Goal: Task Accomplishment & Management: Complete application form

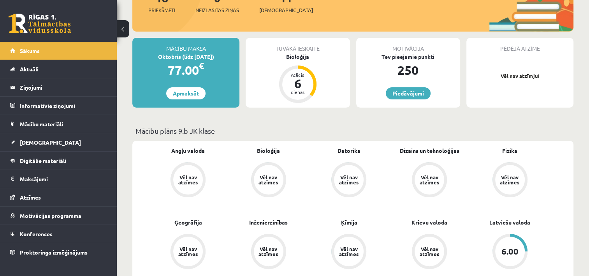
scroll to position [117, 0]
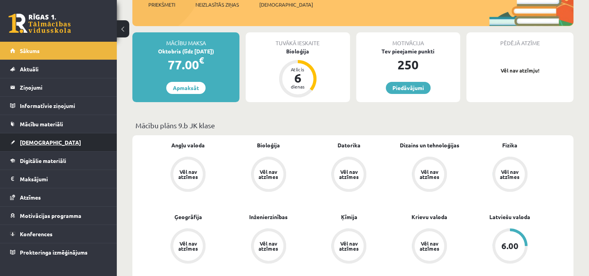
click at [51, 142] on link "[DEMOGRAPHIC_DATA]" at bounding box center [58, 142] width 97 height 18
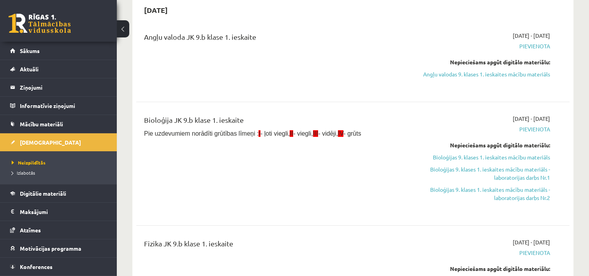
scroll to position [39, 0]
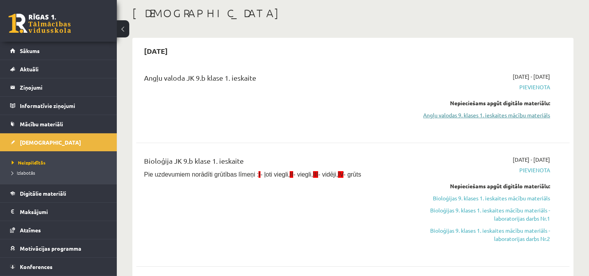
click at [542, 114] on link "Angļu valodas 9. klases 1. ieskaites mācību materiāls" at bounding box center [486, 115] width 128 height 8
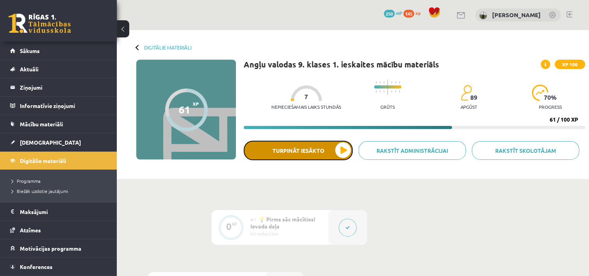
click at [307, 153] on button "Turpināt iesākto" at bounding box center [298, 150] width 109 height 19
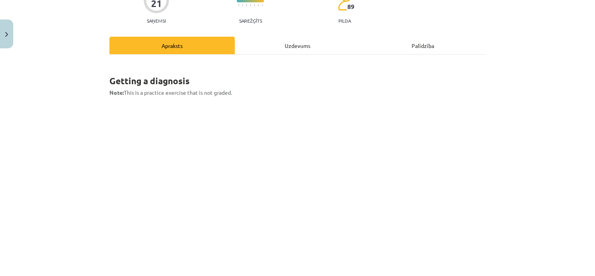
scroll to position [117, 0]
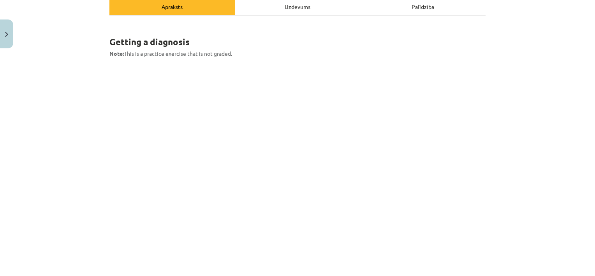
click at [561, 17] on div "Mācību tēma: Angļu valodas 9. klases 1. ieskaites mācību materiāls #8 🎧 Topic 7…" at bounding box center [297, 138] width 595 height 276
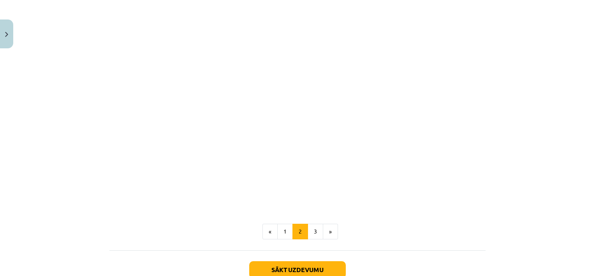
scroll to position [1244, 0]
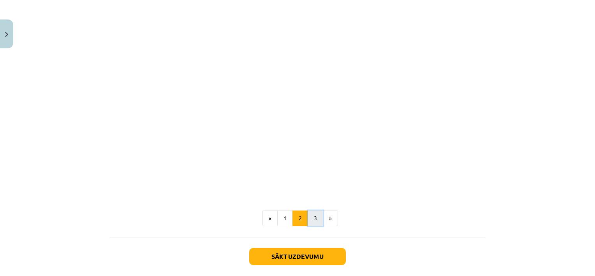
click at [313, 217] on button "3" at bounding box center [316, 218] width 16 height 16
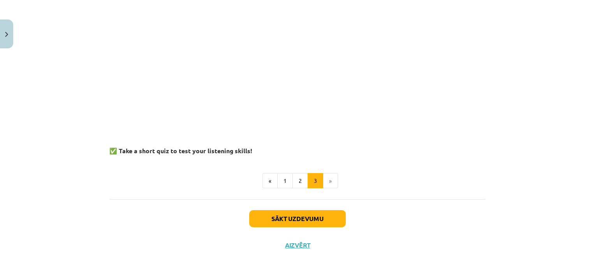
scroll to position [782, 0]
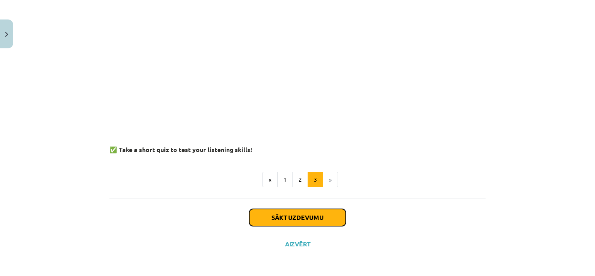
click at [261, 218] on button "Sākt uzdevumu" at bounding box center [297, 217] width 97 height 17
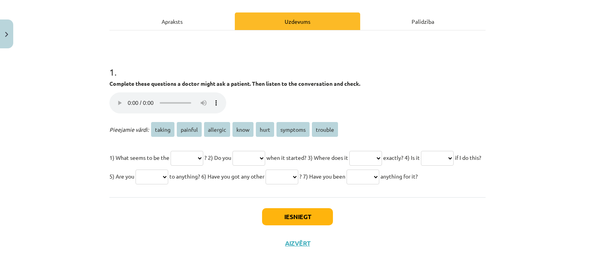
scroll to position [121, 0]
click at [321, 122] on span "trouble" at bounding box center [325, 129] width 26 height 15
click at [203, 151] on select "****** ******* ******** **** **** ******** *******" at bounding box center [187, 158] width 33 height 15
select select "*******"
click at [171, 151] on select "****** ******* ******** **** **** ******** *******" at bounding box center [187, 158] width 33 height 15
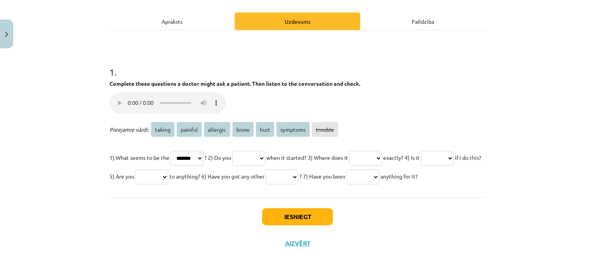
click at [382, 151] on select "****** ******* ******** **** **** ******** *******" at bounding box center [365, 158] width 33 height 15
select select "****"
click at [369, 151] on select "****** ******* ******** **** **** ******** *******" at bounding box center [365, 158] width 33 height 15
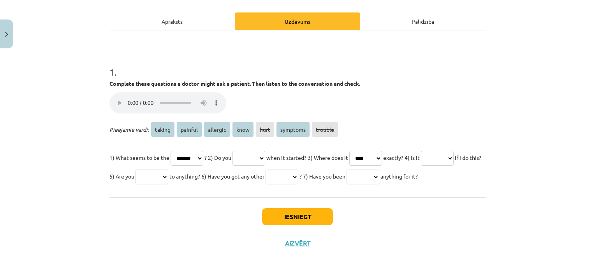
click at [421, 160] on select "****** ******* ******** **** **** ******** *******" at bounding box center [437, 158] width 33 height 15
select select "*******"
click at [421, 151] on select "****** ******* ******** **** **** ******** *******" at bounding box center [437, 158] width 33 height 15
click at [168, 169] on select "****** ******* ******** **** **** ******** *******" at bounding box center [152, 176] width 33 height 15
select select "********"
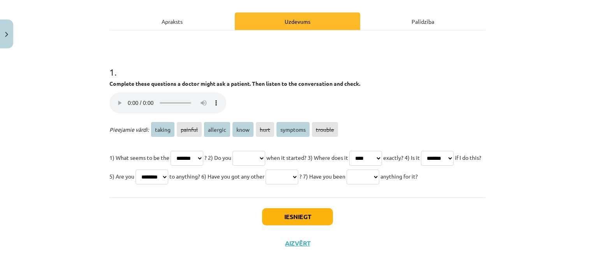
click at [168, 169] on select "****** ******* ******** **** **** ******** *******" at bounding box center [152, 176] width 33 height 15
click at [298, 169] on select "****** ******* ******** **** **** ******** *******" at bounding box center [282, 176] width 33 height 15
select select "********"
click at [298, 169] on select "****** ******* ******** **** **** ******** *******" at bounding box center [282, 176] width 33 height 15
click at [347, 178] on select "****** ******* ******** **** **** ******** *******" at bounding box center [363, 176] width 33 height 15
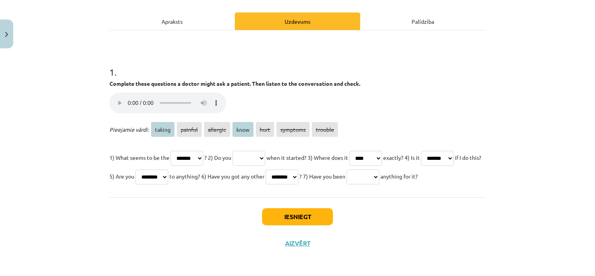
select select "******"
click at [347, 169] on select "****** ******* ******** **** **** ******** *******" at bounding box center [363, 176] width 33 height 15
click at [265, 151] on select "****** ******* ******** **** **** ******** *******" at bounding box center [248, 158] width 33 height 15
select select "****"
click at [241, 151] on select "****** ******* ******** **** **** ******** *******" at bounding box center [248, 158] width 33 height 15
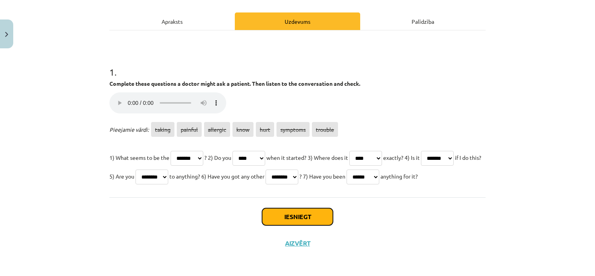
click at [288, 213] on button "Iesniegt" at bounding box center [297, 216] width 71 height 17
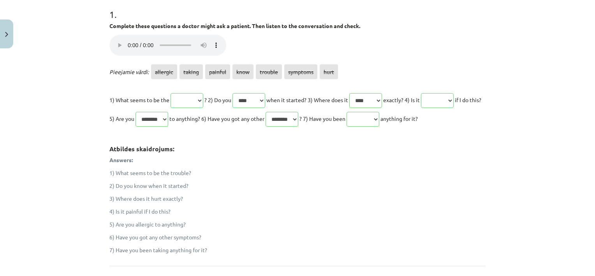
scroll to position [271, 0]
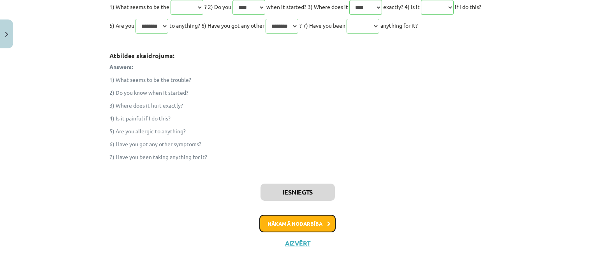
click at [308, 224] on button "Nākamā nodarbība" at bounding box center [297, 224] width 76 height 18
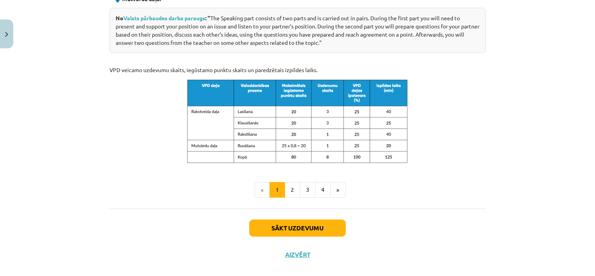
scroll to position [418, 0]
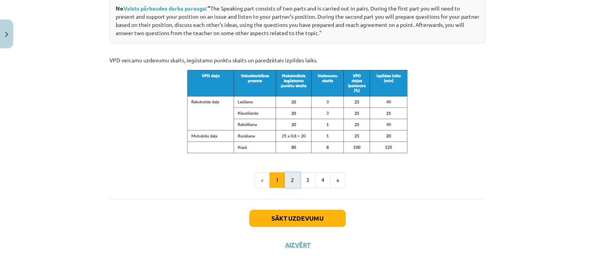
click at [294, 176] on button "2" at bounding box center [293, 180] width 16 height 16
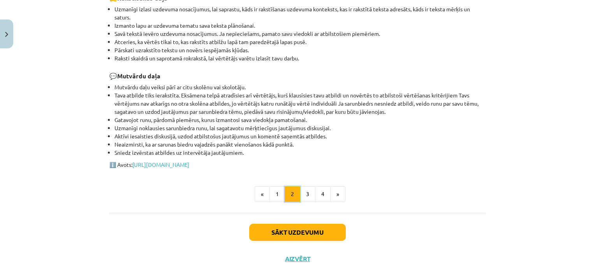
scroll to position [325, 0]
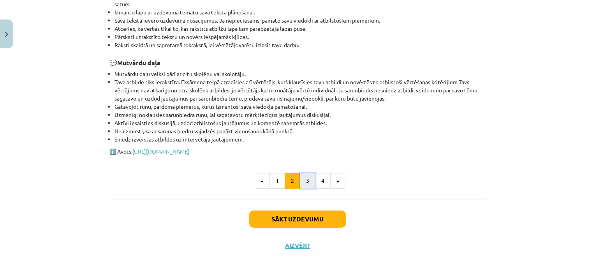
click at [310, 178] on button "3" at bounding box center [308, 181] width 16 height 16
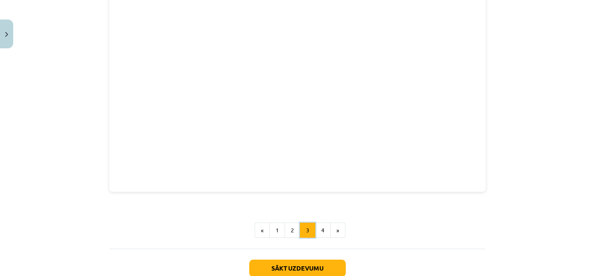
scroll to position [199, 0]
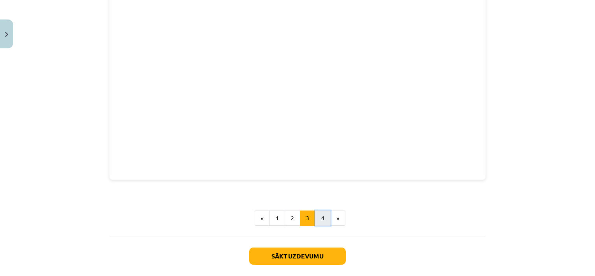
click at [325, 215] on button "4" at bounding box center [323, 218] width 16 height 16
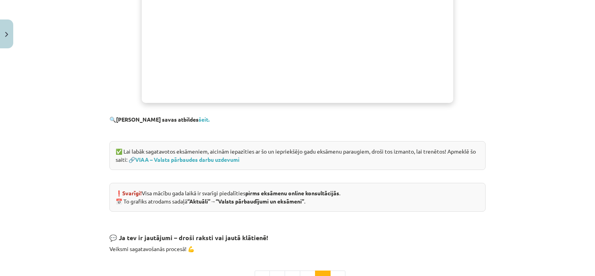
scroll to position [549, 0]
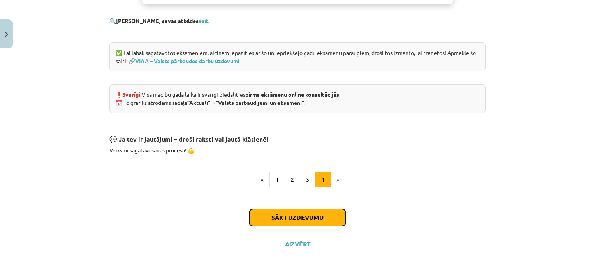
click at [279, 213] on button "Sākt uzdevumu" at bounding box center [297, 217] width 97 height 17
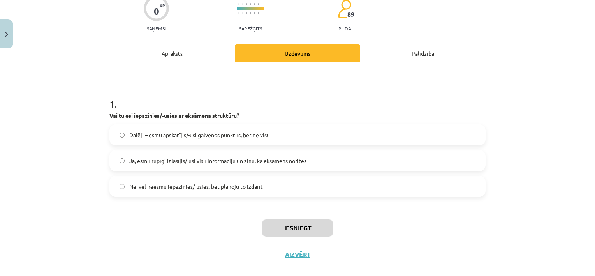
scroll to position [81, 0]
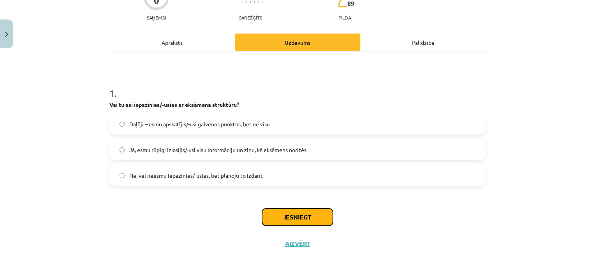
click at [304, 211] on button "Iesniegt" at bounding box center [297, 216] width 71 height 17
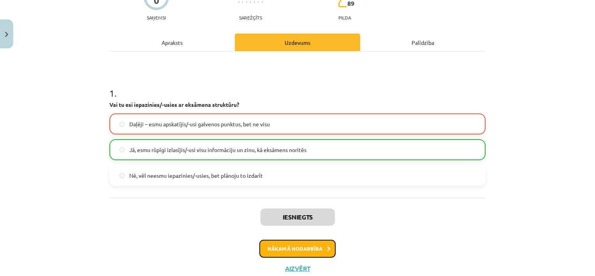
click at [299, 247] on button "Nākamā nodarbība" at bounding box center [297, 248] width 76 height 18
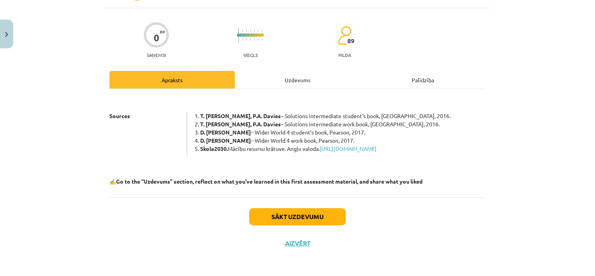
scroll to position [51, 0]
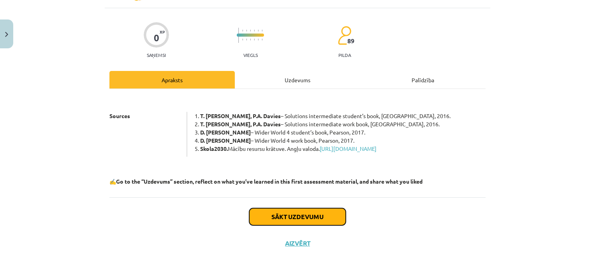
click at [299, 214] on button "Sākt uzdevumu" at bounding box center [297, 216] width 97 height 17
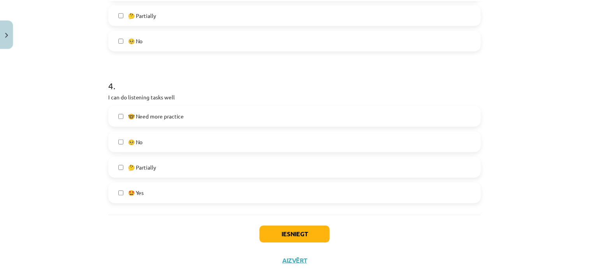
scroll to position [566, 0]
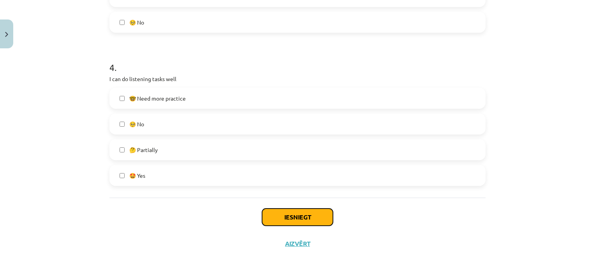
click at [294, 215] on button "Iesniegt" at bounding box center [297, 216] width 71 height 17
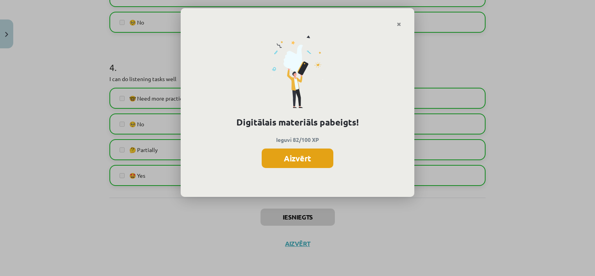
click at [302, 163] on button "Aizvērt" at bounding box center [298, 157] width 72 height 19
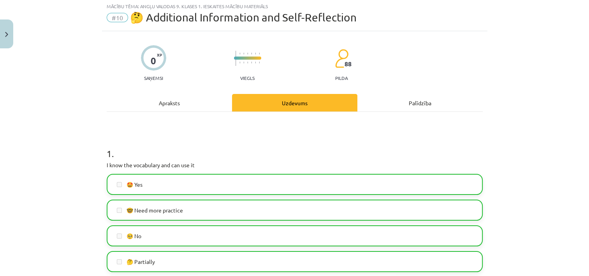
scroll to position [0, 0]
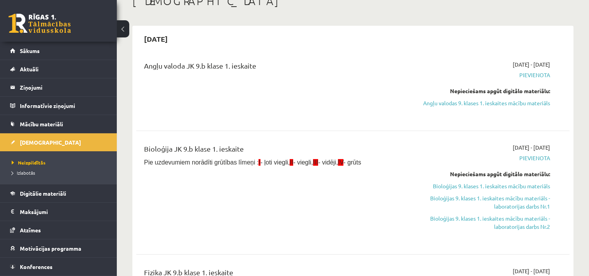
scroll to position [39, 0]
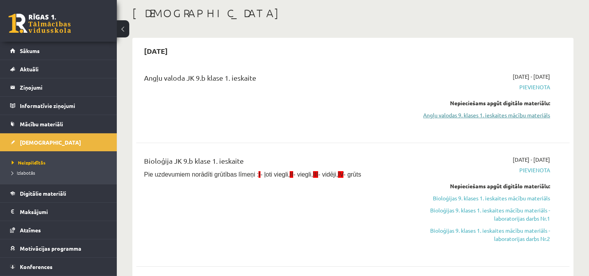
click at [511, 114] on link "Angļu valodas 9. klases 1. ieskaites mācību materiāls" at bounding box center [486, 115] width 128 height 8
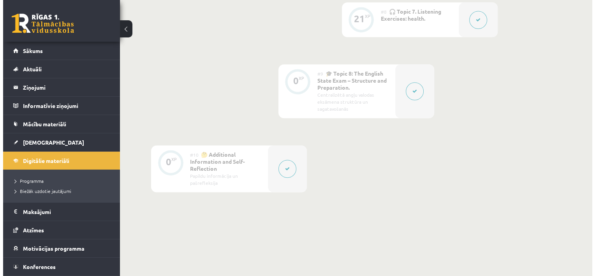
scroll to position [654, 0]
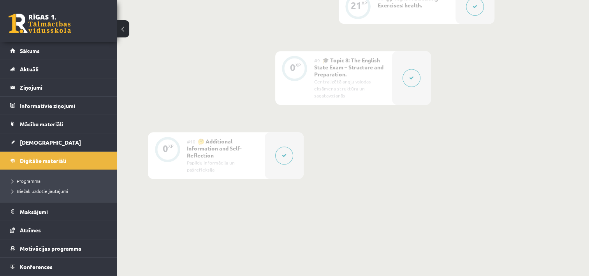
click at [280, 154] on button at bounding box center [284, 155] width 18 height 18
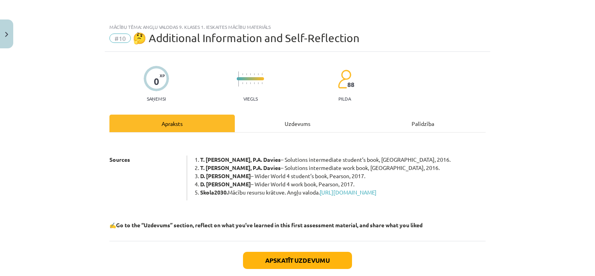
scroll to position [51, 0]
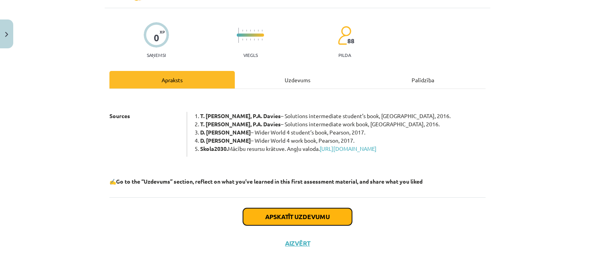
click at [292, 216] on button "Apskatīt uzdevumu" at bounding box center [297, 216] width 109 height 17
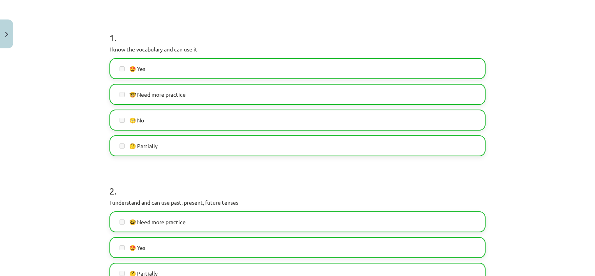
scroll to position [97, 0]
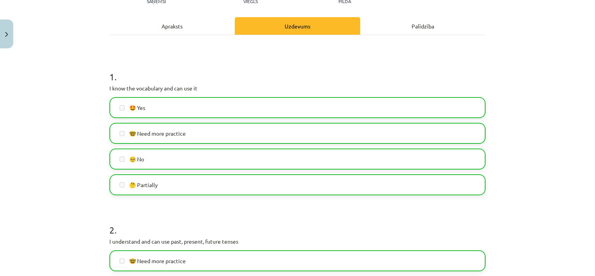
click at [115, 109] on label "🤩 Yes" at bounding box center [297, 107] width 375 height 19
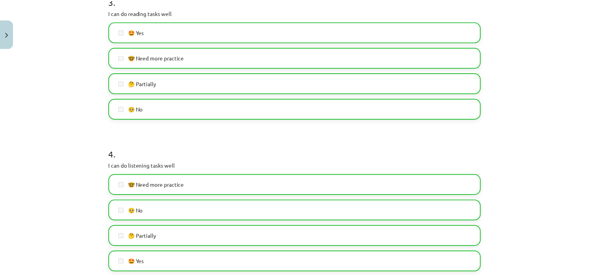
scroll to position [566, 0]
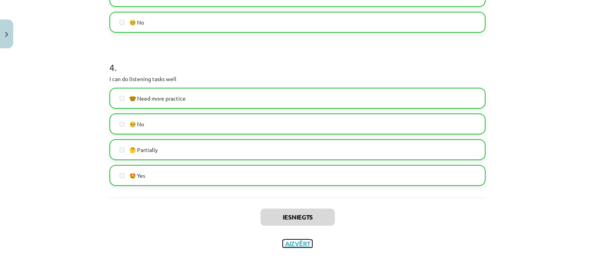
click at [294, 240] on button "Aizvērt" at bounding box center [298, 243] width 30 height 8
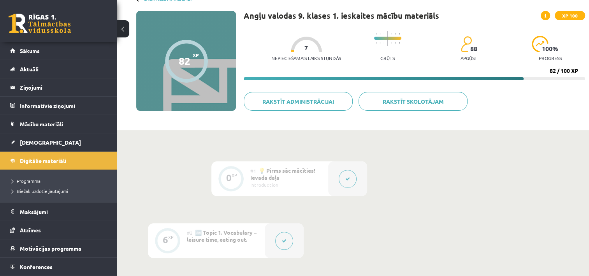
scroll to position [0, 0]
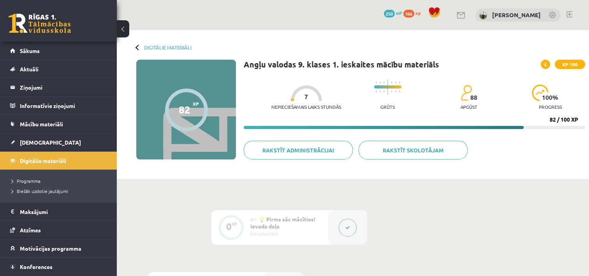
drag, startPoint x: 484, startPoint y: 95, endPoint x: 455, endPoint y: 95, distance: 28.8
click at [455, 95] on div "Nepieciešamais laiks stundās 7 Grūts 88 apgūst 100 % progress" at bounding box center [428, 95] width 314 height 39
drag, startPoint x: 455, startPoint y: 95, endPoint x: 447, endPoint y: 97, distance: 7.9
click at [447, 97] on div "Nepieciešamais laiks stundās 7 Grūts 88 apgūst 100 % progress" at bounding box center [428, 95] width 314 height 39
click at [567, 67] on span "XP 100" at bounding box center [570, 64] width 30 height 9
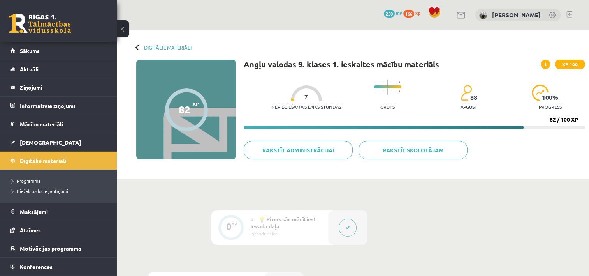
click at [550, 65] on span at bounding box center [545, 64] width 9 height 9
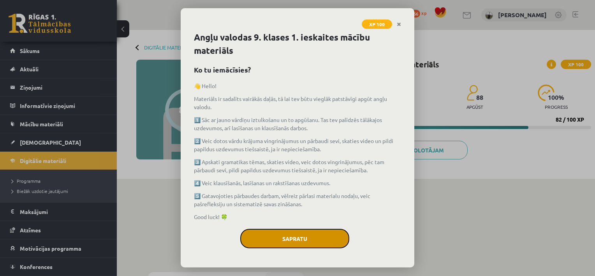
click at [312, 244] on button "Sapratu" at bounding box center [294, 238] width 109 height 19
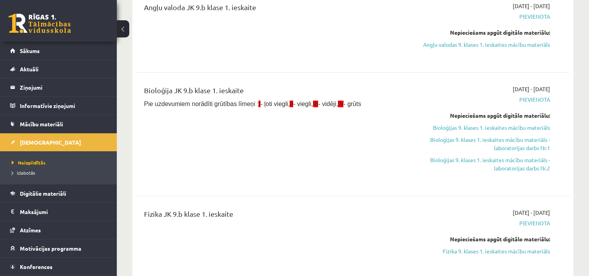
scroll to position [117, 0]
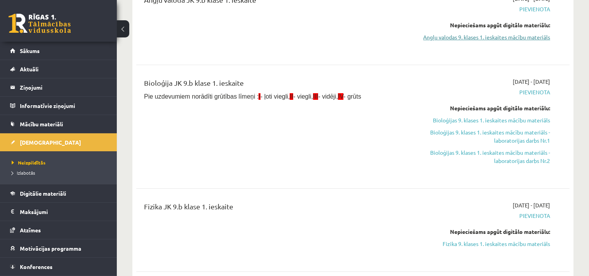
click at [537, 41] on link "Angļu valodas 9. klases 1. ieskaites mācību materiāls" at bounding box center [486, 37] width 128 height 8
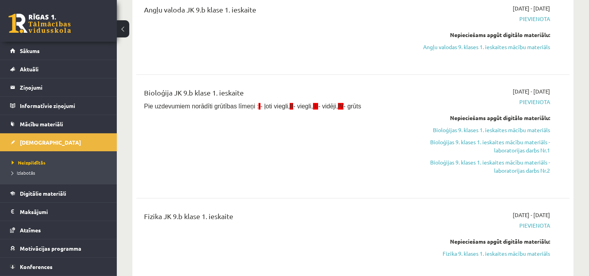
scroll to position [78, 0]
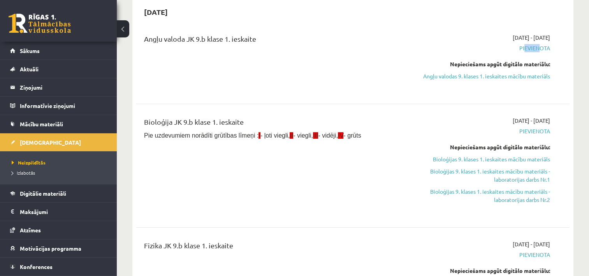
drag, startPoint x: 523, startPoint y: 44, endPoint x: 537, endPoint y: 44, distance: 13.6
click at [537, 44] on span "Pievienota" at bounding box center [486, 48] width 128 height 8
drag, startPoint x: 537, startPoint y: 44, endPoint x: 512, endPoint y: 93, distance: 55.0
click at [510, 91] on div "2025-09-01 - 2025-09-15 Pievienota Nepieciešams apgūt digitālo materiālu: Angļu…" at bounding box center [486, 62] width 139 height 58
click at [516, 75] on link "Angļu valodas 9. klases 1. ieskaites mācību materiāls" at bounding box center [486, 76] width 128 height 8
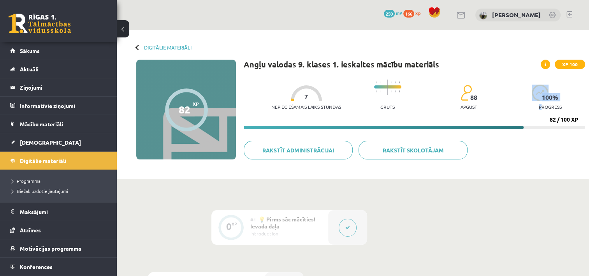
drag, startPoint x: 540, startPoint y: 101, endPoint x: 558, endPoint y: 100, distance: 18.0
click at [558, 100] on div "100 % progress" at bounding box center [550, 99] width 37 height 30
drag, startPoint x: 558, startPoint y: 100, endPoint x: 551, endPoint y: 97, distance: 8.0
click at [551, 97] on span "100 %" at bounding box center [550, 97] width 17 height 7
click at [530, 100] on div "Nepieciešamais laiks stundās 7 Grūts 88 apgūst 100 % progress" at bounding box center [428, 95] width 314 height 39
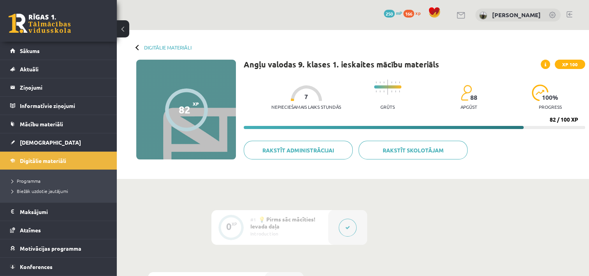
click at [475, 104] on p "apgūst" at bounding box center [469, 106] width 17 height 5
click at [546, 63] on icon at bounding box center [546, 64] width 2 height 5
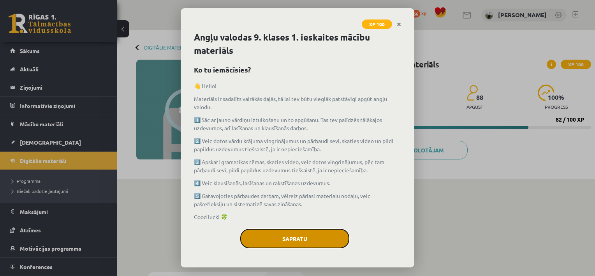
click at [288, 234] on button "Sapratu" at bounding box center [294, 238] width 109 height 19
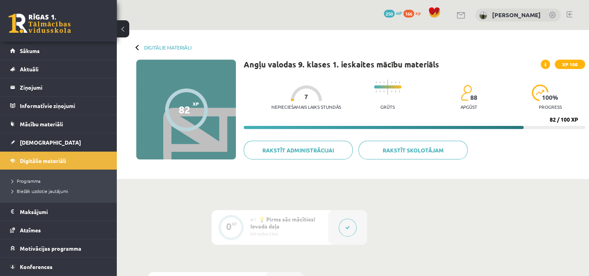
click at [568, 63] on span "XP 100" at bounding box center [570, 64] width 30 height 9
click at [545, 65] on icon at bounding box center [546, 64] width 2 height 5
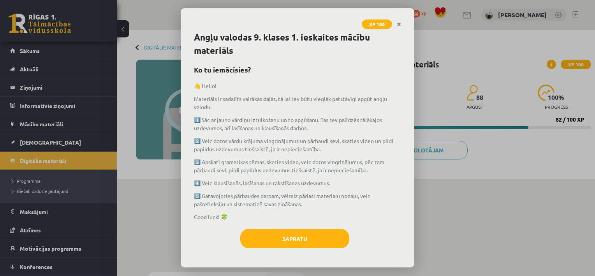
click at [376, 22] on span "XP 100" at bounding box center [377, 23] width 30 height 9
click at [396, 23] on link "Close" at bounding box center [399, 24] width 14 height 15
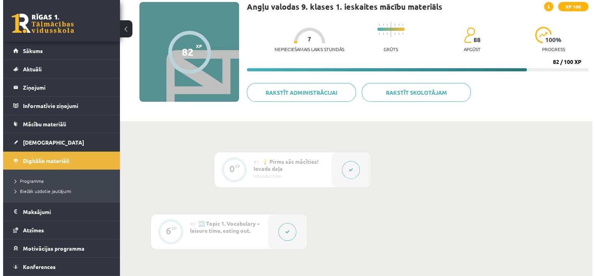
scroll to position [117, 0]
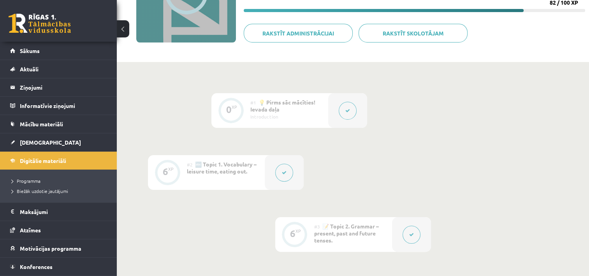
click at [341, 106] on button at bounding box center [348, 111] width 18 height 18
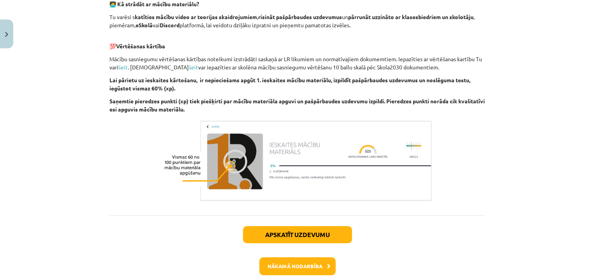
scroll to position [574, 0]
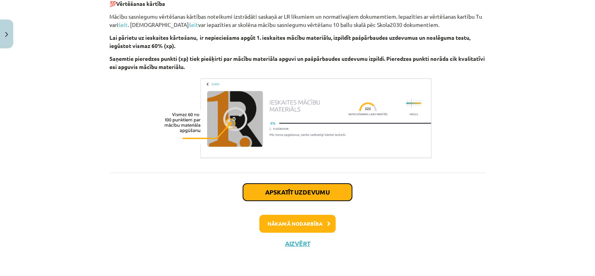
click at [311, 192] on button "Apskatīt uzdevumu" at bounding box center [297, 191] width 109 height 17
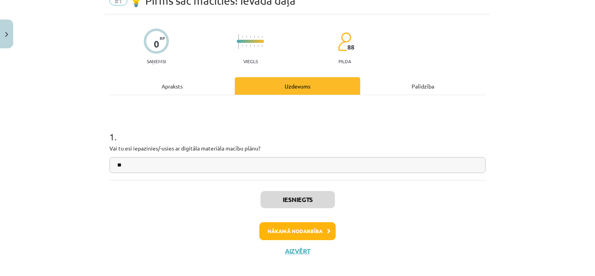
scroll to position [44, 0]
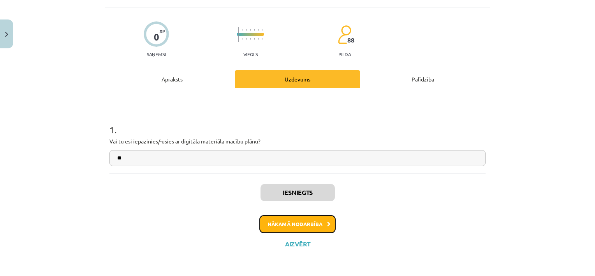
click at [294, 224] on button "Nākamā nodarbība" at bounding box center [297, 224] width 76 height 18
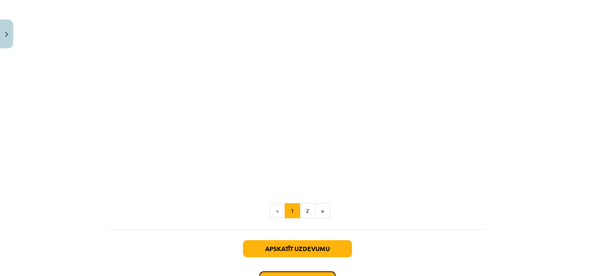
scroll to position [553, 0]
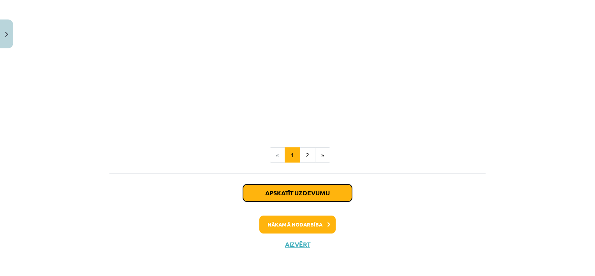
click at [304, 190] on button "Apskatīt uzdevumu" at bounding box center [297, 192] width 109 height 17
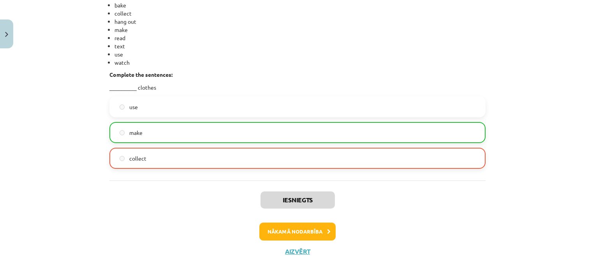
scroll to position [684, 0]
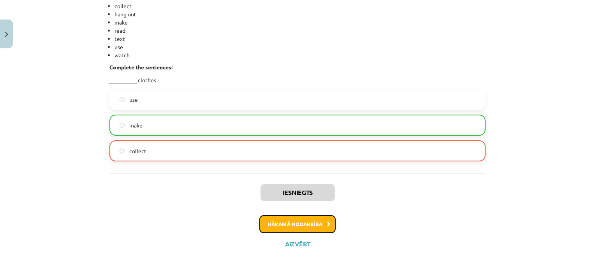
click at [292, 225] on button "Nākamā nodarbība" at bounding box center [297, 224] width 76 height 18
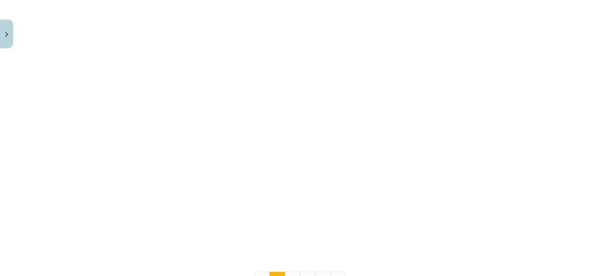
scroll to position [883, 0]
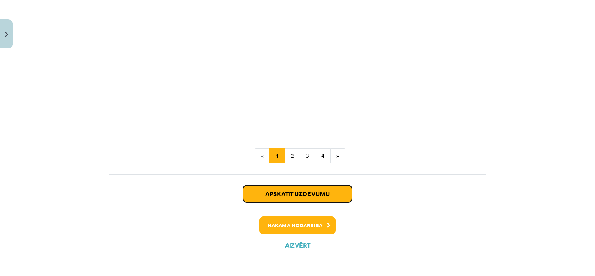
click at [272, 190] on button "Apskatīt uzdevumu" at bounding box center [297, 193] width 109 height 17
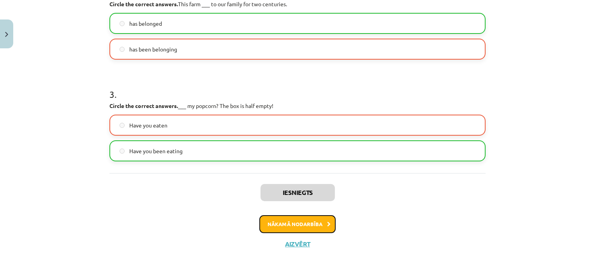
click at [291, 223] on button "Nākamā nodarbība" at bounding box center [297, 224] width 76 height 18
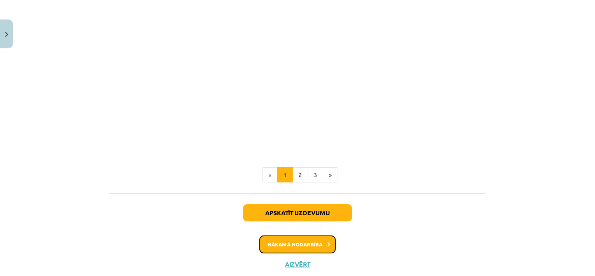
scroll to position [553, 0]
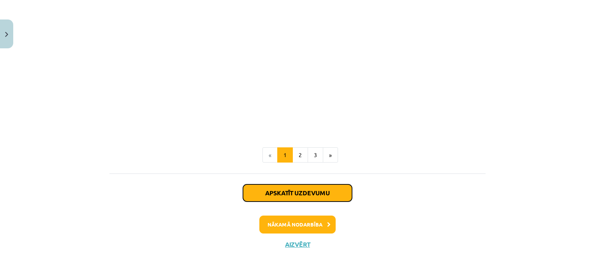
click at [273, 190] on button "Apskatīt uzdevumu" at bounding box center [297, 192] width 109 height 17
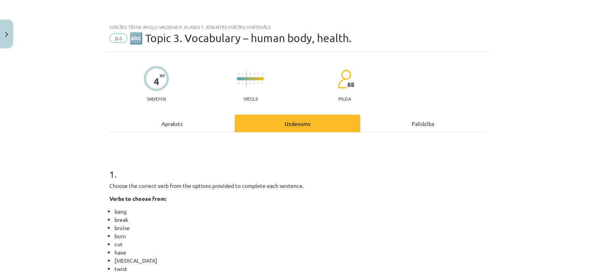
scroll to position [414, 0]
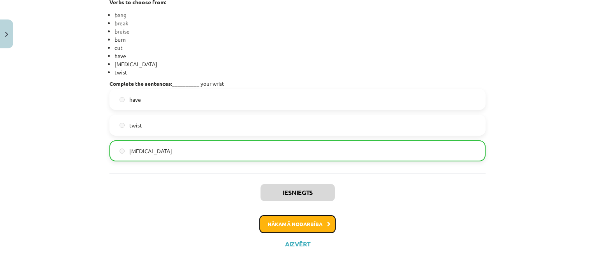
click at [292, 222] on button "Nākamā nodarbība" at bounding box center [297, 224] width 76 height 18
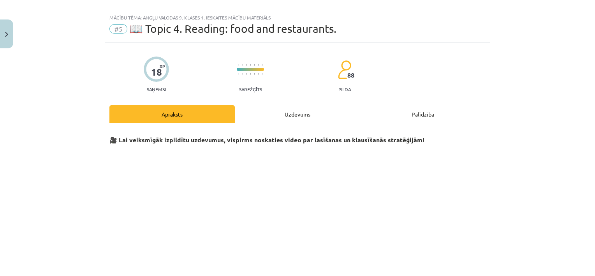
scroll to position [0, 0]
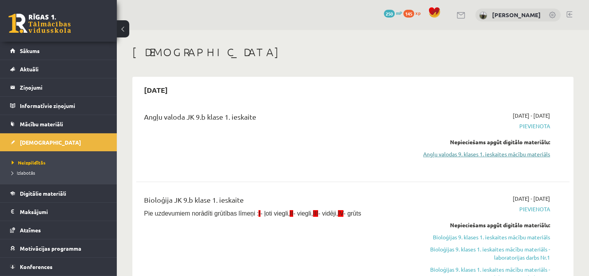
click at [505, 155] on link "Angļu valodas 9. klases 1. ieskaites mācību materiāls" at bounding box center [486, 154] width 128 height 8
click at [528, 154] on link "Angļu valodas 9. klases 1. ieskaites mācību materiāls" at bounding box center [486, 154] width 128 height 8
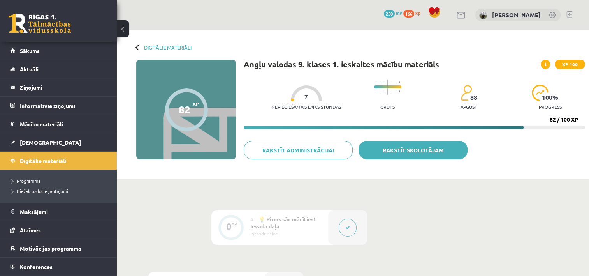
click at [424, 148] on link "Rakstīt skolotājam" at bounding box center [413, 150] width 109 height 19
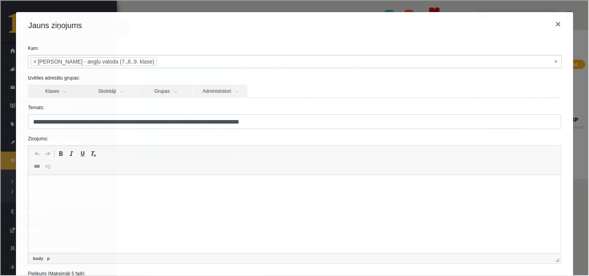
click at [60, 192] on html at bounding box center [294, 187] width 533 height 24
click at [34, 188] on html "**********" at bounding box center [294, 187] width 533 height 24
click at [199, 195] on html "**********" at bounding box center [294, 187] width 533 height 24
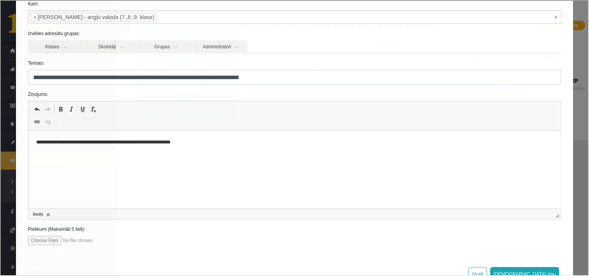
scroll to position [69, 0]
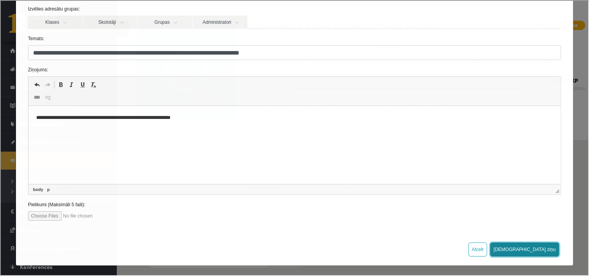
click at [545, 248] on button "[DEMOGRAPHIC_DATA] ziņu" at bounding box center [523, 248] width 69 height 14
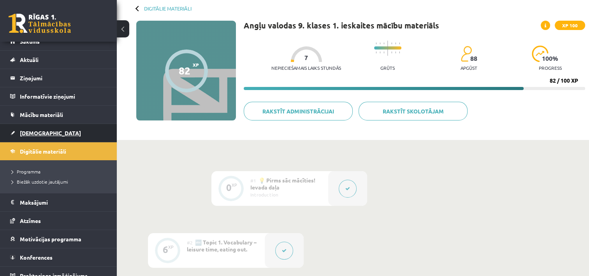
scroll to position [17, 0]
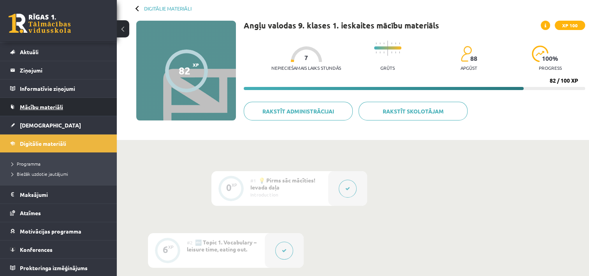
click at [35, 107] on span "Mācību materiāli" at bounding box center [41, 106] width 43 height 7
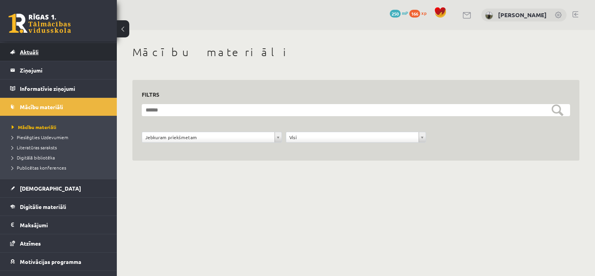
click at [40, 57] on link "Aktuāli" at bounding box center [58, 52] width 97 height 18
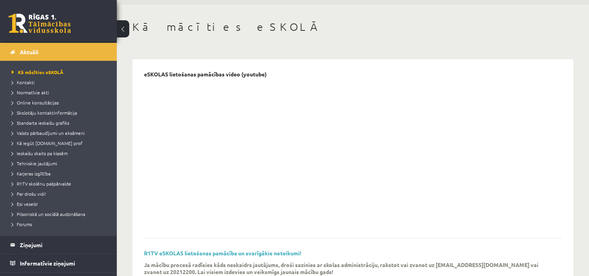
scroll to position [39, 0]
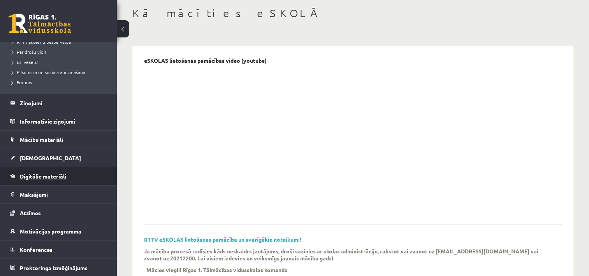
click at [47, 177] on span "Digitālie materiāli" at bounding box center [43, 176] width 46 height 7
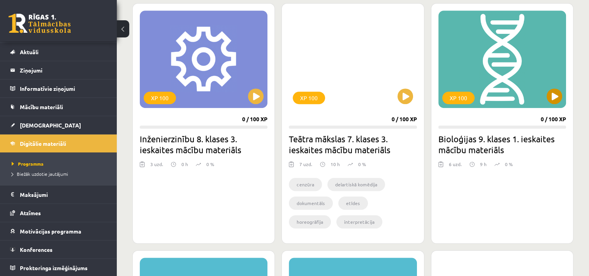
scroll to position [467, 0]
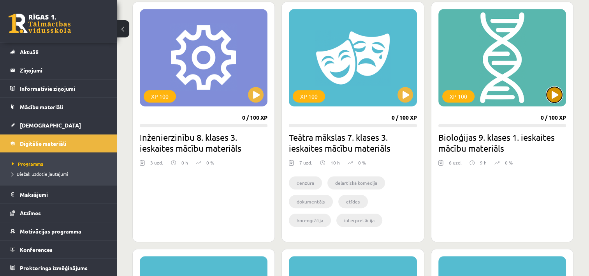
click at [554, 93] on button at bounding box center [555, 95] width 16 height 16
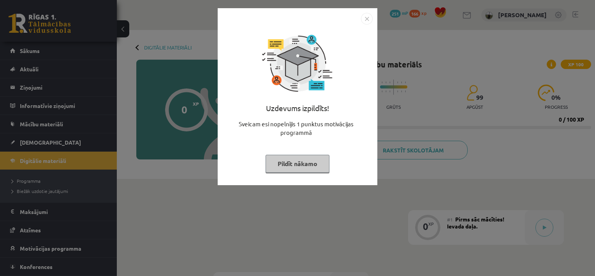
click at [304, 166] on button "Pildīt nākamo" at bounding box center [298, 164] width 64 height 18
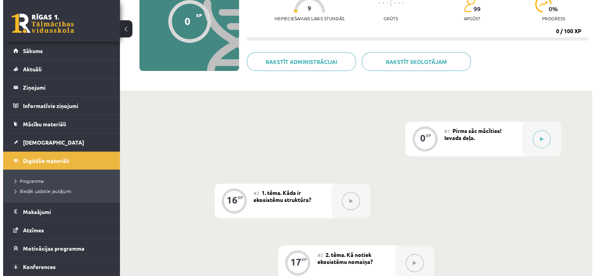
scroll to position [117, 0]
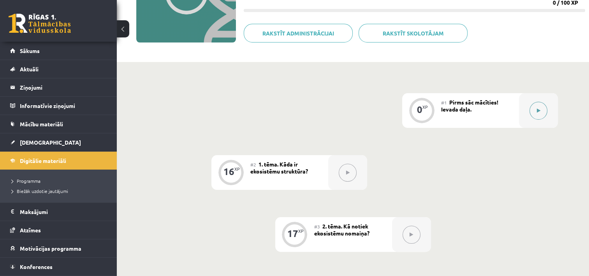
click at [536, 109] on button at bounding box center [539, 111] width 18 height 18
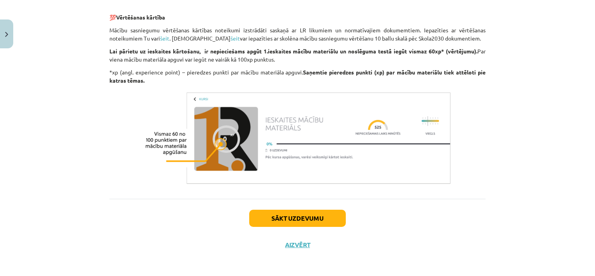
scroll to position [476, 0]
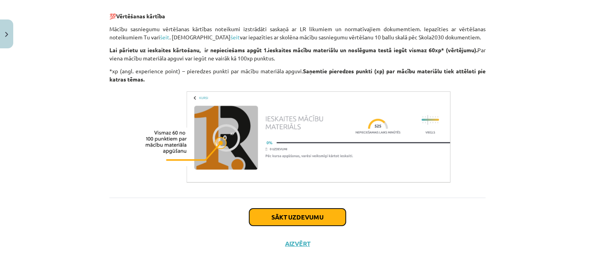
click at [294, 217] on button "Sākt uzdevumu" at bounding box center [297, 216] width 97 height 17
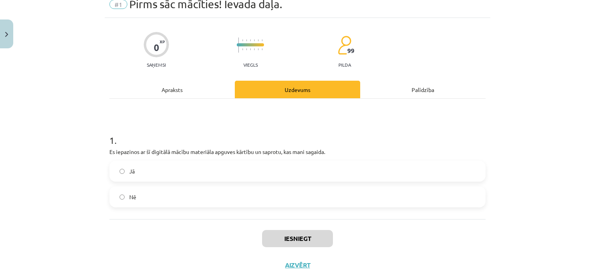
scroll to position [19, 0]
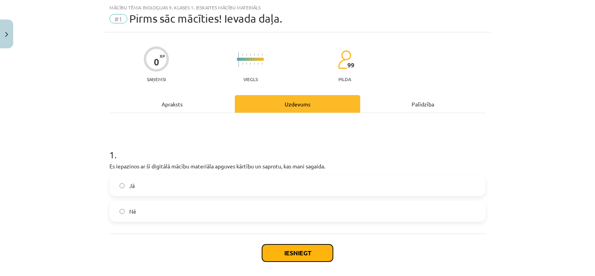
click at [290, 247] on button "Iesniegt" at bounding box center [297, 252] width 71 height 17
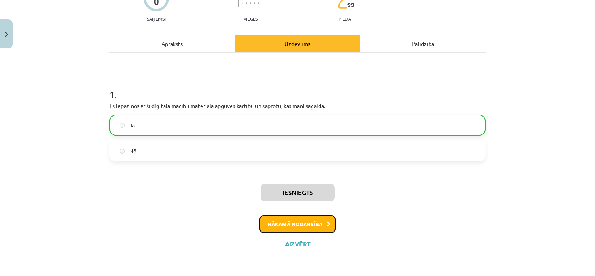
click at [307, 226] on button "Nākamā nodarbība" at bounding box center [297, 224] width 76 height 18
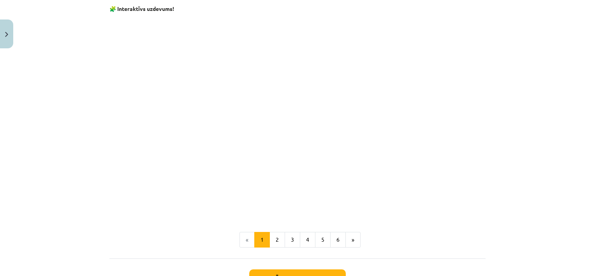
scroll to position [789, 0]
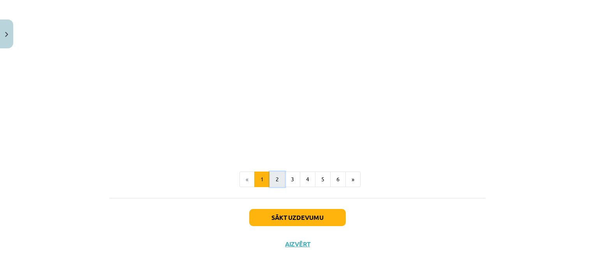
click at [275, 178] on button "2" at bounding box center [277, 179] width 16 height 16
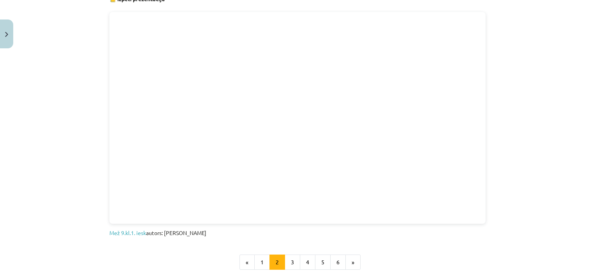
scroll to position [516, 0]
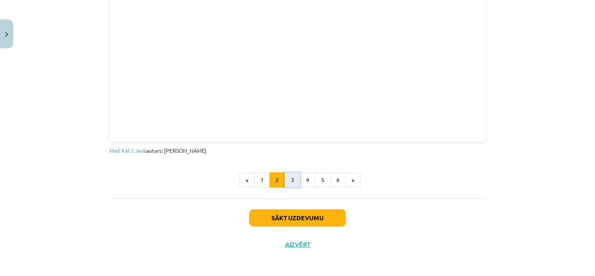
click at [293, 175] on button "3" at bounding box center [293, 180] width 16 height 16
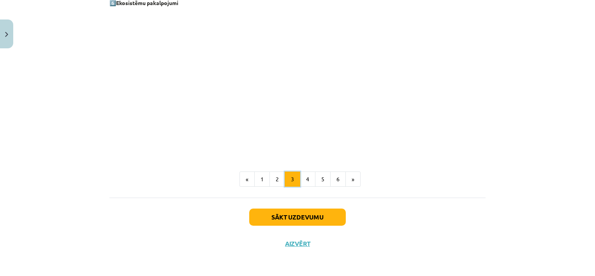
scroll to position [1089, 0]
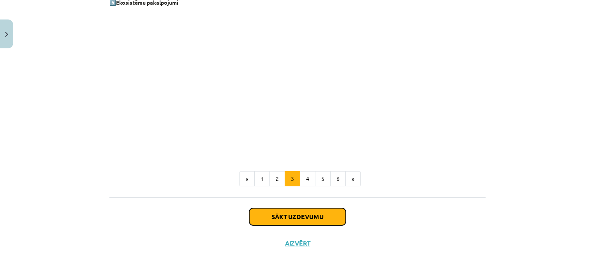
click at [289, 215] on button "Sākt uzdevumu" at bounding box center [297, 216] width 97 height 17
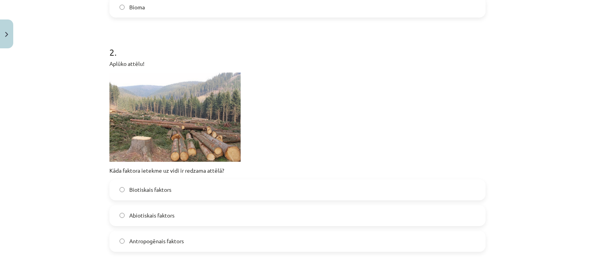
scroll to position [292, 0]
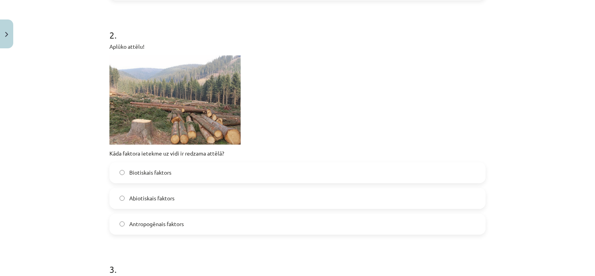
click at [121, 223] on label "Antropogēnais faktors" at bounding box center [297, 223] width 375 height 19
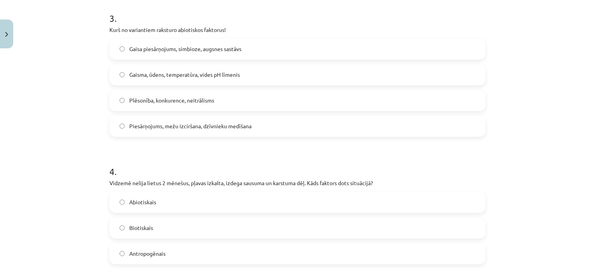
scroll to position [565, 0]
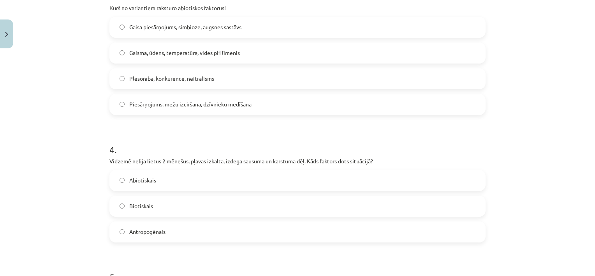
click at [139, 179] on span "Abiotiskais" at bounding box center [142, 180] width 27 height 8
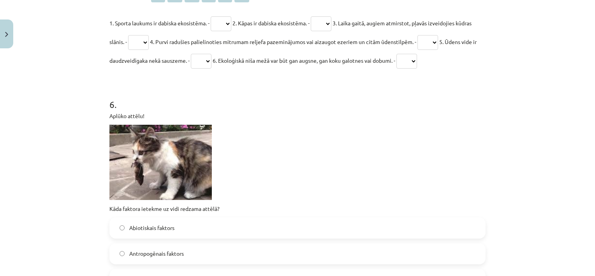
scroll to position [915, 0]
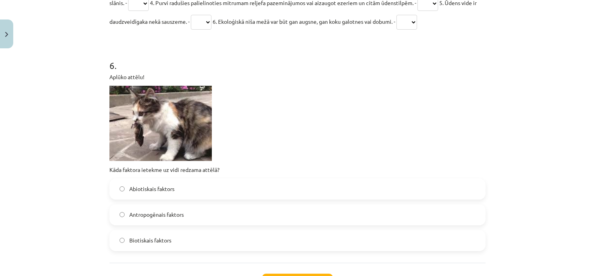
click at [129, 190] on span "Abiotiskais faktors" at bounding box center [151, 189] width 45 height 8
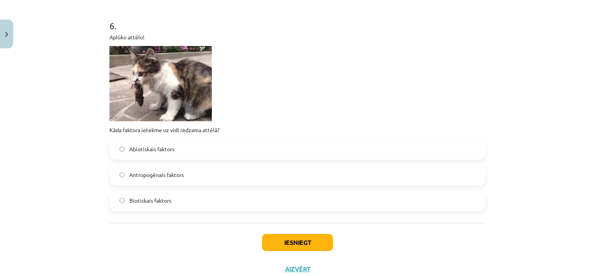
scroll to position [980, 0]
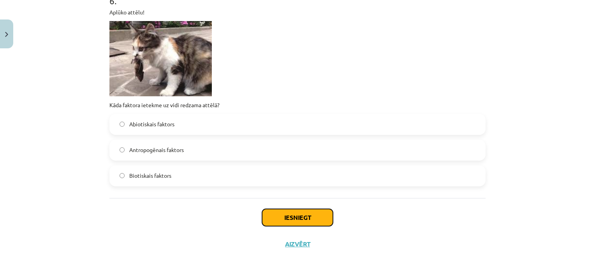
click at [282, 211] on button "Iesniegt" at bounding box center [297, 217] width 71 height 17
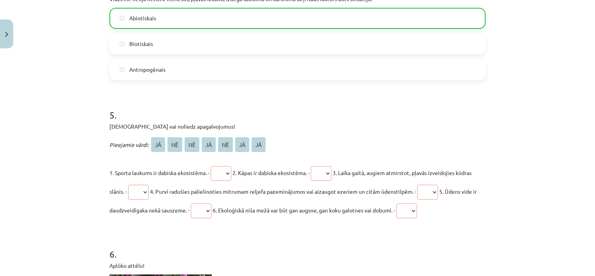
scroll to position [707, 0]
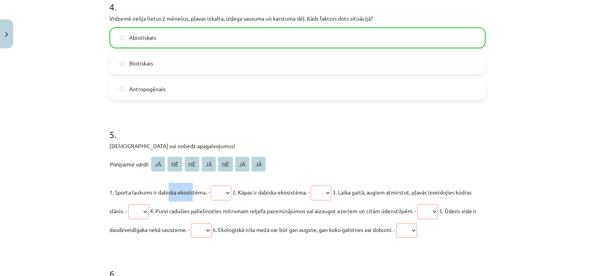
drag, startPoint x: 167, startPoint y: 192, endPoint x: 192, endPoint y: 194, distance: 25.0
click at [192, 194] on span "1. Sporta laukums ir dabiska ekosistēma. -" at bounding box center [159, 191] width 100 height 7
click at [155, 187] on p "1. Sporta laukums ir dabiska ekosistēma. - ** ** ** ** ** ** ** 2. Kāpas ir dab…" at bounding box center [297, 211] width 376 height 56
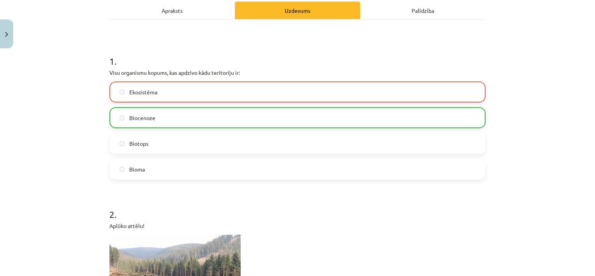
scroll to position [84, 0]
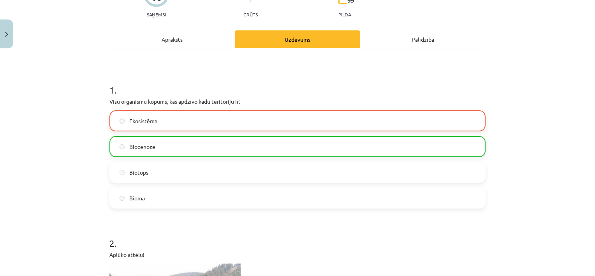
click at [125, 121] on label "Ekosistēma" at bounding box center [297, 120] width 375 height 19
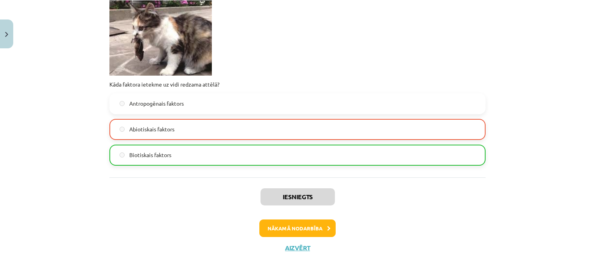
scroll to position [1005, 0]
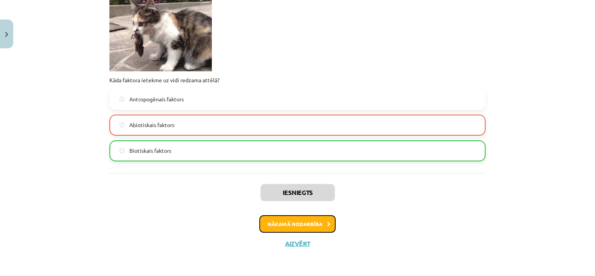
click at [318, 219] on button "Nākamā nodarbība" at bounding box center [297, 224] width 76 height 18
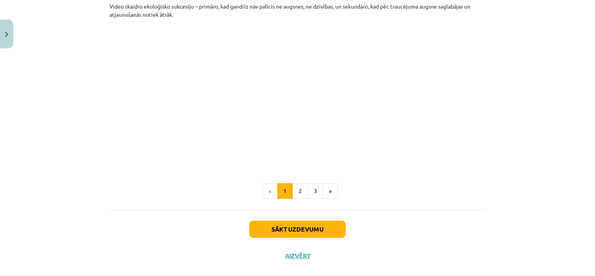
scroll to position [833, 0]
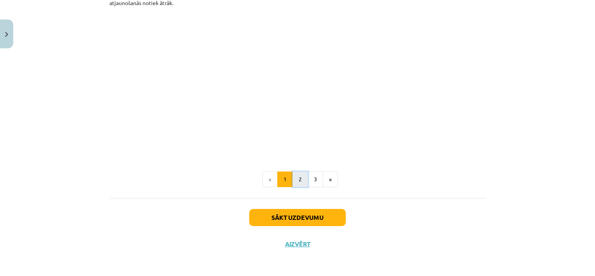
click at [296, 179] on button "2" at bounding box center [300, 179] width 16 height 16
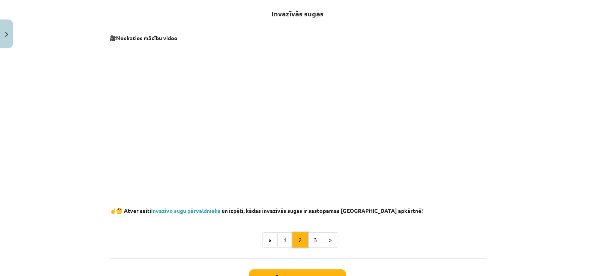
scroll to position [139, 0]
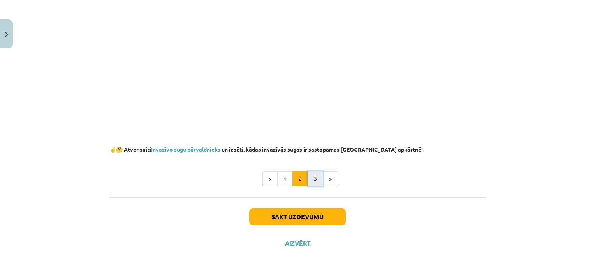
click at [310, 178] on button "3" at bounding box center [316, 179] width 16 height 16
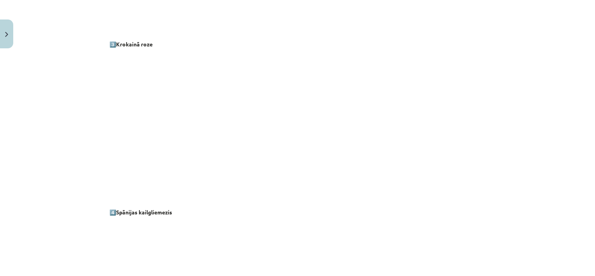
scroll to position [528, 0]
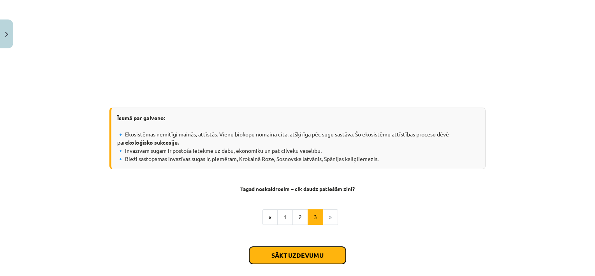
click at [290, 258] on button "Sākt uzdevumu" at bounding box center [297, 254] width 97 height 17
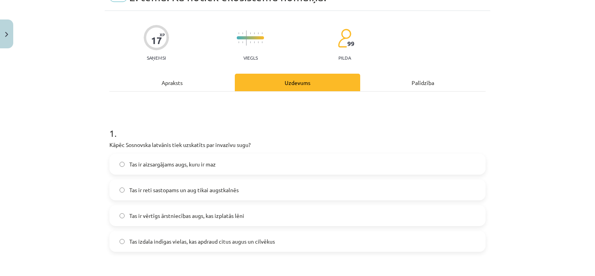
scroll to position [58, 0]
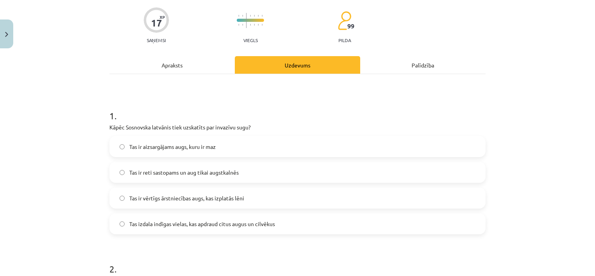
click at [150, 224] on span "Tas izdala indīgas vielas, kas apdraud citus augus un cilvēkus" at bounding box center [202, 224] width 146 height 8
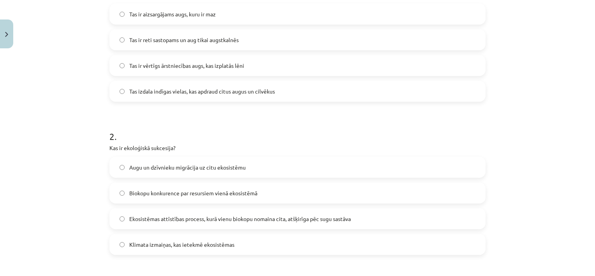
scroll to position [214, 0]
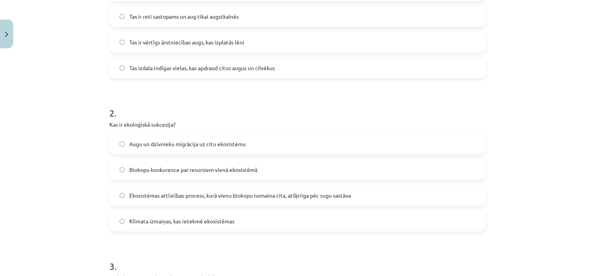
click at [189, 195] on span "Ekosistēmas attīstības process, kurā vienu biokopu nomaina cita, atšķirīga pēc …" at bounding box center [240, 195] width 222 height 8
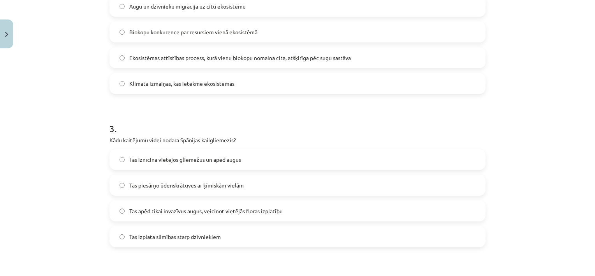
scroll to position [370, 0]
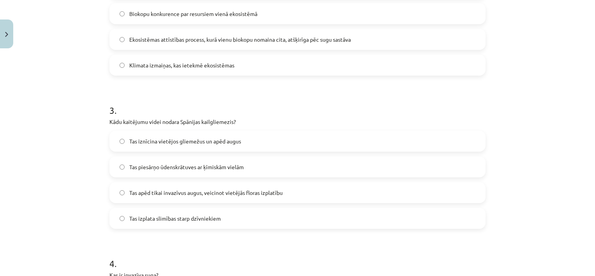
click at [196, 145] on label "Tas iznīcina vietējos gliemežus un apēd augus" at bounding box center [297, 140] width 375 height 19
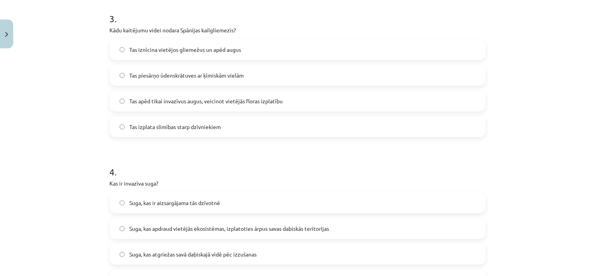
scroll to position [526, 0]
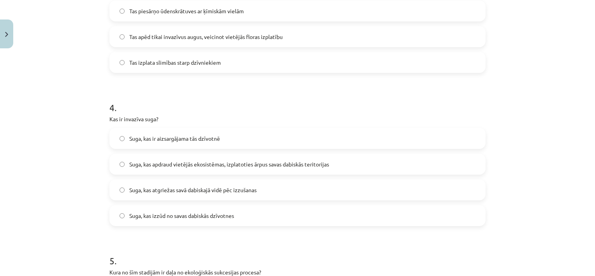
click at [175, 163] on span "Suga, kas apdraud vietējās ekosistēmas, izplatoties ārpus savas dabiskās terito…" at bounding box center [229, 164] width 200 height 8
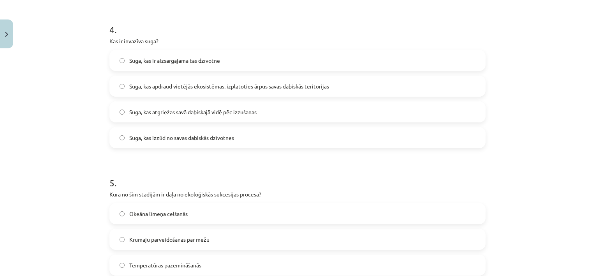
scroll to position [642, 0]
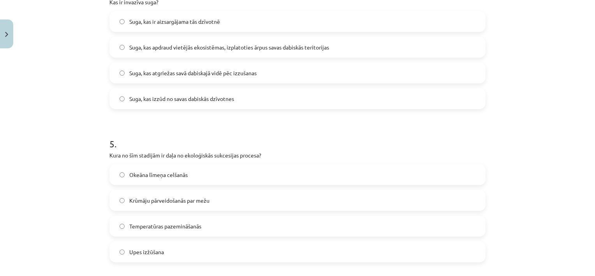
click at [164, 201] on span "Krūmāju pārveidošanās par mežu" at bounding box center [169, 200] width 80 height 8
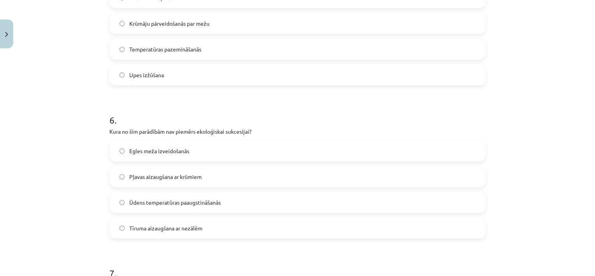
scroll to position [837, 0]
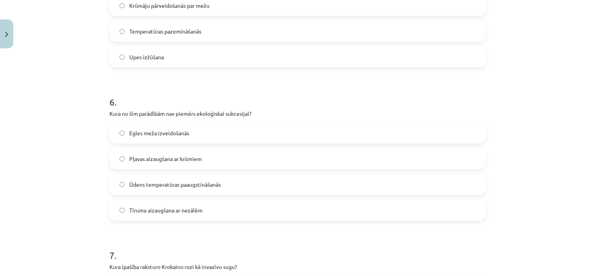
click at [160, 182] on span "Ūdens temperatūras paaugstināšanās" at bounding box center [175, 184] width 92 height 8
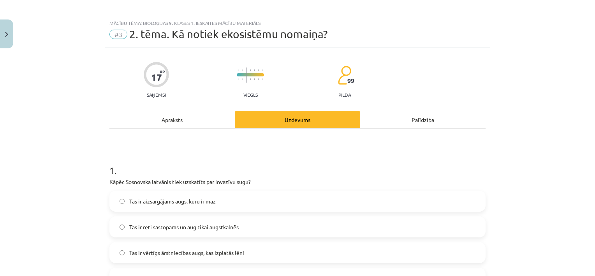
scroll to position [0, 0]
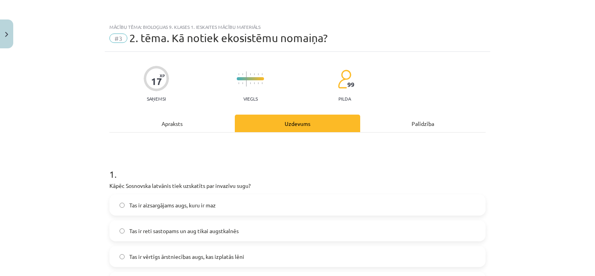
click at [184, 125] on div "Apraksts" at bounding box center [171, 123] width 125 height 18
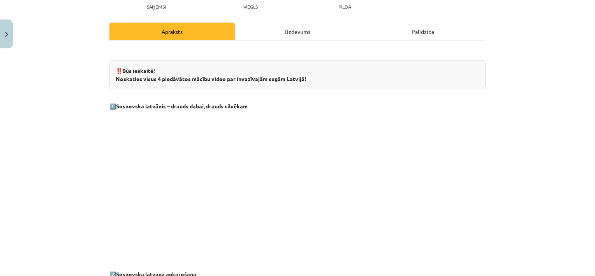
scroll to position [117, 0]
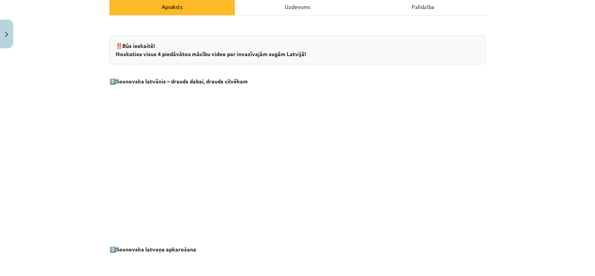
click at [296, 6] on div "Uzdevums" at bounding box center [297, 7] width 125 height 18
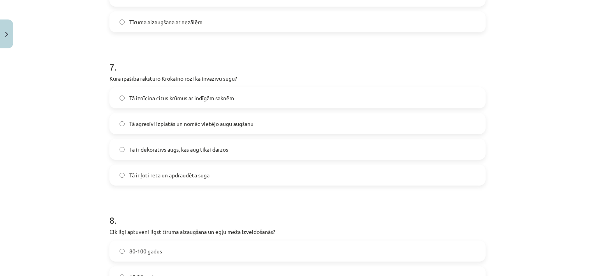
scroll to position [1022, 0]
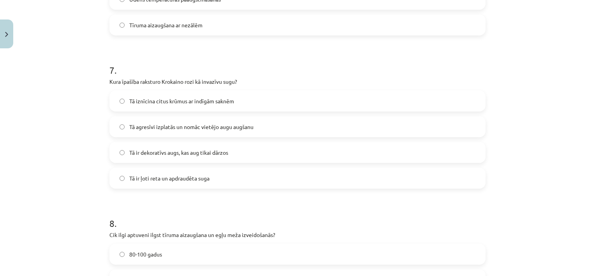
click at [142, 99] on span "Tā iznīcina citus krūmus ar indīgām saknēm" at bounding box center [181, 101] width 105 height 8
click at [164, 132] on label "Tā agresīvi izplatās un nomāc vietējo augu augšanu" at bounding box center [297, 126] width 375 height 19
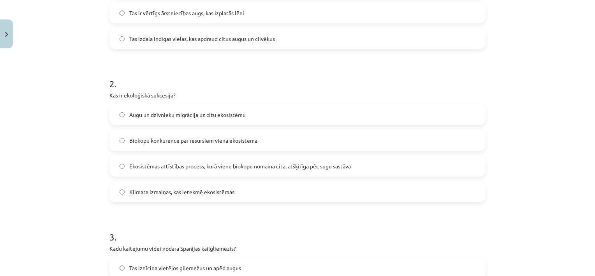
scroll to position [0, 0]
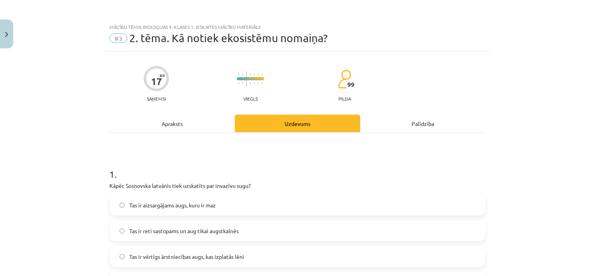
click at [183, 125] on div "Apraksts" at bounding box center [171, 123] width 125 height 18
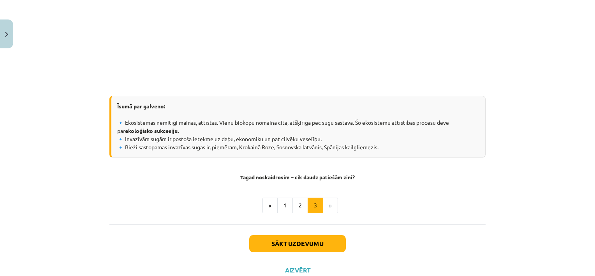
scroll to position [800, 0]
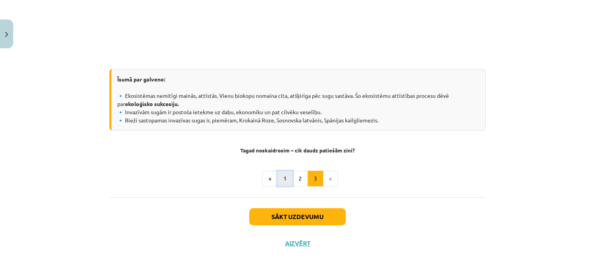
click at [287, 181] on button "1" at bounding box center [285, 179] width 16 height 16
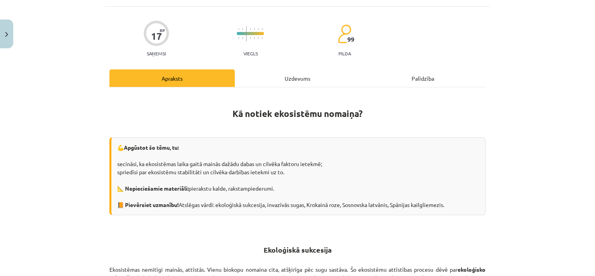
scroll to position [0, 0]
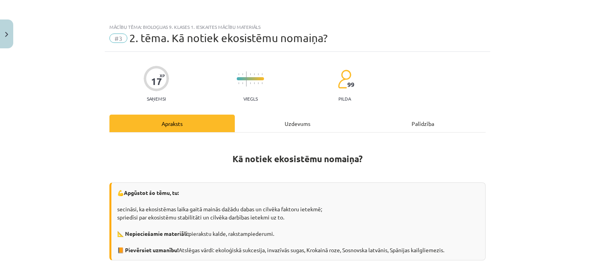
click at [301, 124] on div "Uzdevums" at bounding box center [297, 123] width 125 height 18
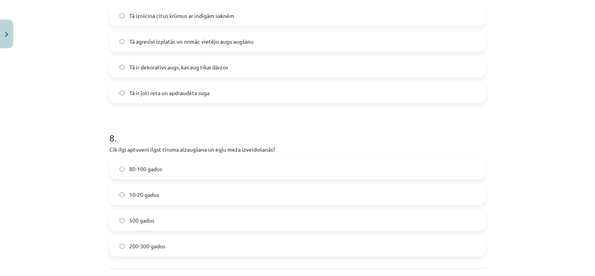
scroll to position [1178, 0]
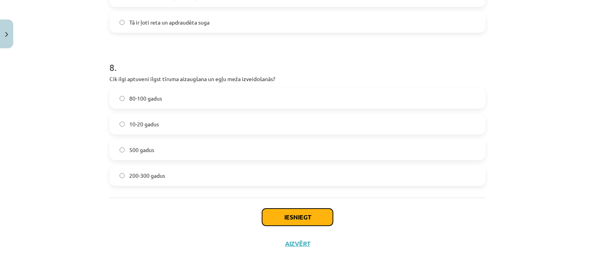
click at [278, 213] on button "Iesniegt" at bounding box center [297, 216] width 71 height 17
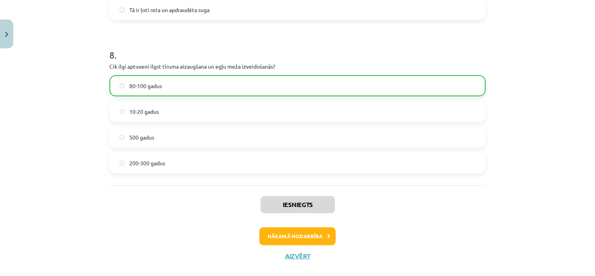
scroll to position [1202, 0]
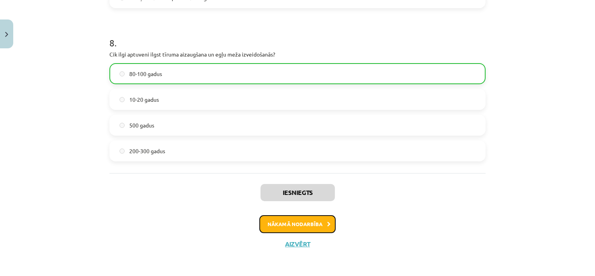
click at [312, 227] on button "Nākamā nodarbība" at bounding box center [297, 224] width 76 height 18
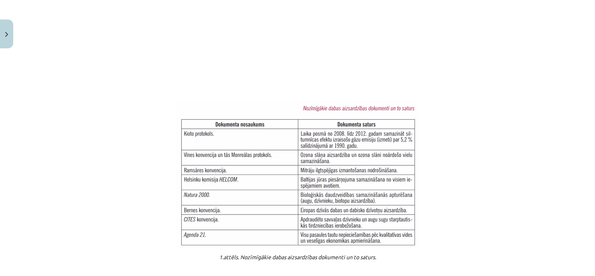
scroll to position [467, 0]
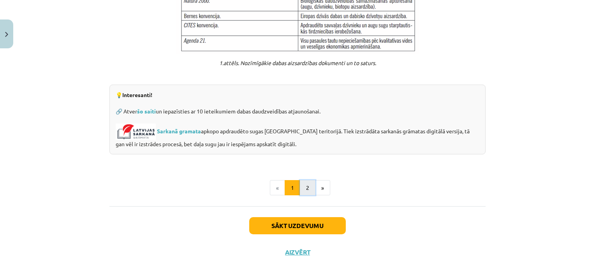
click at [308, 180] on button "2" at bounding box center [308, 188] width 16 height 16
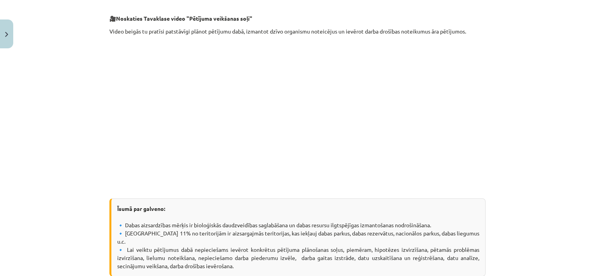
scroll to position [177, 0]
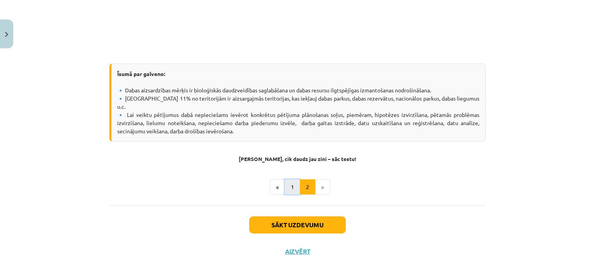
click at [291, 179] on button "1" at bounding box center [293, 187] width 16 height 16
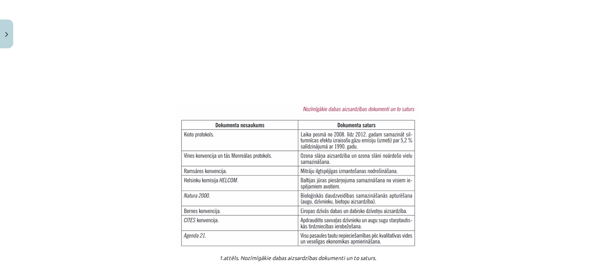
scroll to position [287, 0]
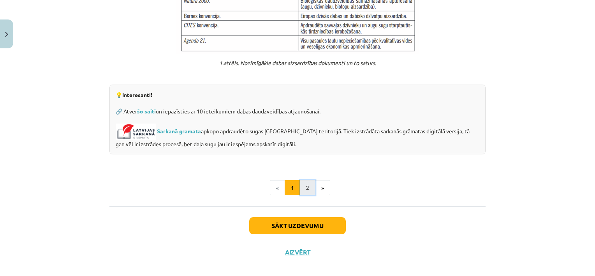
click at [305, 183] on button "2" at bounding box center [308, 188] width 16 height 16
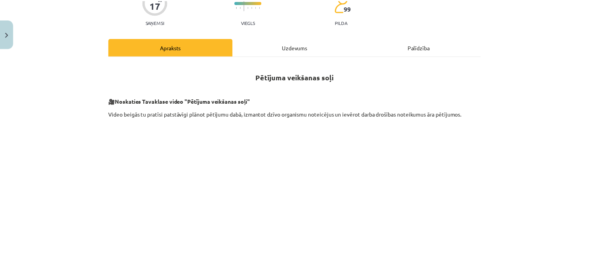
scroll to position [78, 0]
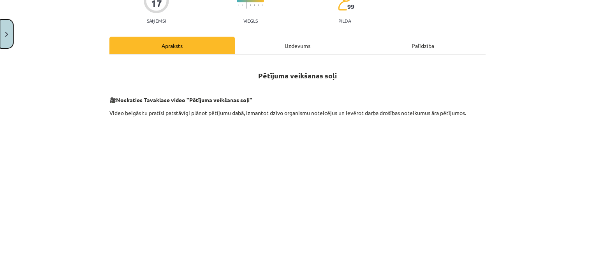
click at [9, 31] on button "Close" at bounding box center [6, 33] width 13 height 29
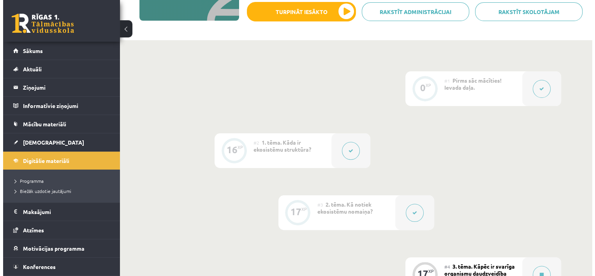
scroll to position [156, 0]
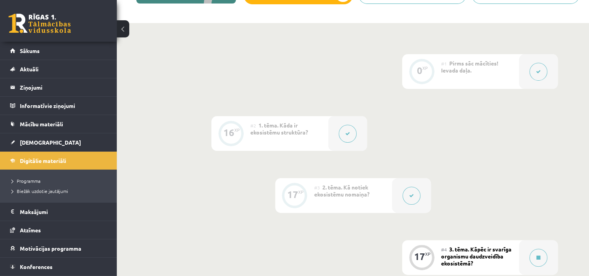
click at [539, 73] on icon at bounding box center [538, 71] width 5 height 5
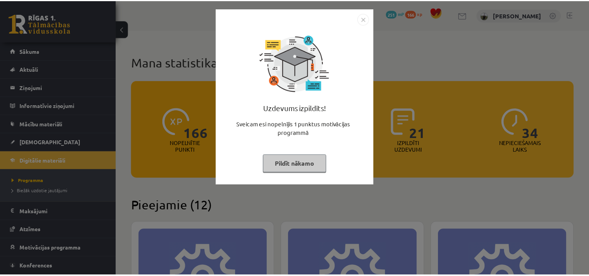
scroll to position [467, 0]
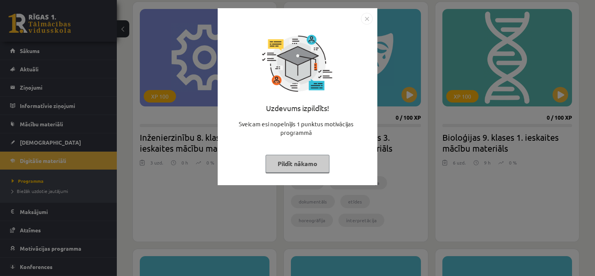
click at [318, 159] on button "Pildīt nākamo" at bounding box center [298, 164] width 64 height 18
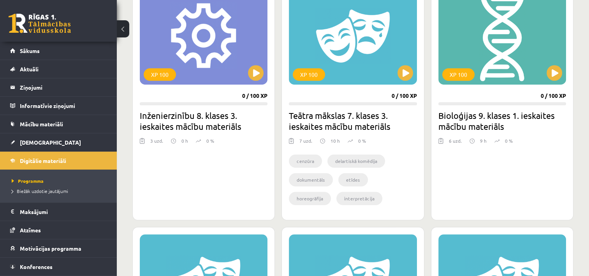
scroll to position [506, 0]
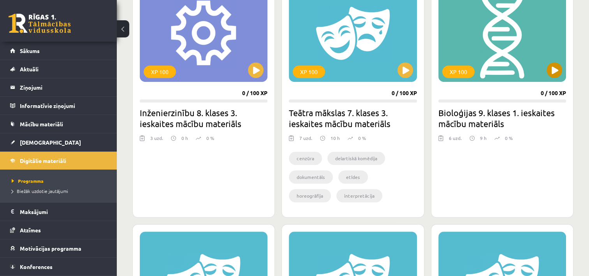
click at [461, 55] on div "XP 100" at bounding box center [502, 32] width 128 height 97
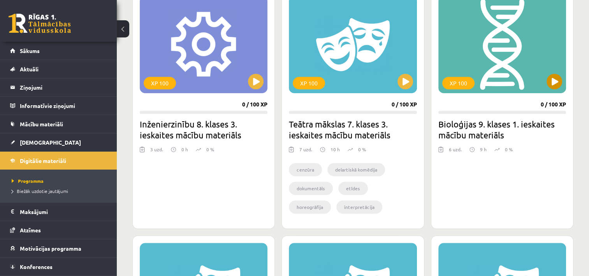
scroll to position [467, 0]
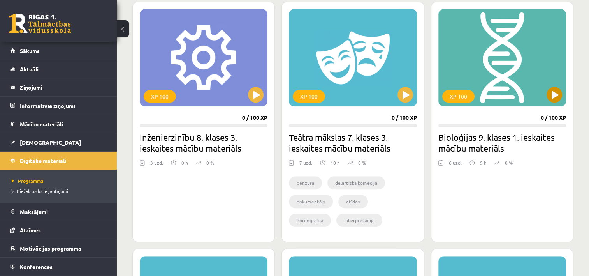
click at [501, 84] on div "XP 100" at bounding box center [502, 57] width 128 height 97
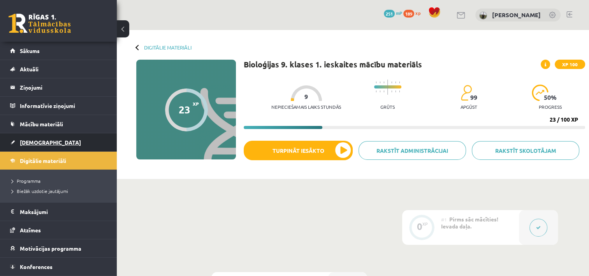
click at [40, 139] on span "[DEMOGRAPHIC_DATA]" at bounding box center [50, 142] width 61 height 7
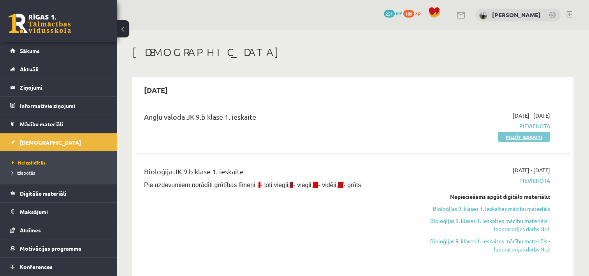
click at [532, 137] on link "Pildīt ieskaiti" at bounding box center [524, 137] width 52 height 10
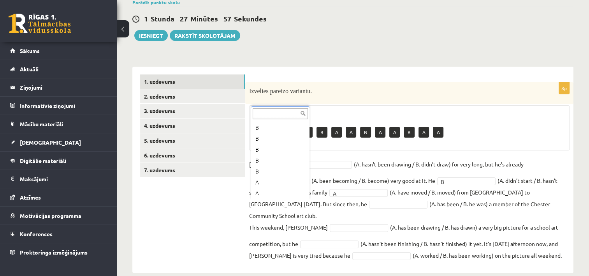
scroll to position [20, 0]
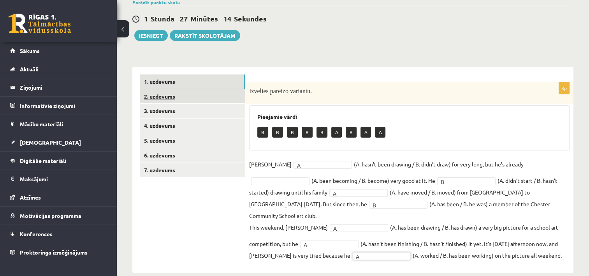
click at [180, 99] on link "2. uzdevums" at bounding box center [192, 96] width 105 height 14
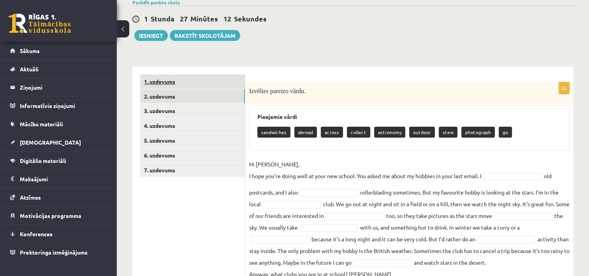
click at [194, 83] on link "1. uzdevums" at bounding box center [192, 81] width 105 height 14
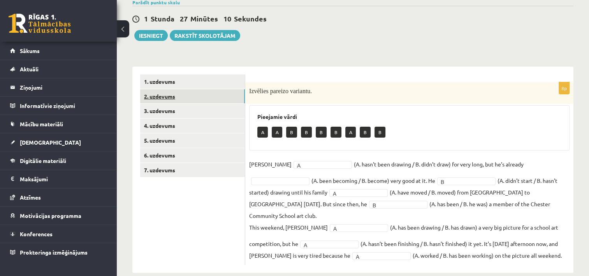
click at [171, 95] on link "2. uzdevums" at bounding box center [192, 96] width 105 height 14
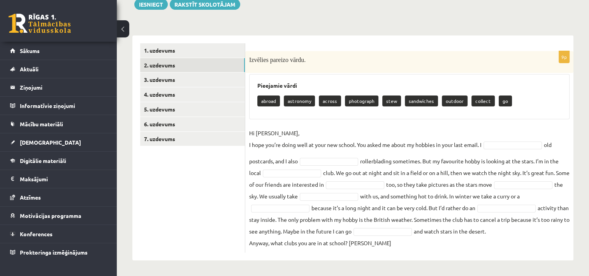
scroll to position [107, 0]
click at [474, 95] on p "collect" at bounding box center [483, 100] width 23 height 11
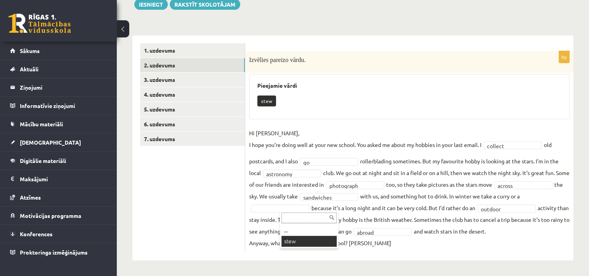
scroll to position [89, 0]
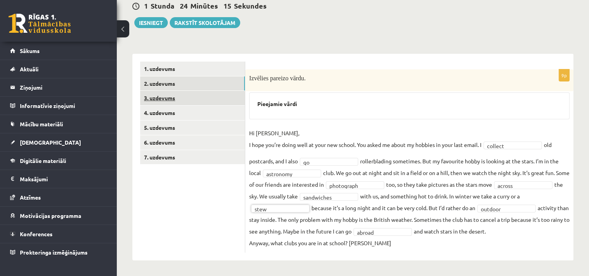
click at [163, 91] on link "3. uzdevums" at bounding box center [192, 98] width 105 height 14
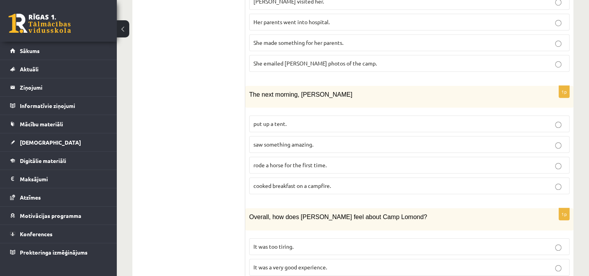
scroll to position [550, 0]
click at [350, 162] on p "rode a horse for the first time." at bounding box center [409, 166] width 312 height 8
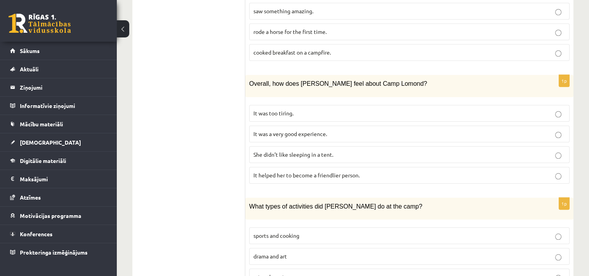
scroll to position [667, 0]
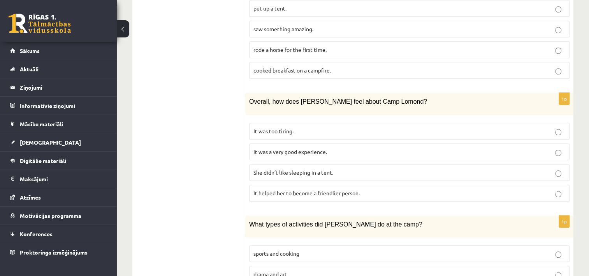
click at [310, 249] on p "sports and cooking" at bounding box center [409, 253] width 312 height 8
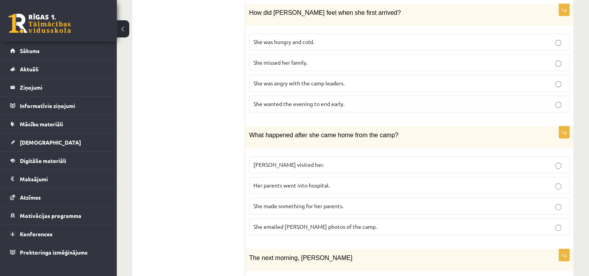
scroll to position [394, 0]
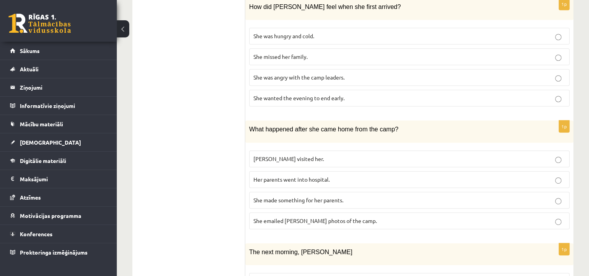
click at [360, 217] on p "She emailed Ingrid photos of the camp." at bounding box center [409, 221] width 312 height 8
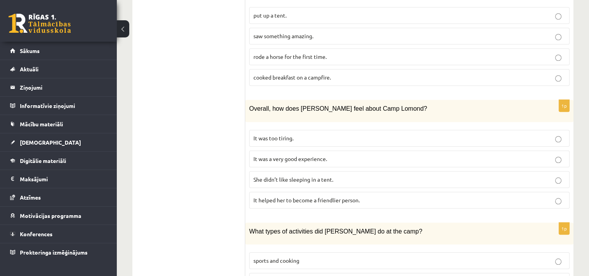
scroll to position [706, 0]
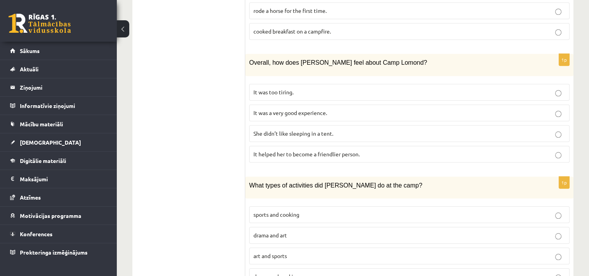
click at [336, 109] on p "It was a very good experience." at bounding box center [409, 113] width 312 height 8
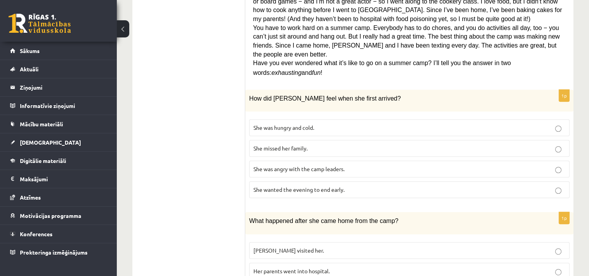
scroll to position [316, 0]
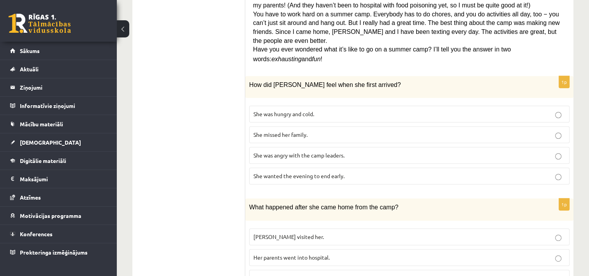
click at [390, 167] on label "She wanted the evening to end early." at bounding box center [409, 175] width 320 height 17
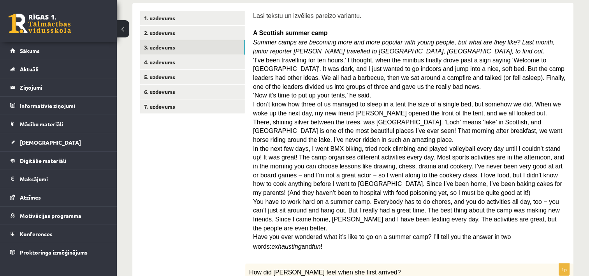
scroll to position [121, 0]
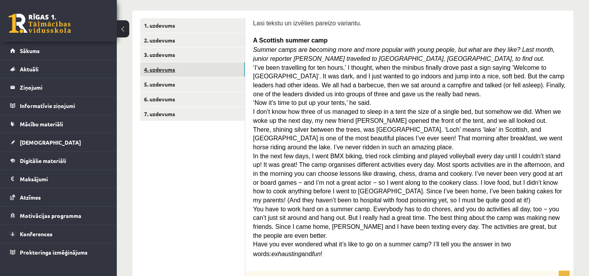
click at [175, 73] on link "4. uzdevums" at bounding box center [192, 69] width 105 height 14
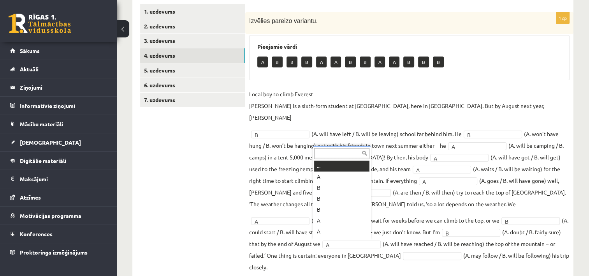
scroll to position [9, 0]
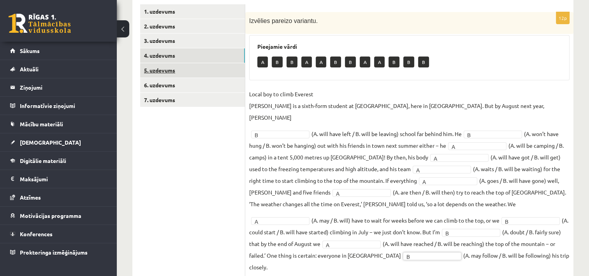
click at [156, 70] on link "5. uzdevums" at bounding box center [192, 70] width 105 height 14
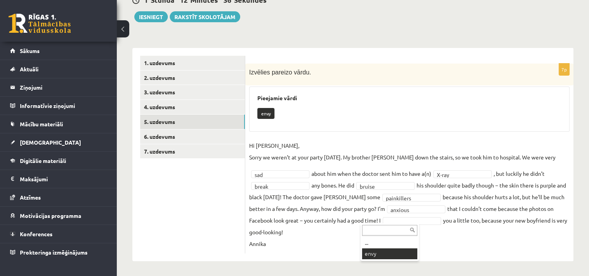
scroll to position [65, 0]
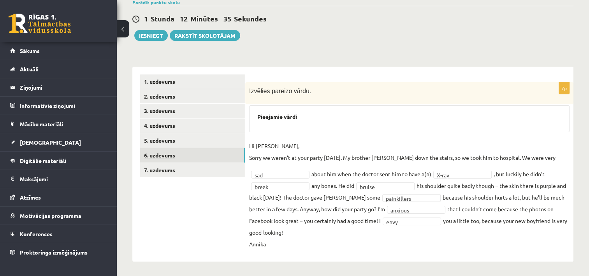
click at [176, 157] on link "6. uzdevums" at bounding box center [192, 155] width 105 height 14
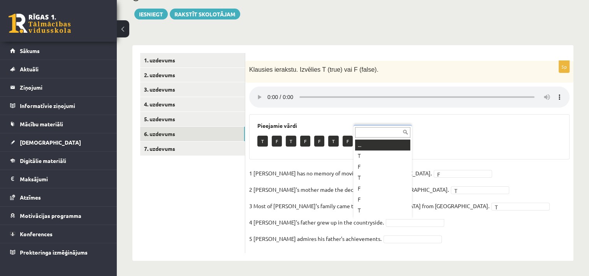
scroll to position [9, 0]
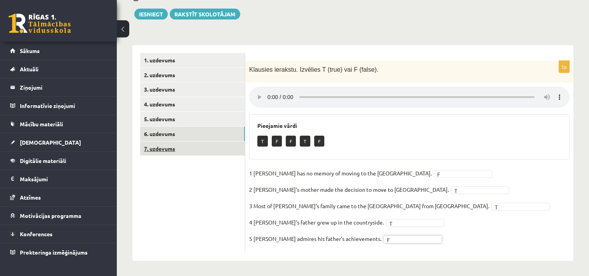
click at [168, 149] on link "7. uzdevums" at bounding box center [192, 148] width 105 height 14
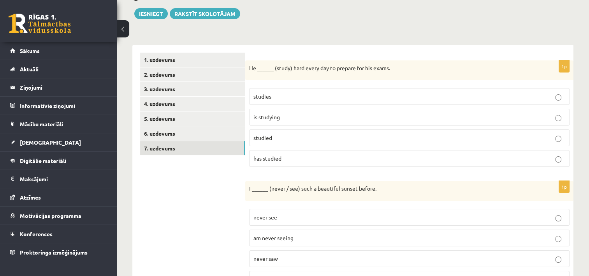
scroll to position [87, 0]
click at [296, 95] on p "studies" at bounding box center [409, 97] width 312 height 8
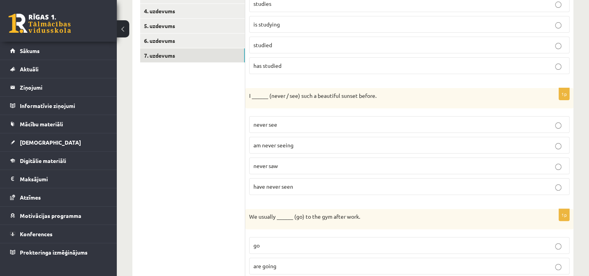
scroll to position [204, 0]
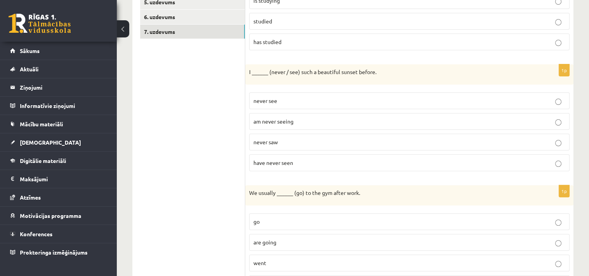
click at [303, 143] on p "never saw" at bounding box center [409, 142] width 312 height 8
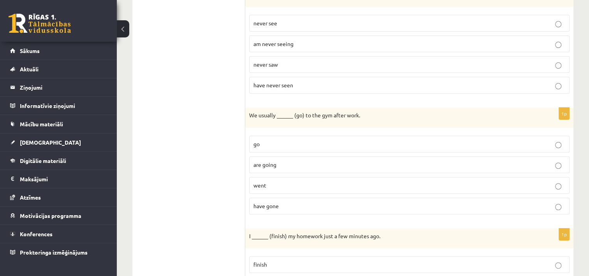
scroll to position [282, 0]
click at [299, 162] on p "are going" at bounding box center [409, 164] width 312 height 8
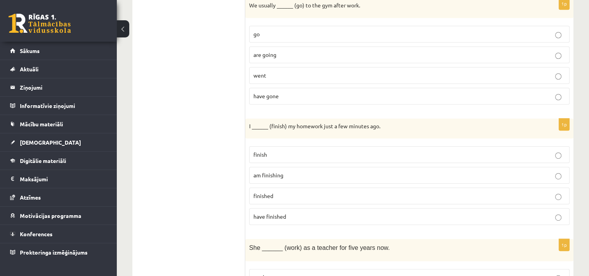
scroll to position [398, 0]
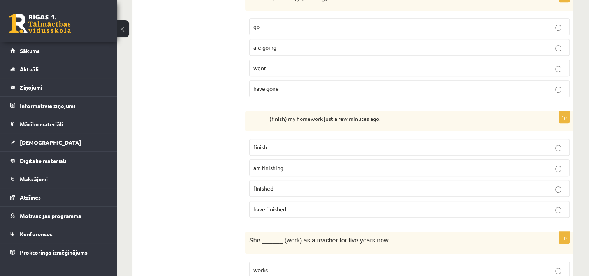
click at [290, 206] on p "have finished" at bounding box center [409, 209] width 312 height 8
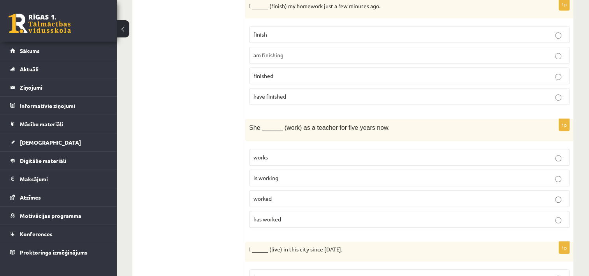
scroll to position [515, 0]
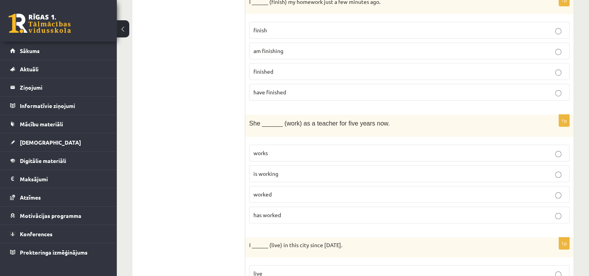
click at [285, 211] on p "has worked" at bounding box center [409, 215] width 312 height 8
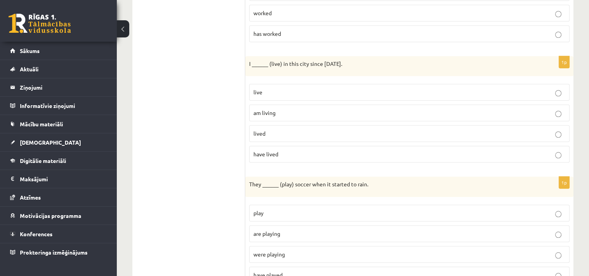
scroll to position [710, 0]
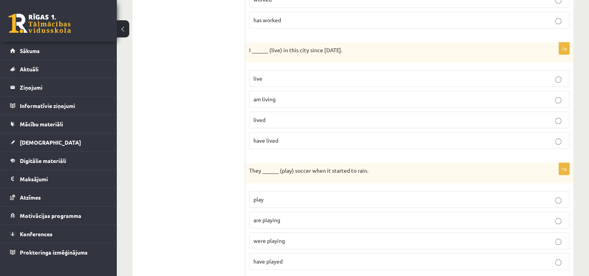
click at [283, 137] on p "have lived" at bounding box center [409, 140] width 312 height 8
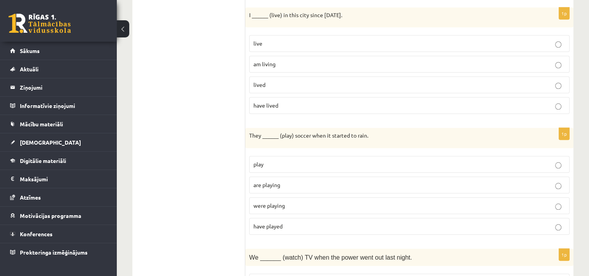
scroll to position [788, 0]
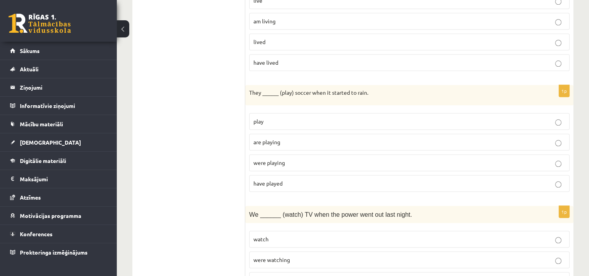
click at [295, 158] on p "were playing" at bounding box center [409, 162] width 312 height 8
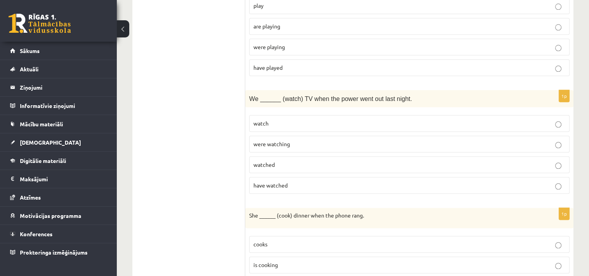
scroll to position [905, 0]
click at [308, 139] on p "were watching" at bounding box center [409, 143] width 312 height 8
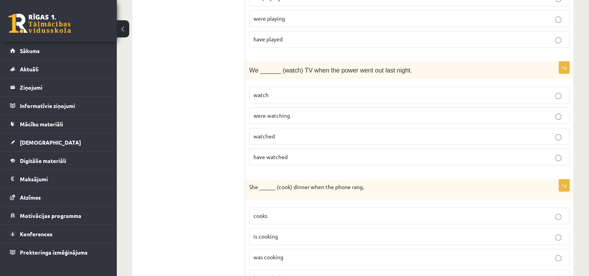
scroll to position [943, 0]
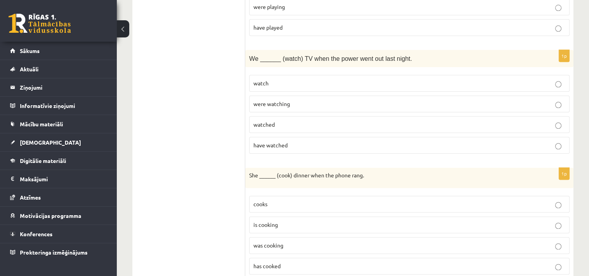
click at [295, 141] on p "have watched" at bounding box center [409, 145] width 312 height 8
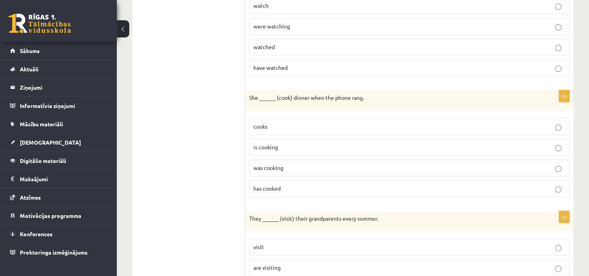
scroll to position [1021, 0]
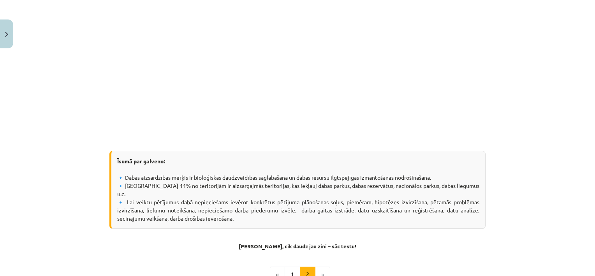
scroll to position [99, 0]
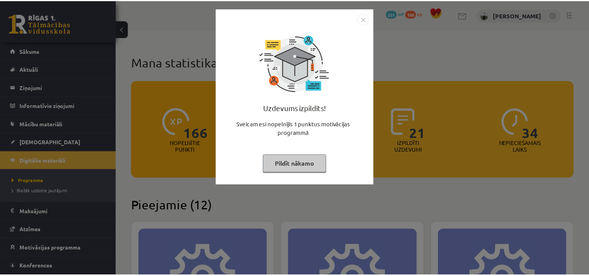
scroll to position [467, 0]
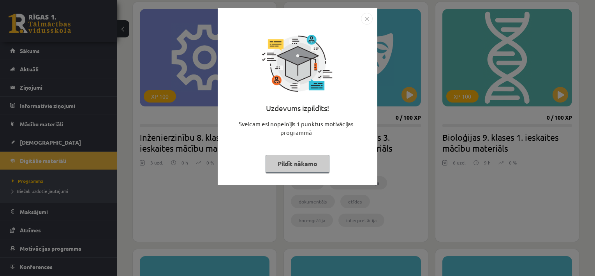
click at [299, 159] on button "Pildīt nākamo" at bounding box center [298, 164] width 64 height 18
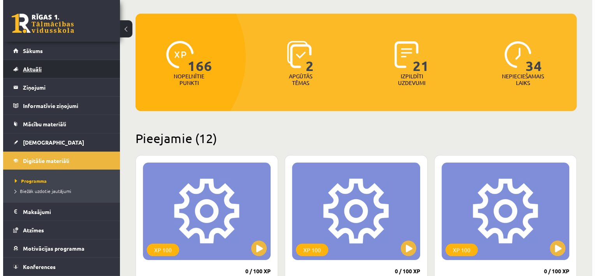
scroll to position [0, 0]
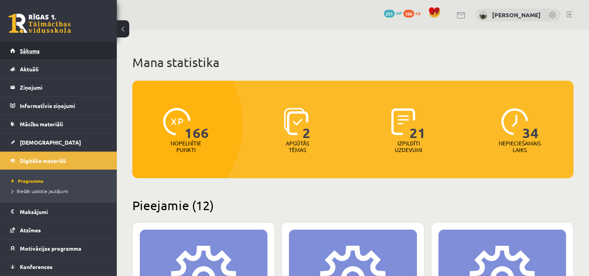
click at [46, 55] on link "Sākums" at bounding box center [58, 51] width 97 height 18
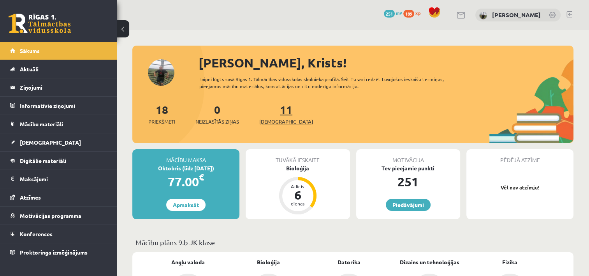
click at [272, 120] on span "[DEMOGRAPHIC_DATA]" at bounding box center [286, 122] width 54 height 8
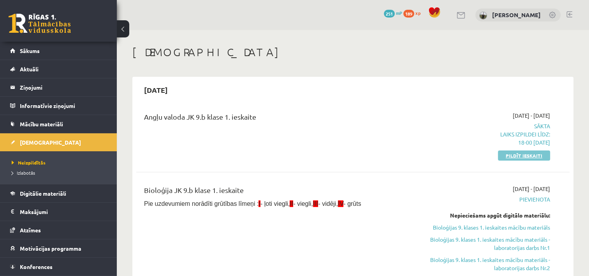
click at [532, 155] on link "Pildīt ieskaiti" at bounding box center [524, 155] width 52 height 10
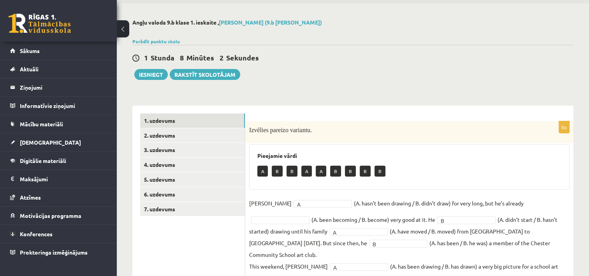
scroll to position [65, 0]
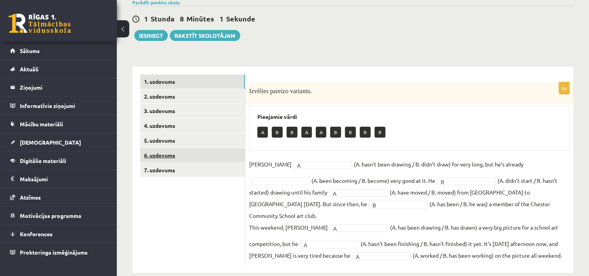
click at [173, 156] on link "6. uzdevums" at bounding box center [192, 155] width 105 height 14
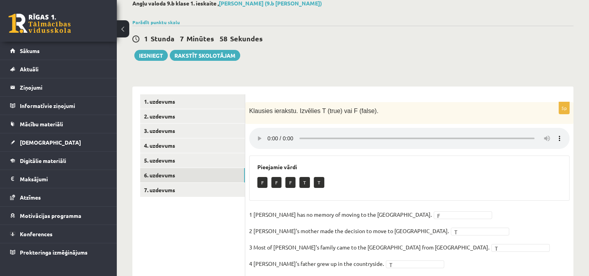
scroll to position [87, 0]
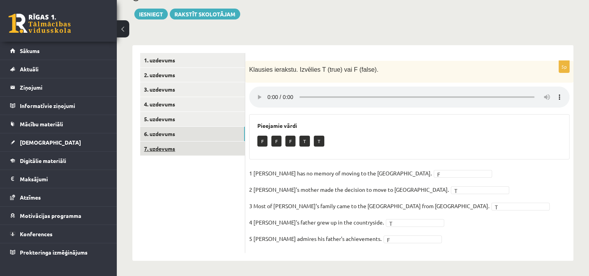
click at [164, 152] on link "7. uzdevums" at bounding box center [192, 148] width 105 height 14
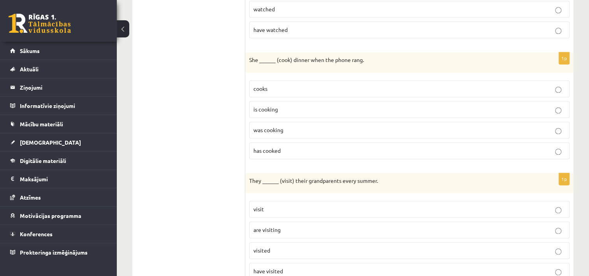
scroll to position [1045, 0]
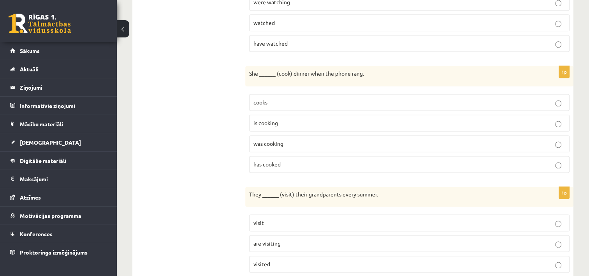
click at [292, 139] on p "was cooking" at bounding box center [409, 143] width 312 height 8
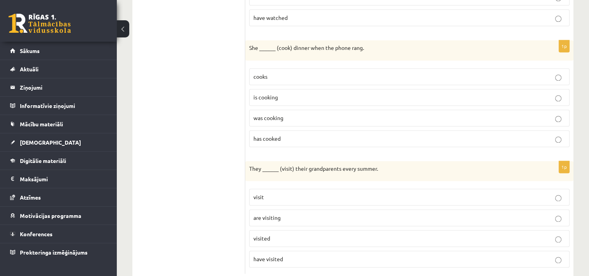
scroll to position [1084, 0]
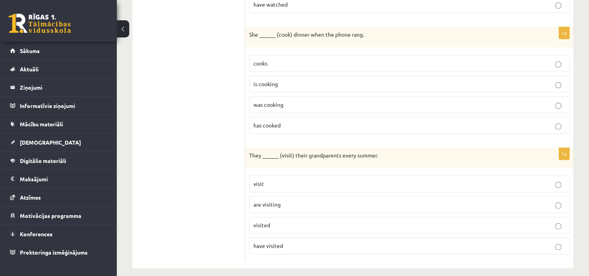
click at [292, 200] on p "are visiting" at bounding box center [409, 204] width 312 height 8
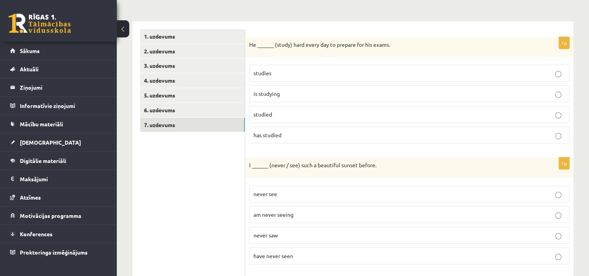
scroll to position [0, 0]
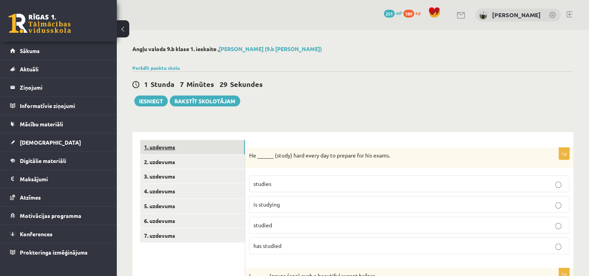
click at [158, 145] on link "1. uzdevums" at bounding box center [192, 147] width 105 height 14
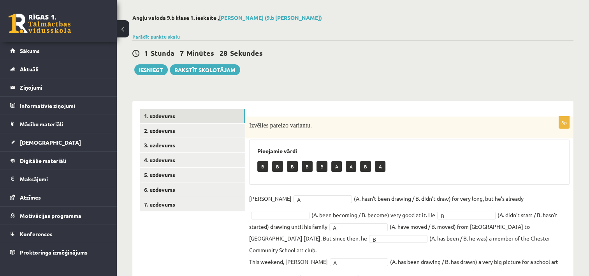
scroll to position [65, 0]
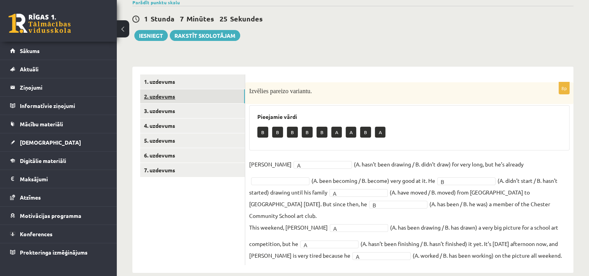
click at [184, 100] on link "2. uzdevums" at bounding box center [192, 96] width 105 height 14
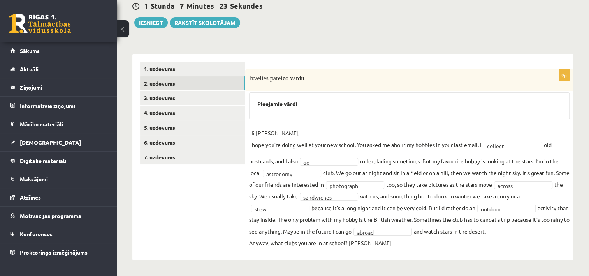
scroll to position [89, 0]
click at [171, 91] on link "3. uzdevums" at bounding box center [192, 98] width 105 height 14
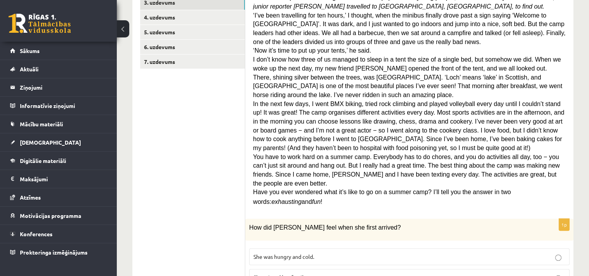
scroll to position [167, 0]
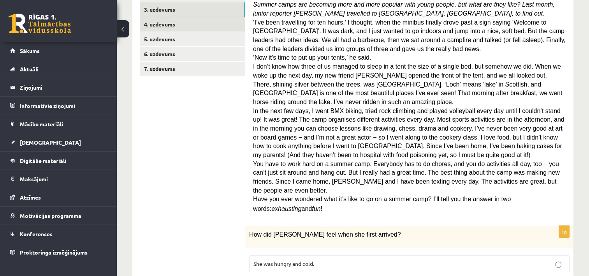
click at [173, 30] on link "4. uzdevums" at bounding box center [192, 24] width 105 height 14
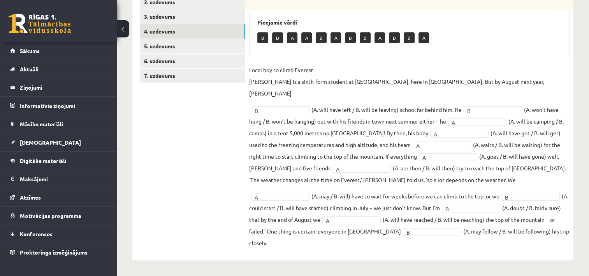
scroll to position [136, 0]
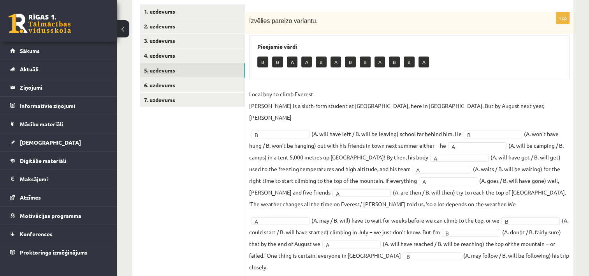
click at [150, 67] on link "5. uzdevums" at bounding box center [192, 70] width 105 height 14
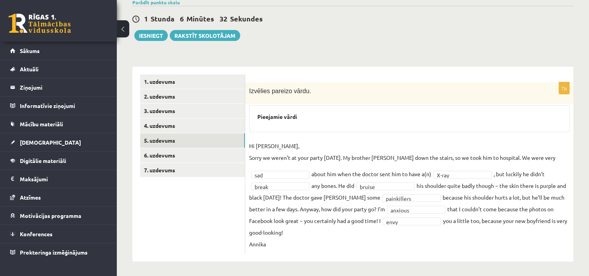
scroll to position [65, 0]
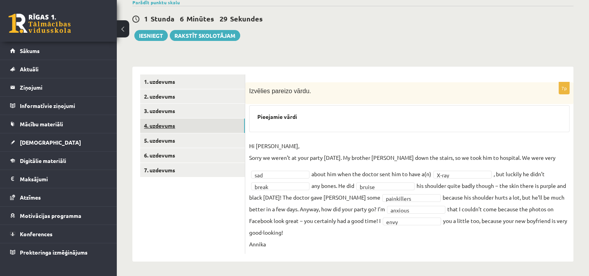
click at [156, 123] on link "4. uzdevums" at bounding box center [192, 125] width 105 height 14
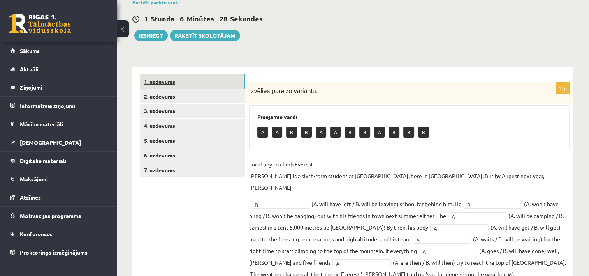
click at [167, 81] on link "1. uzdevums" at bounding box center [192, 81] width 105 height 14
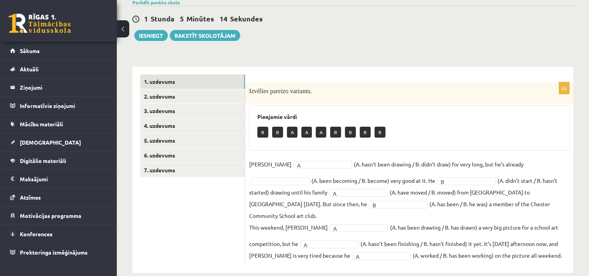
click at [512, 159] on fieldset "[PERSON_NAME] A * (A. hasn’t been drawing / B. didn’t draw) for very long, but …" at bounding box center [409, 209] width 320 height 103
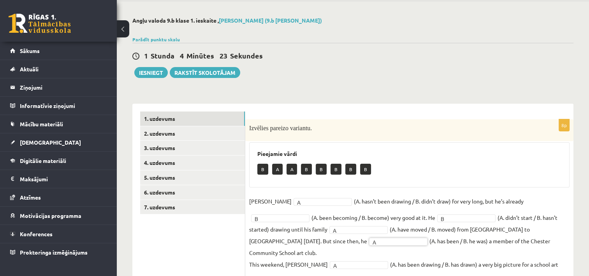
scroll to position [0, 0]
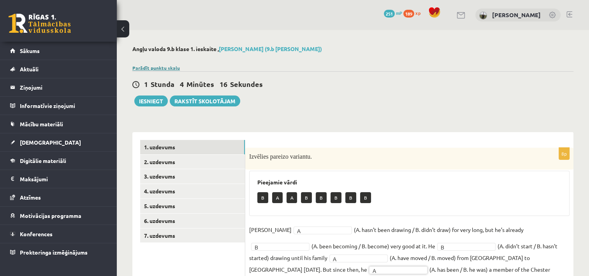
click at [151, 67] on link "Parādīt punktu skalu" at bounding box center [156, 68] width 48 height 6
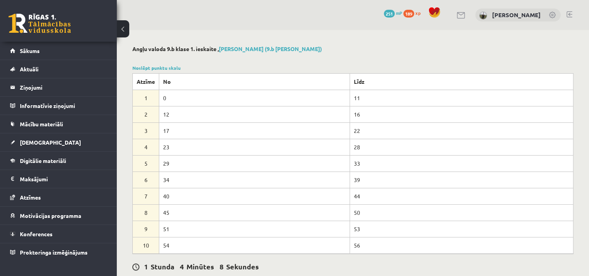
scroll to position [246, 0]
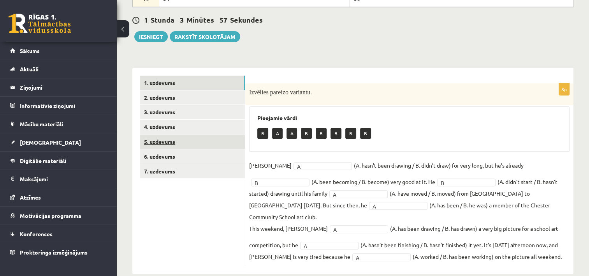
click at [160, 144] on link "5. uzdevums" at bounding box center [192, 141] width 105 height 14
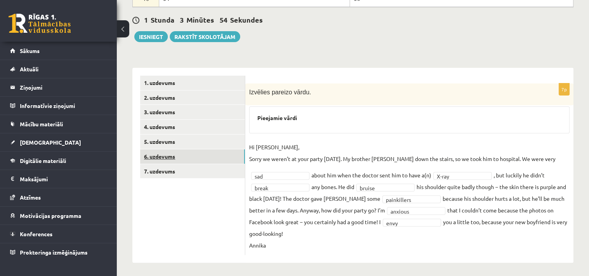
click at [163, 153] on link "6. uzdevums" at bounding box center [192, 156] width 105 height 14
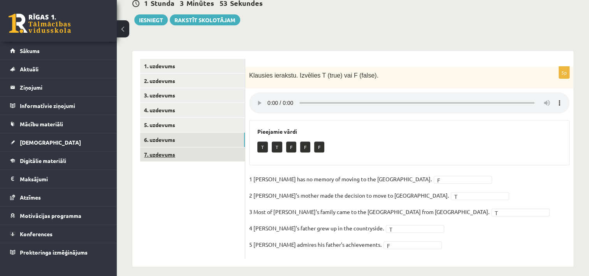
scroll to position [268, 0]
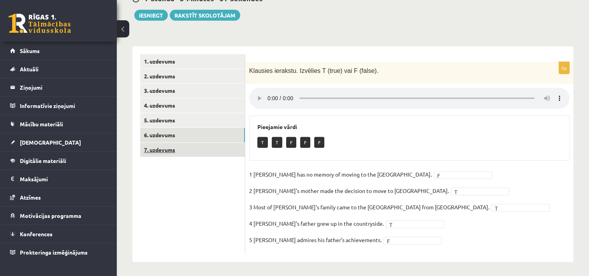
click at [169, 148] on link "7. uzdevums" at bounding box center [192, 150] width 105 height 14
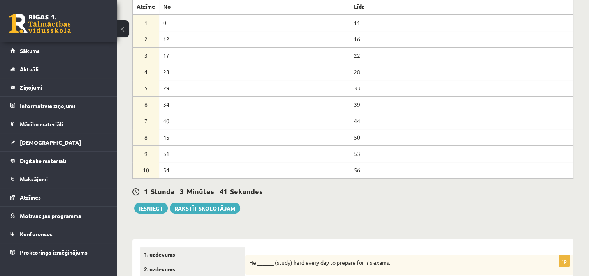
scroll to position [0, 0]
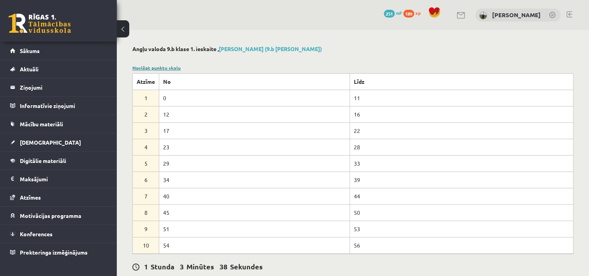
click at [145, 65] on link "Noslēpt punktu skalu" at bounding box center [156, 68] width 48 height 6
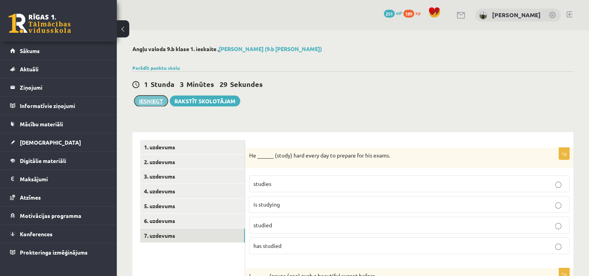
click at [151, 101] on button "Iesniegt" at bounding box center [150, 100] width 33 height 11
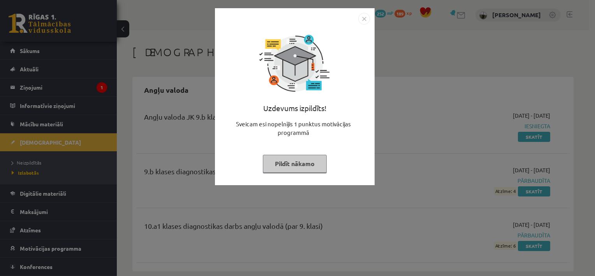
click at [294, 165] on button "Pildīt nākamo" at bounding box center [295, 164] width 64 height 18
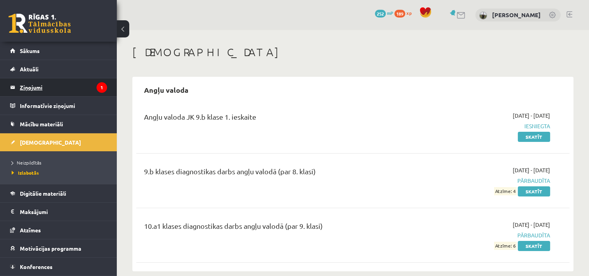
click at [45, 92] on legend "Ziņojumi 1" at bounding box center [63, 87] width 87 height 18
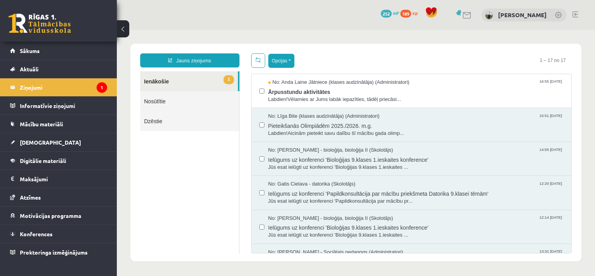
scroll to position [39, 0]
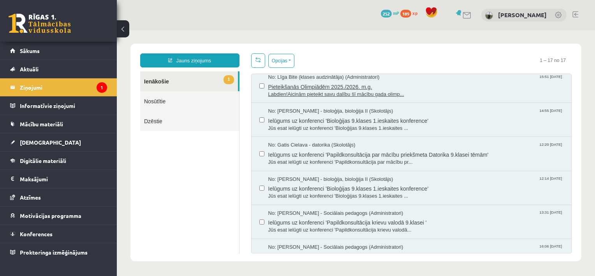
click at [329, 91] on span "Labdien!Aicinām pieteikt savu dalību šī mācību gada olimp..." at bounding box center [416, 94] width 296 height 7
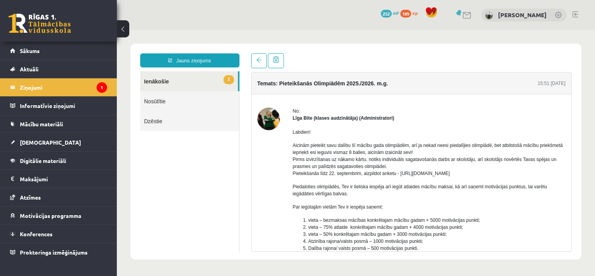
scroll to position [0, 0]
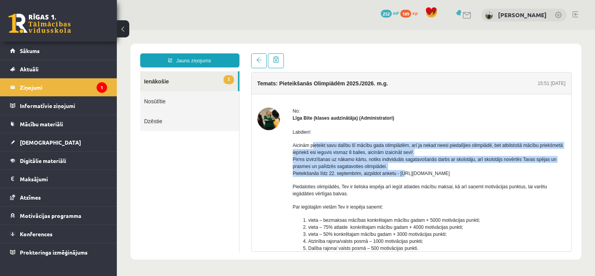
drag, startPoint x: 314, startPoint y: 140, endPoint x: 403, endPoint y: 175, distance: 96.0
click at [403, 175] on div "Labdien! Aicinām pieteikt savu dalību šī mācību gada olimpiādēm, arī ja nekad n…" at bounding box center [429, 223] width 273 height 204
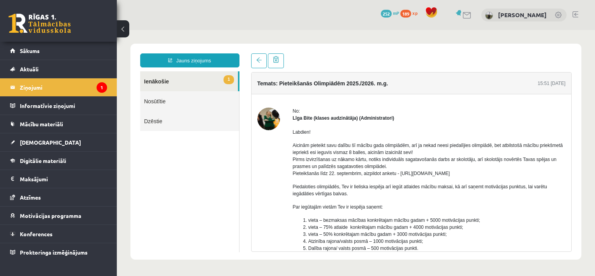
drag, startPoint x: 403, startPoint y: 175, endPoint x: 357, endPoint y: 178, distance: 46.9
click at [357, 178] on div "Labdien! Aicinām pieteikt savu dalību šī mācību gada olimpiādēm, arī ja nekad n…" at bounding box center [429, 223] width 273 height 204
click at [264, 167] on div at bounding box center [268, 226] width 23 height 238
click at [158, 86] on link "1 Ienākošie" at bounding box center [189, 81] width 98 height 20
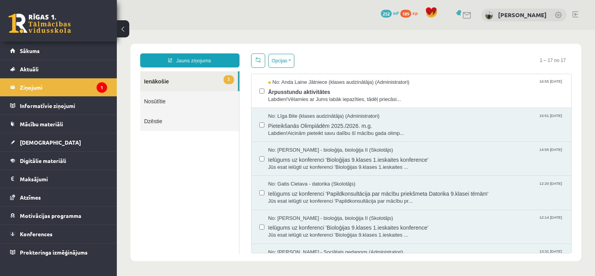
click at [157, 101] on link "Nosūtītie" at bounding box center [189, 101] width 99 height 20
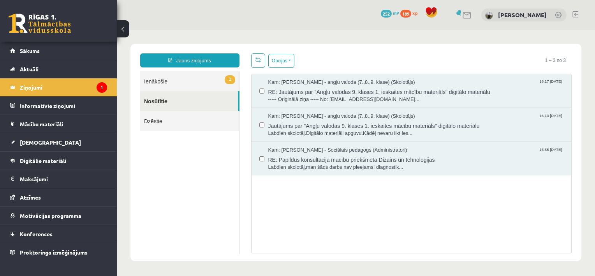
click at [151, 86] on link "1 Ienākošie" at bounding box center [189, 81] width 99 height 20
click at [163, 84] on link "1 Ienākošie" at bounding box center [189, 81] width 99 height 20
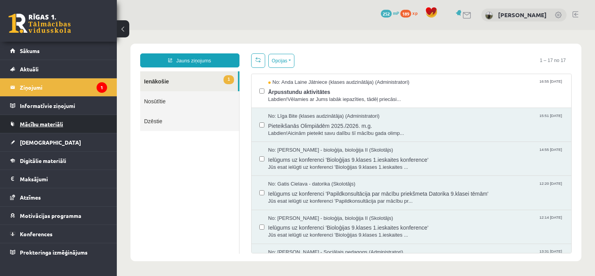
click at [43, 122] on span "Mācību materiāli" at bounding box center [41, 123] width 43 height 7
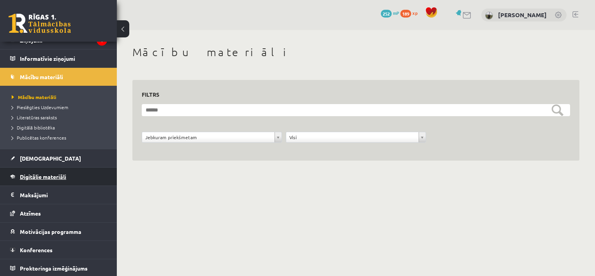
click at [47, 173] on span "Digitālie materiāli" at bounding box center [43, 176] width 46 height 7
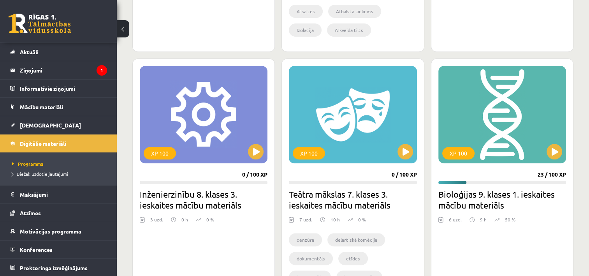
scroll to position [428, 0]
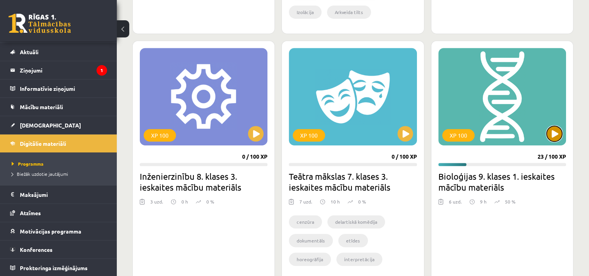
click at [555, 134] on button at bounding box center [555, 134] width 16 height 16
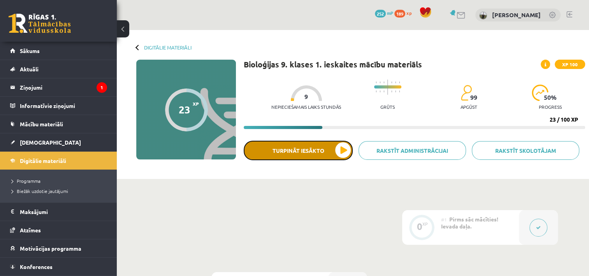
click at [330, 154] on button "Turpināt iesākto" at bounding box center [298, 150] width 109 height 19
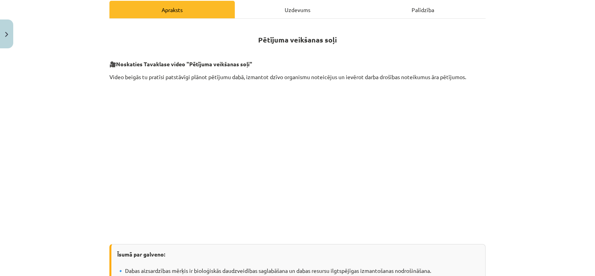
scroll to position [216, 0]
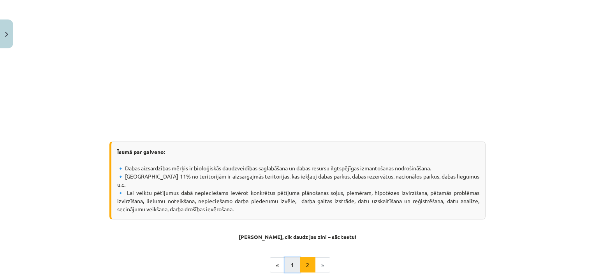
click at [291, 257] on button "1" at bounding box center [293, 265] width 16 height 16
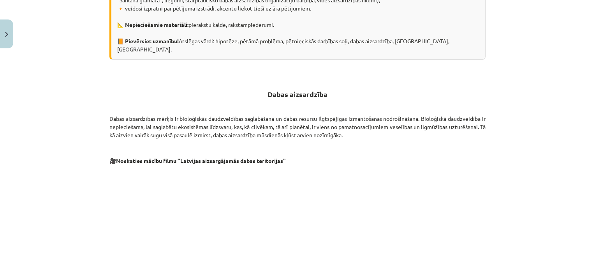
scroll to position [638, 0]
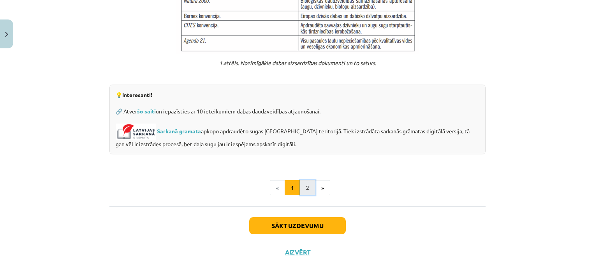
click at [305, 180] on button "2" at bounding box center [308, 188] width 16 height 16
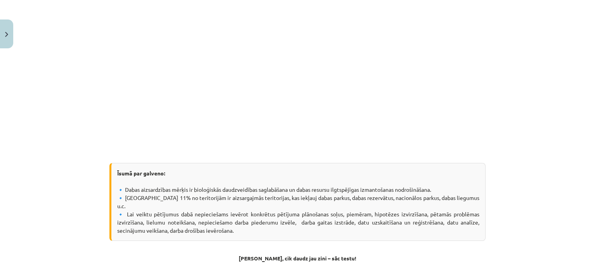
scroll to position [294, 0]
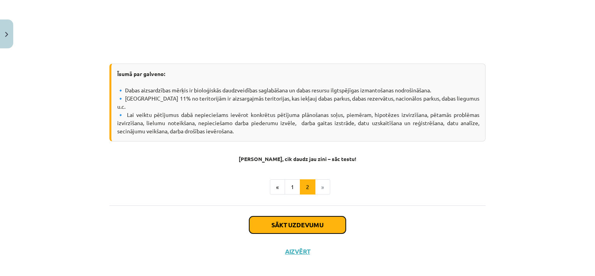
click at [319, 216] on button "Sākt uzdevumu" at bounding box center [297, 224] width 97 height 17
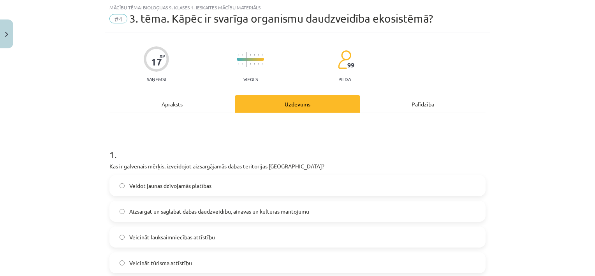
scroll to position [58, 0]
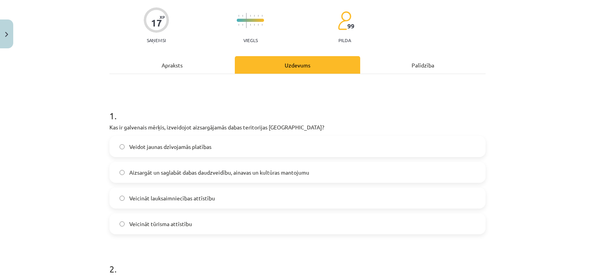
click at [217, 174] on span "Aizsargāt un saglabāt dabas daudzveidību, ainavas un kultūras mantojumu" at bounding box center [219, 172] width 180 height 8
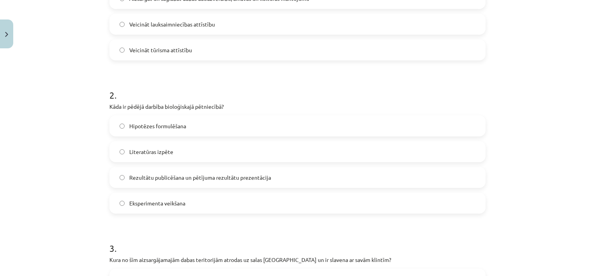
scroll to position [253, 0]
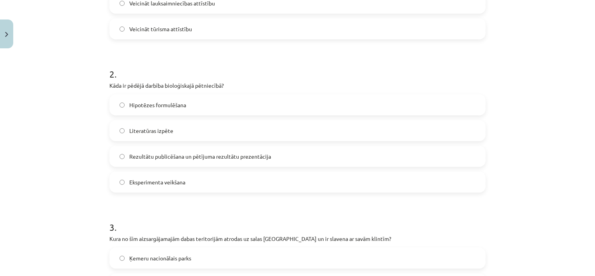
click at [164, 157] on span "Rezultātu publicēšana un pētījuma rezultātu prezentācija" at bounding box center [200, 156] width 142 height 8
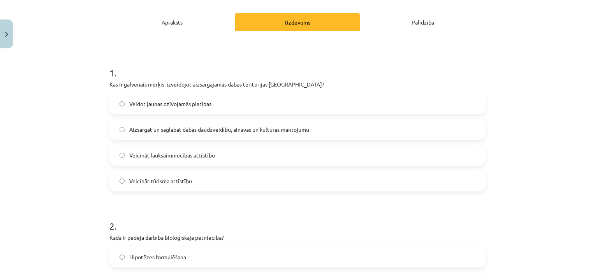
scroll to position [0, 0]
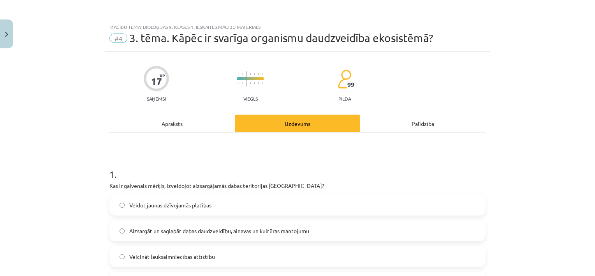
click at [176, 125] on div "Apraksts" at bounding box center [171, 123] width 125 height 18
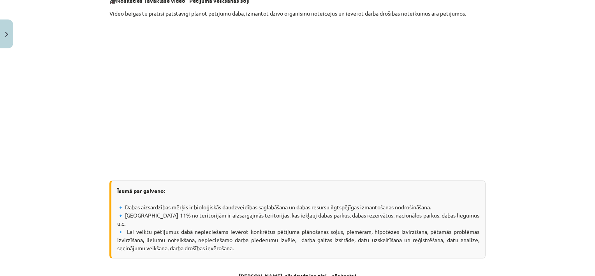
scroll to position [294, 0]
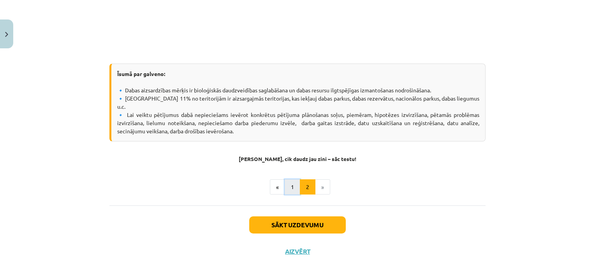
click at [285, 179] on button "1" at bounding box center [293, 187] width 16 height 16
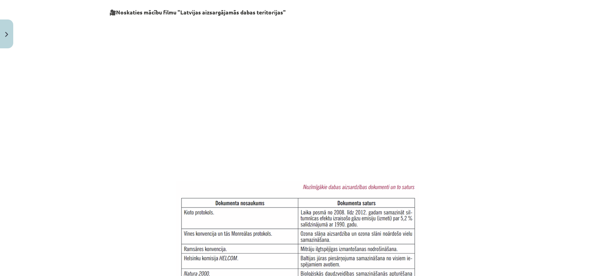
scroll to position [560, 0]
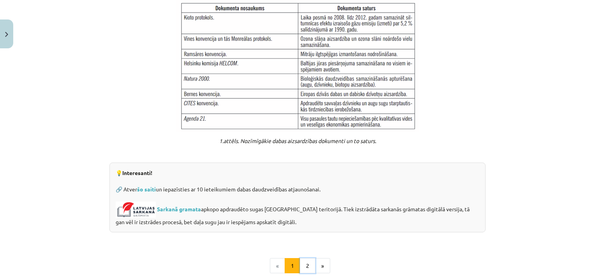
click at [309, 258] on button "2" at bounding box center [308, 266] width 16 height 16
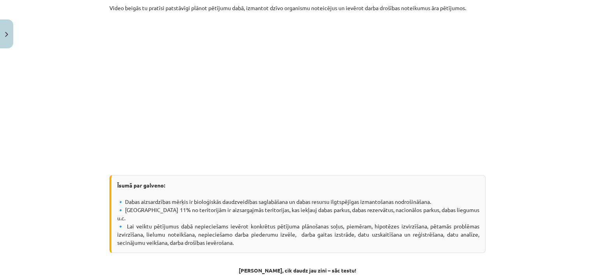
scroll to position [294, 0]
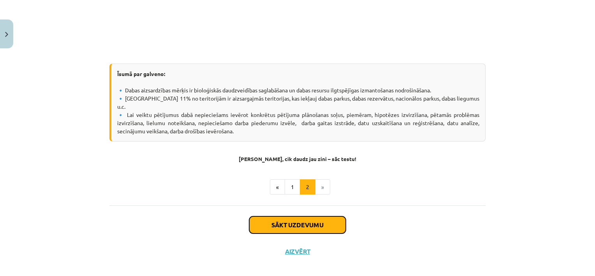
click at [282, 220] on button "Sākt uzdevumu" at bounding box center [297, 224] width 97 height 17
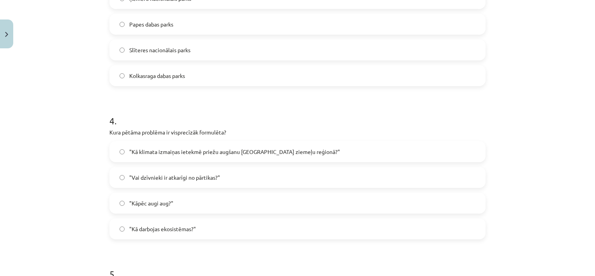
scroll to position [526, 0]
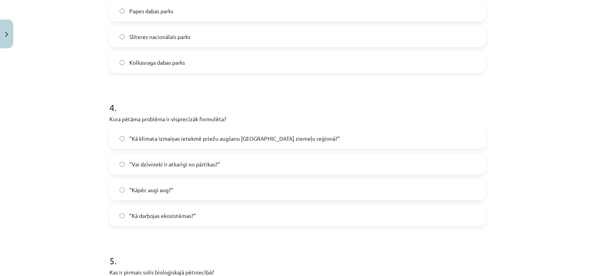
click at [120, 218] on label ""Kā darbojas ekosistēmas?"" at bounding box center [297, 215] width 375 height 19
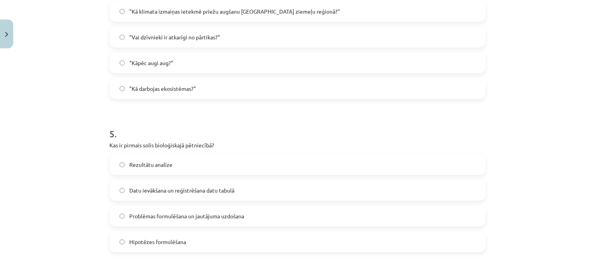
scroll to position [681, 0]
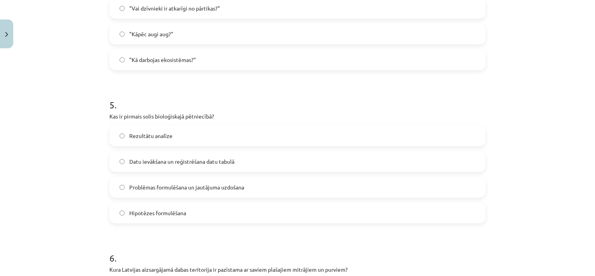
click at [125, 161] on label "Datu ievākšana un reģistrēšana datu tabulā" at bounding box center [297, 160] width 375 height 19
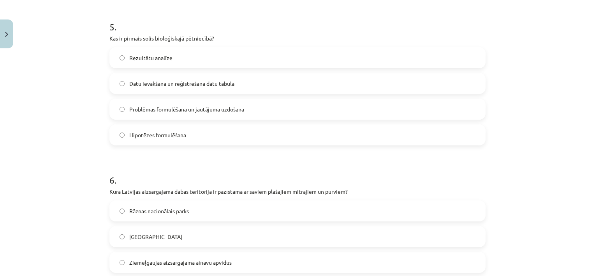
scroll to position [798, 0]
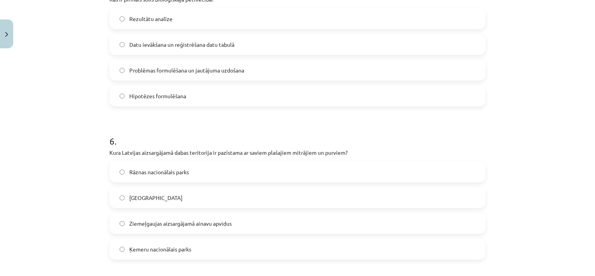
click at [134, 68] on span "Problēmas formulēšana un jautājuma uzdošana" at bounding box center [186, 70] width 115 height 8
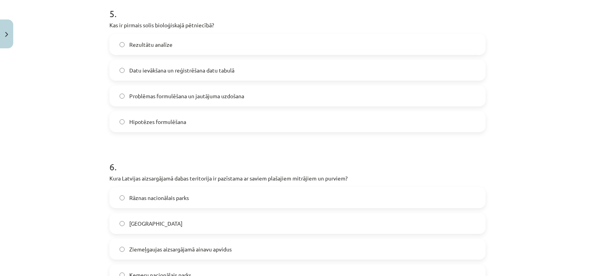
scroll to position [837, 0]
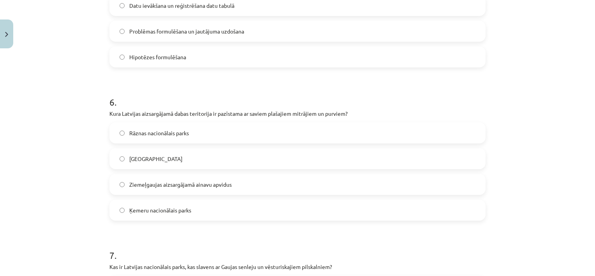
click at [182, 163] on label "Papes dabas park" at bounding box center [297, 158] width 375 height 19
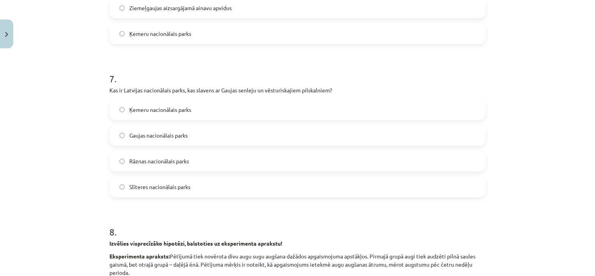
scroll to position [1032, 0]
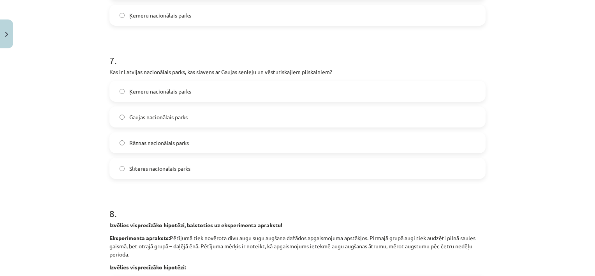
click at [154, 118] on span "Gaujas nacionālais parks" at bounding box center [158, 117] width 58 height 8
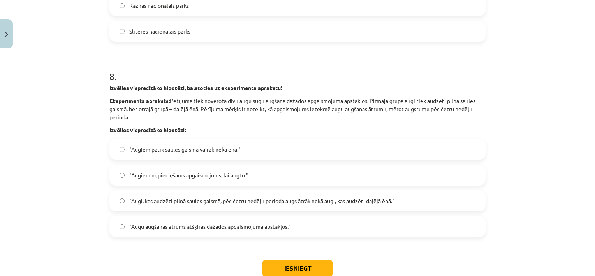
scroll to position [1188, 0]
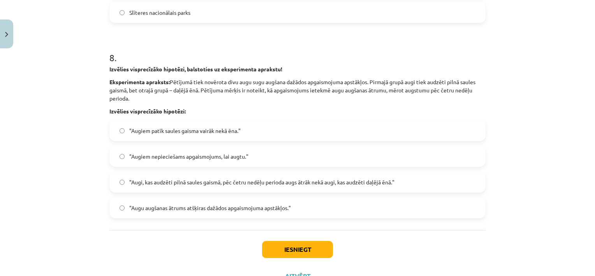
click at [187, 209] on span ""Augu augšanas ātrums atšķiras dažādos apgaismojuma apstākļos."" at bounding box center [210, 208] width 162 height 8
click at [287, 245] on button "Iesniegt" at bounding box center [297, 249] width 71 height 17
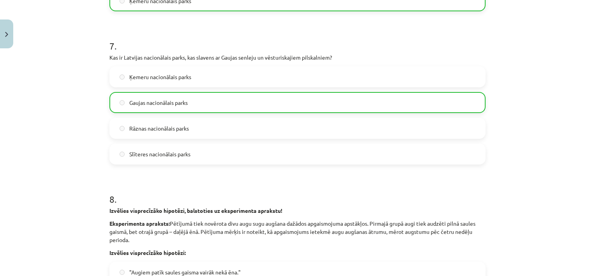
scroll to position [1244, 0]
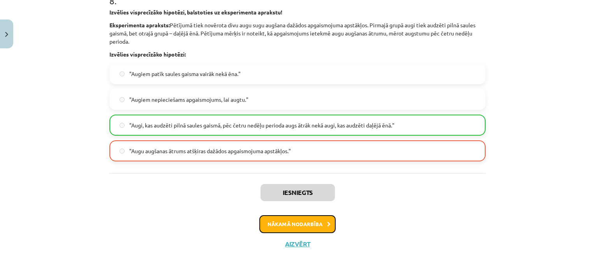
click at [308, 223] on button "Nākamā nodarbība" at bounding box center [297, 224] width 76 height 18
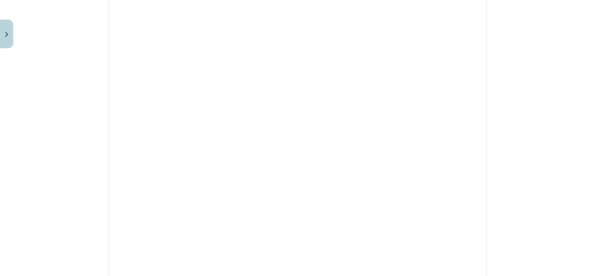
scroll to position [861, 0]
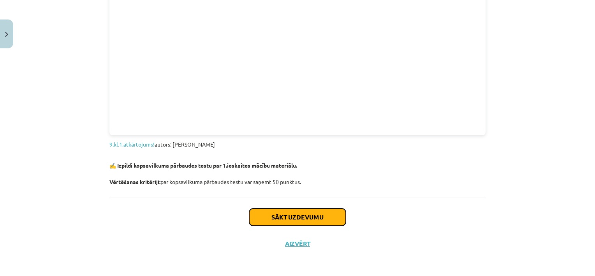
click at [271, 217] on button "Sākt uzdevumu" at bounding box center [297, 216] width 97 height 17
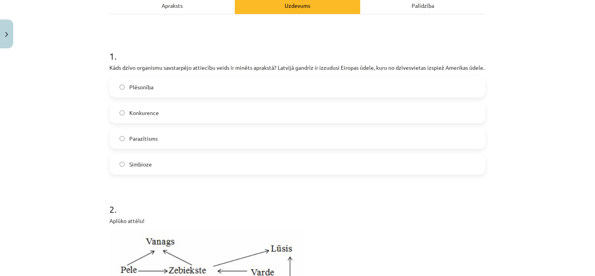
scroll to position [136, 0]
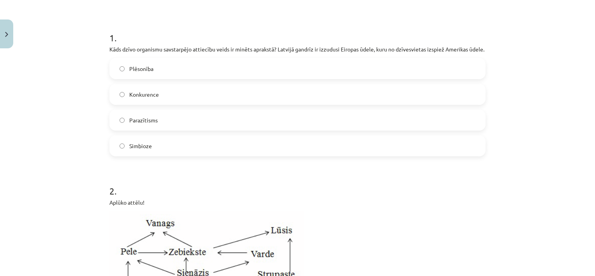
click at [144, 99] on span "Konkurence" at bounding box center [144, 94] width 30 height 8
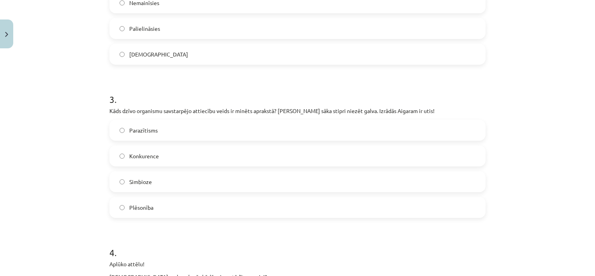
scroll to position [487, 0]
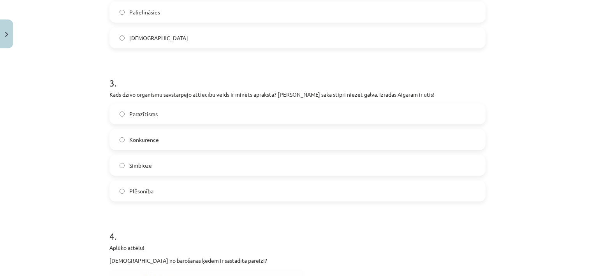
click at [162, 121] on label "Parazītisms" at bounding box center [297, 113] width 375 height 19
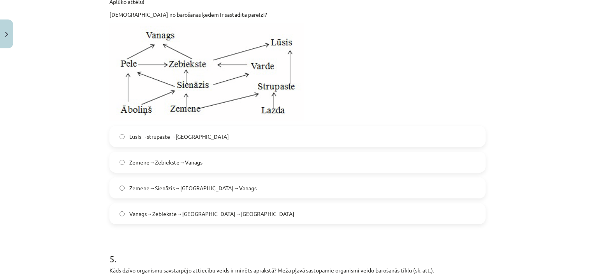
scroll to position [720, 0]
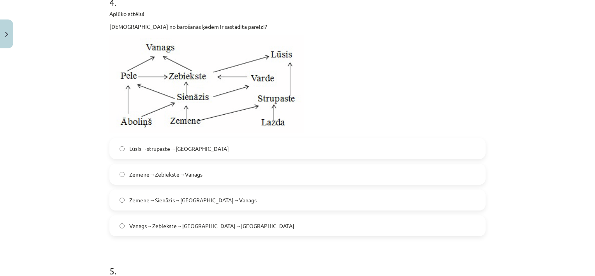
click at [142, 158] on label "Lūsis→strupaste→Lazda" at bounding box center [297, 148] width 375 height 19
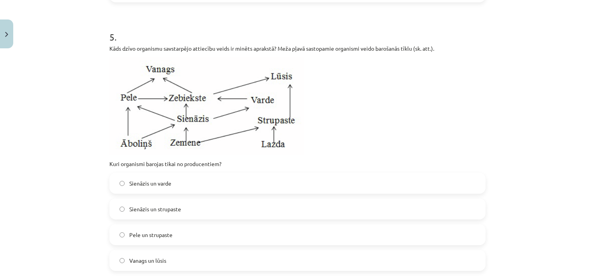
scroll to position [993, 0]
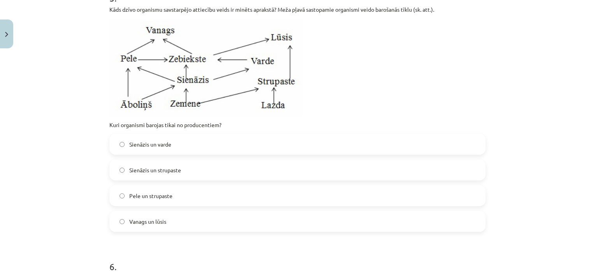
click at [143, 225] on span "Vanags un lūsis" at bounding box center [147, 221] width 37 height 8
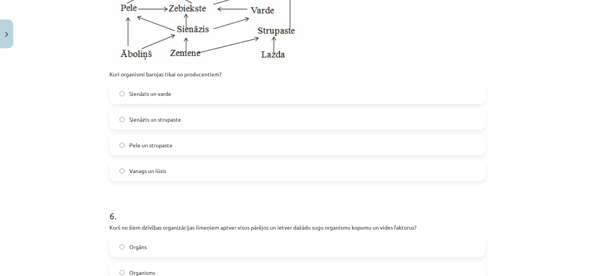
scroll to position [1149, 0]
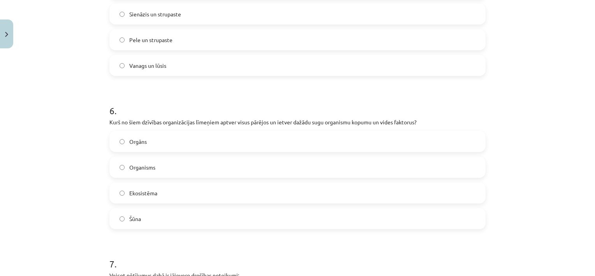
click at [136, 197] on span "Ekosistēma" at bounding box center [143, 193] width 28 height 8
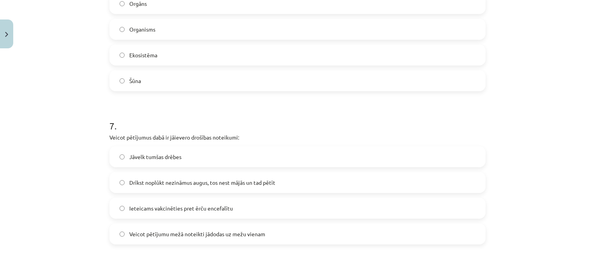
scroll to position [1304, 0]
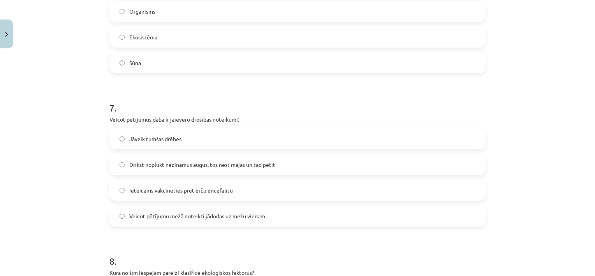
click at [159, 194] on span "Ieteicams vakcinēties pret ērču encefalītu" at bounding box center [181, 190] width 104 height 8
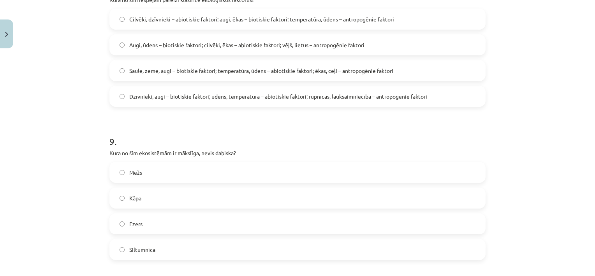
scroll to position [1616, 0]
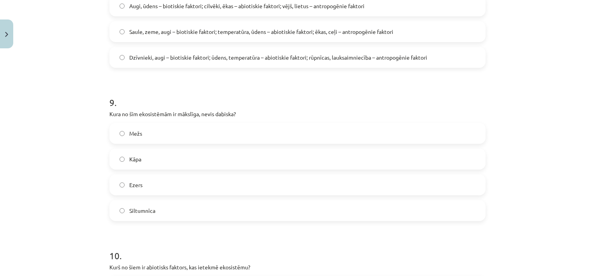
click at [158, 220] on label "Siltumnīca" at bounding box center [297, 210] width 375 height 19
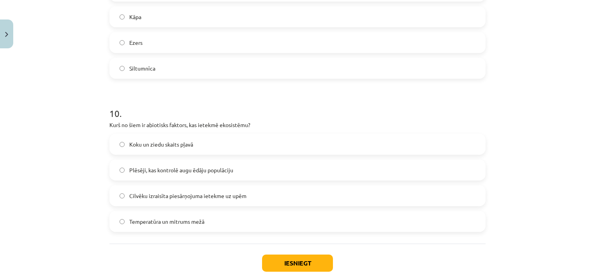
scroll to position [1772, 0]
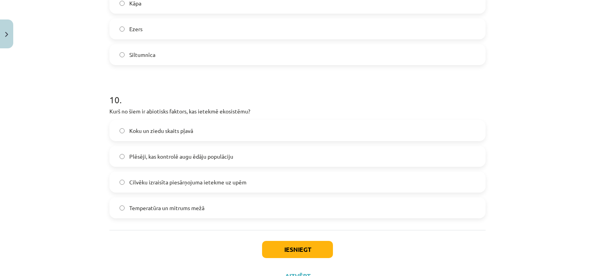
click at [175, 212] on span "Temperatūra un mitrums mežā" at bounding box center [166, 208] width 75 height 8
click at [287, 253] on button "Iesniegt" at bounding box center [297, 249] width 71 height 17
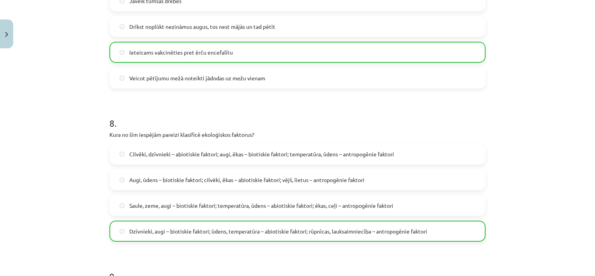
scroll to position [1837, 0]
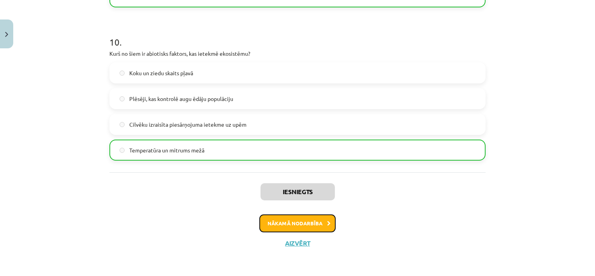
click at [292, 227] on button "Nākamā nodarbība" at bounding box center [297, 223] width 76 height 18
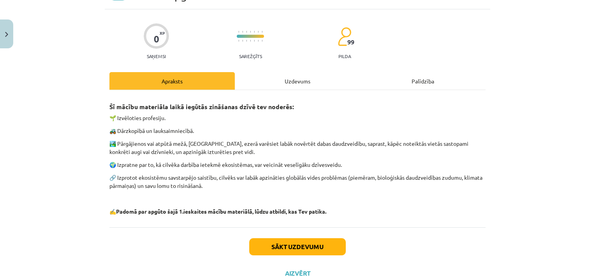
scroll to position [72, 0]
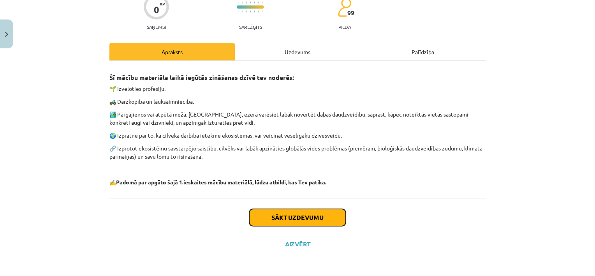
click at [296, 223] on button "Sākt uzdevumu" at bounding box center [297, 217] width 97 height 17
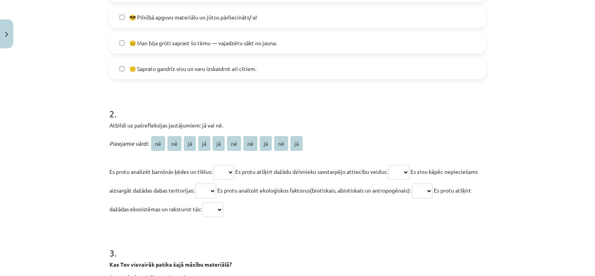
scroll to position [292, 0]
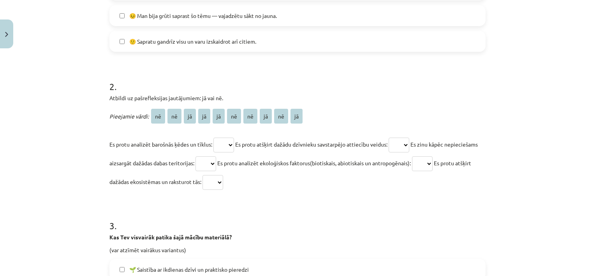
click at [229, 143] on select "** ** ** ** ** ** ** ** ** **" at bounding box center [223, 144] width 21 height 15
select select "**"
click at [213, 137] on select "** ** ** ** ** ** ** ** ** **" at bounding box center [223, 144] width 21 height 15
click at [409, 145] on select "** ** ** ** ** ** ** ** ** **" at bounding box center [399, 144] width 21 height 15
select select "**"
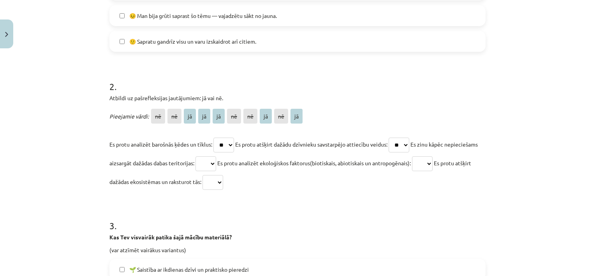
click at [393, 137] on select "** ** ** ** ** ** ** ** ** **" at bounding box center [399, 144] width 21 height 15
click at [216, 165] on select "** ** ** ** ** ** ** ** ** **" at bounding box center [205, 163] width 21 height 15
select select "**"
click at [216, 156] on select "** ** ** ** ** ** ** ** ** **" at bounding box center [205, 163] width 21 height 15
click at [433, 166] on select "** ** ** ** ** ** ** ** ** **" at bounding box center [422, 163] width 21 height 15
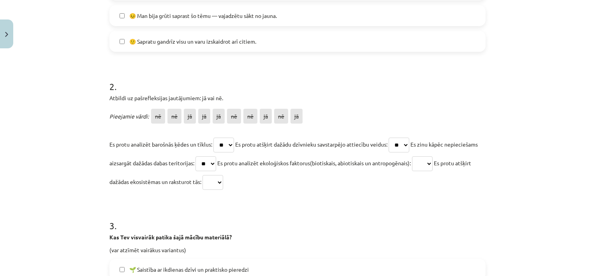
select select "**"
click at [433, 156] on select "** ** ** ** ** ** ** ** ** **" at bounding box center [422, 163] width 21 height 15
click at [223, 179] on select "** ** ** ** ** ** ** ** ** **" at bounding box center [212, 182] width 21 height 15
select select "**"
click at [223, 175] on select "** ** ** ** ** ** ** ** ** **" at bounding box center [212, 182] width 21 height 15
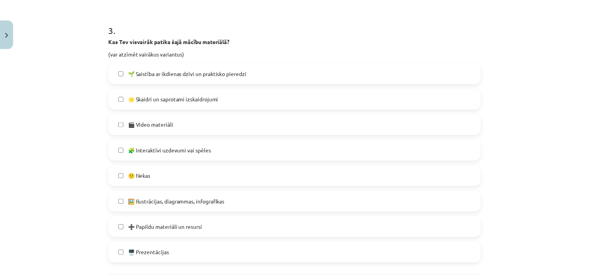
scroll to position [527, 0]
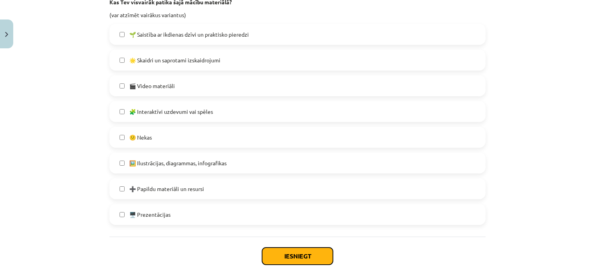
click at [296, 251] on button "Iesniegt" at bounding box center [297, 255] width 71 height 17
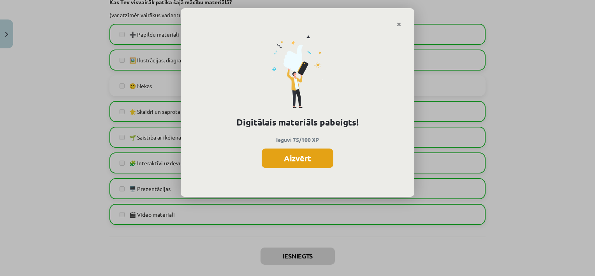
click at [305, 154] on button "Aizvērt" at bounding box center [298, 157] width 72 height 19
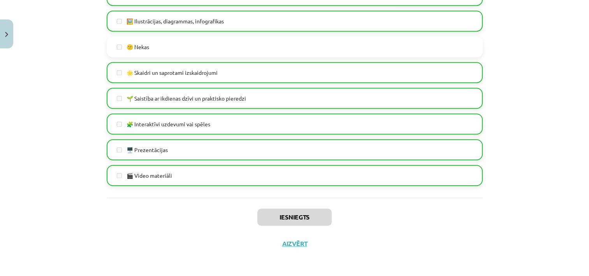
scroll to position [414, 0]
click at [290, 244] on button "Aizvērt" at bounding box center [295, 243] width 30 height 8
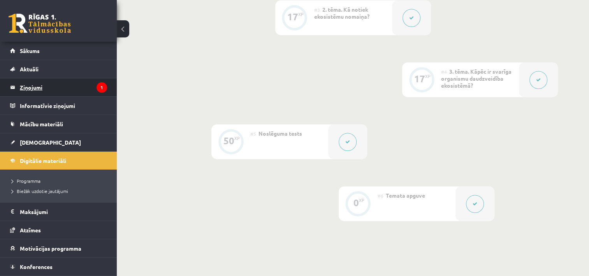
scroll to position [297, 0]
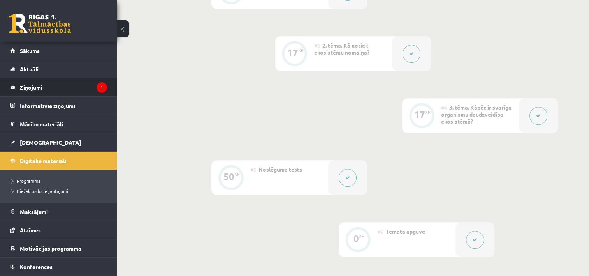
click at [41, 93] on legend "Ziņojumi 1" at bounding box center [63, 87] width 87 height 18
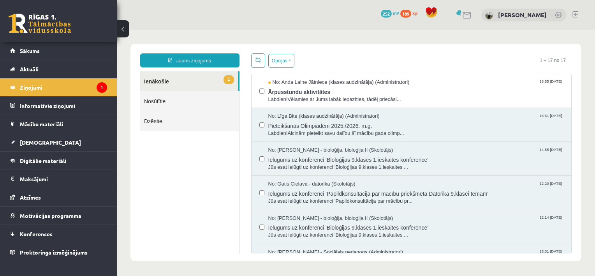
click at [177, 83] on link "1 Ienākošie" at bounding box center [189, 81] width 98 height 20
click at [333, 122] on span "Pieteikšanās Olimpiādēm 2025./2026. m.g." at bounding box center [416, 125] width 296 height 10
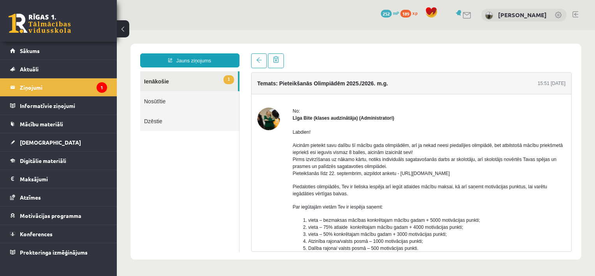
click at [160, 81] on link "1 Ienākošie" at bounding box center [189, 81] width 98 height 20
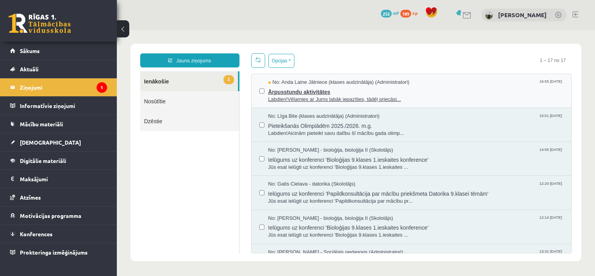
click at [322, 98] on span "Labdien!Vēlamies ar Jums labāk iepazīties, tādēļ priecāsi..." at bounding box center [416, 99] width 296 height 7
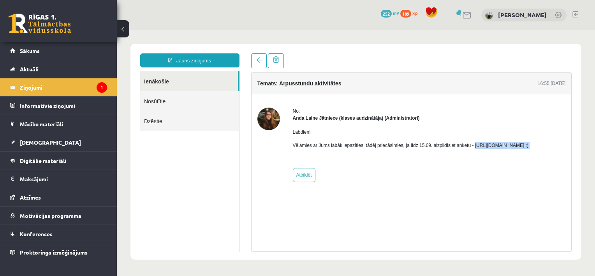
drag, startPoint x: 470, startPoint y: 144, endPoint x: 556, endPoint y: 151, distance: 86.8
click at [529, 151] on div "Labdien! Vēlamies ar Jums labāk iepazīties, tādēļ priecāsimies, ja līdz 15.09. …" at bounding box center [411, 141] width 236 height 40
drag, startPoint x: 556, startPoint y: 151, endPoint x: 547, endPoint y: 148, distance: 10.0
click at [529, 148] on p "Vēlamies ar Jums labāk iepazīties, tādēļ priecāsimies, ja līdz 15.09. aizpildīs…" at bounding box center [411, 145] width 236 height 7
click at [529, 140] on div "Labdien! Vēlamies ar Jums labāk iepazīties, tādēļ priecāsimies, ja līdz 15.09. …" at bounding box center [411, 141] width 236 height 40
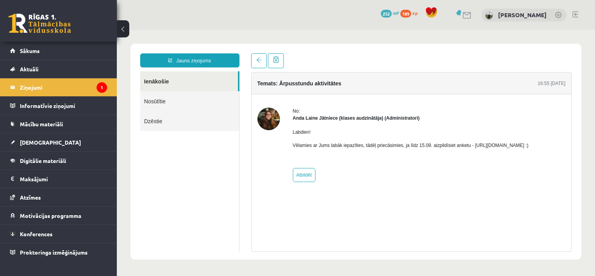
drag, startPoint x: 554, startPoint y: 144, endPoint x: 468, endPoint y: 144, distance: 85.3
click at [468, 144] on p "Vēlamies ar Jums labāk iepazīties, tādēļ priecāsimies, ja līdz 15.09. aizpildīs…" at bounding box center [411, 145] width 236 height 7
drag, startPoint x: 468, startPoint y: 144, endPoint x: 480, endPoint y: 146, distance: 11.7
copy p "https://forms.gle/mVxkUEapGFxHM7hU7"
click at [31, 113] on legend "Informatīvie ziņojumi 0" at bounding box center [63, 106] width 87 height 18
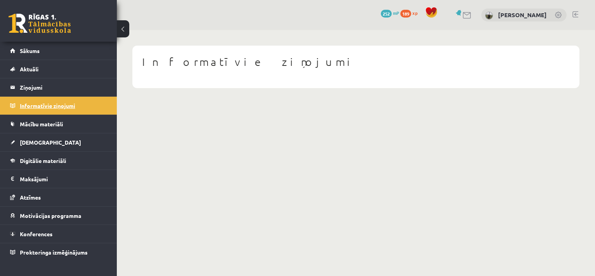
click at [31, 113] on legend "Informatīvie ziņojumi 0" at bounding box center [63, 106] width 87 height 18
click at [23, 55] on link "Sākums" at bounding box center [58, 51] width 97 height 18
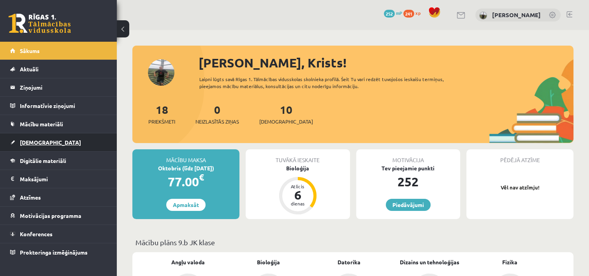
click at [27, 147] on link "[DEMOGRAPHIC_DATA]" at bounding box center [58, 142] width 97 height 18
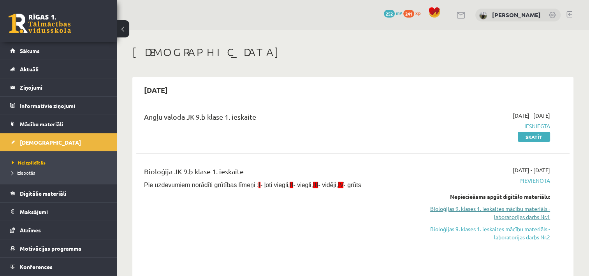
click at [509, 215] on link "Bioloģijas 9. klases 1. ieskaites mācību materiāls - laboratorijas darbs Nr.1" at bounding box center [486, 212] width 128 height 16
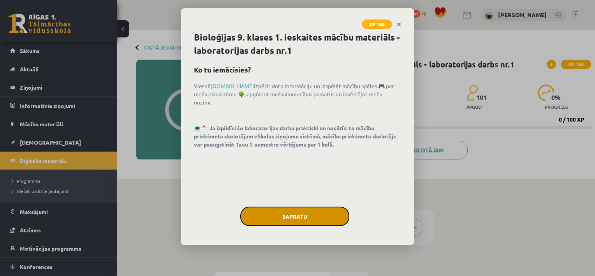
click at [300, 214] on button "Sapratu" at bounding box center [294, 215] width 109 height 19
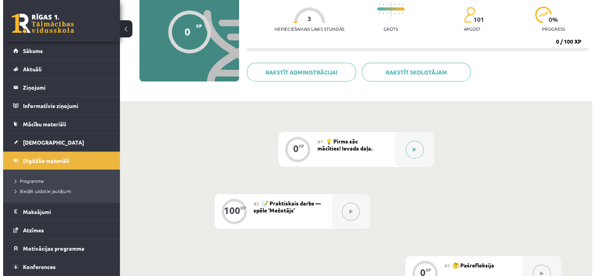
scroll to position [151, 0]
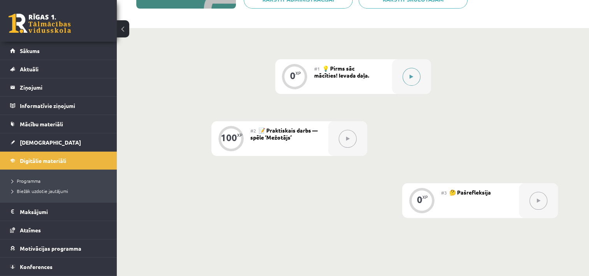
click at [414, 76] on button at bounding box center [412, 77] width 18 height 18
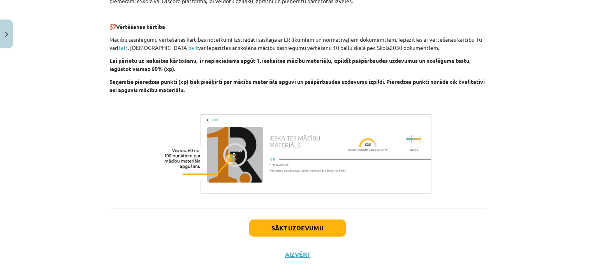
scroll to position [275, 0]
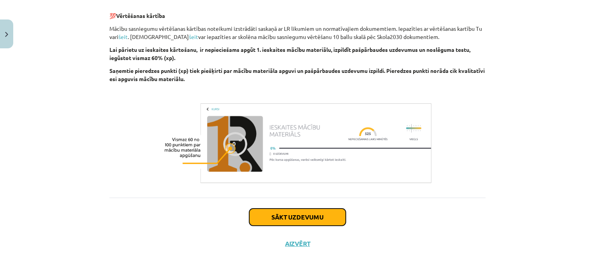
click at [275, 218] on button "Sākt uzdevumu" at bounding box center [297, 216] width 97 height 17
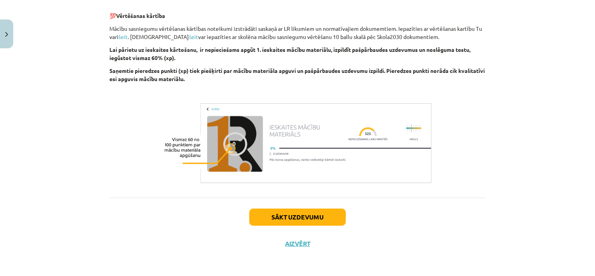
scroll to position [19, 0]
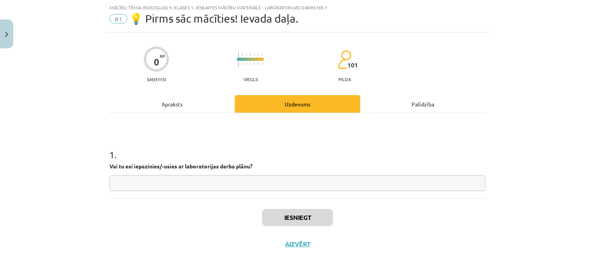
click at [145, 181] on input "text" at bounding box center [297, 183] width 376 height 16
type input "**"
click at [168, 99] on div "Apraksts" at bounding box center [171, 104] width 125 height 18
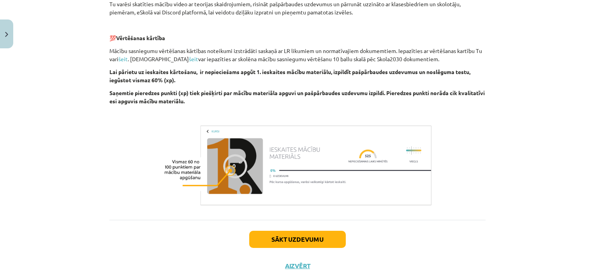
scroll to position [269, 0]
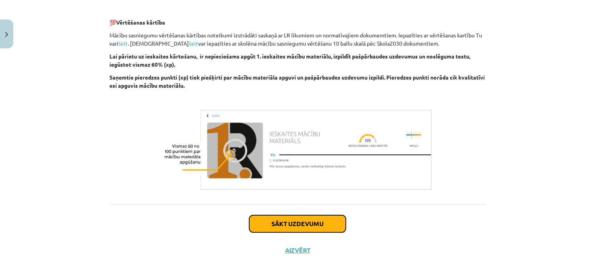
click at [282, 228] on button "Sākt uzdevumu" at bounding box center [297, 223] width 97 height 17
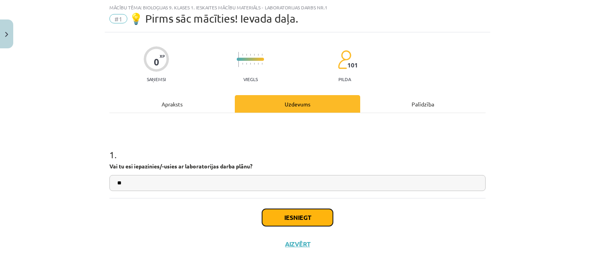
click at [282, 219] on button "Iesniegt" at bounding box center [297, 217] width 71 height 17
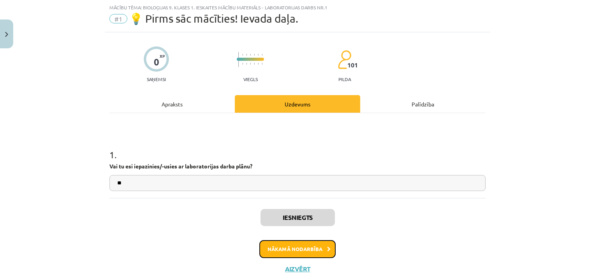
click at [304, 251] on button "Nākamā nodarbība" at bounding box center [297, 249] width 76 height 18
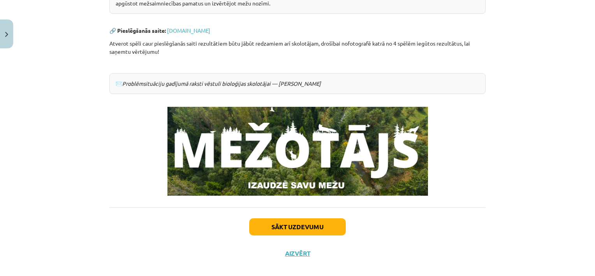
scroll to position [203, 0]
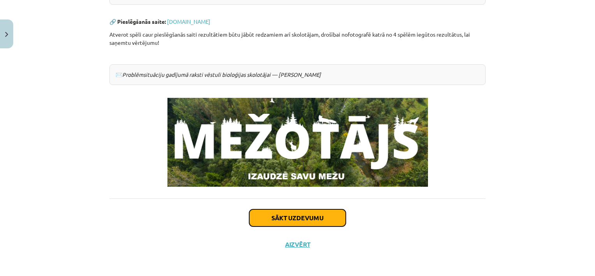
click at [290, 215] on button "Sākt uzdevumu" at bounding box center [297, 217] width 97 height 17
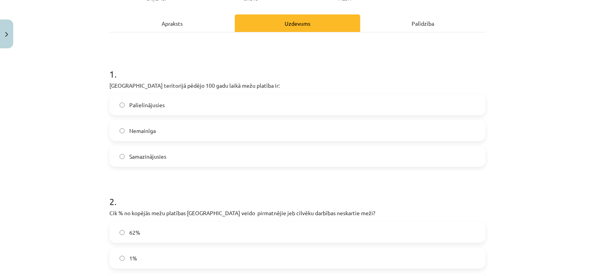
scroll to position [19, 0]
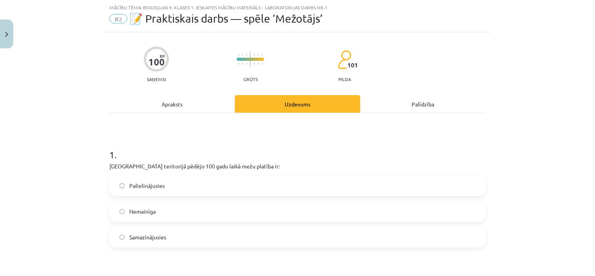
click at [180, 106] on div "Apraksts" at bounding box center [171, 104] width 125 height 18
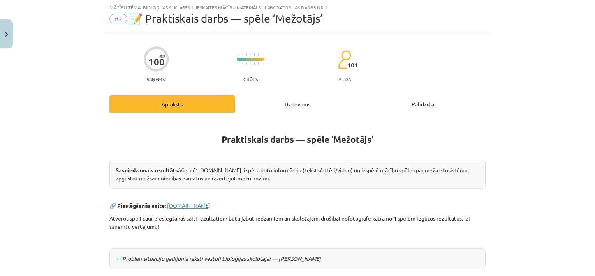
click at [195, 205] on link "[DOMAIN_NAME]" at bounding box center [188, 205] width 43 height 7
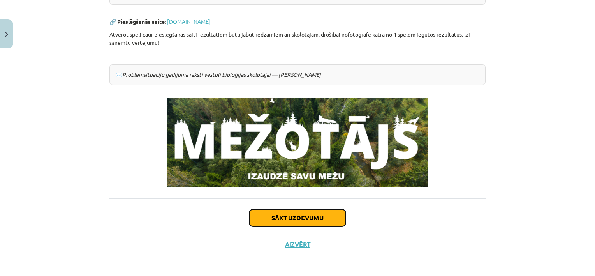
click at [298, 218] on button "Sākt uzdevumu" at bounding box center [297, 217] width 97 height 17
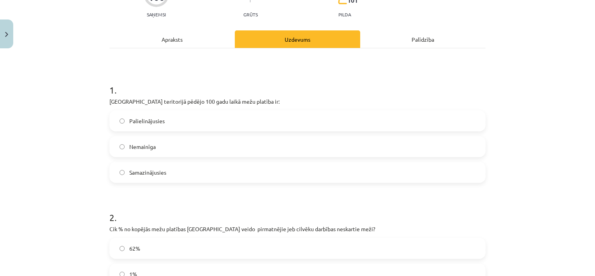
scroll to position [97, 0]
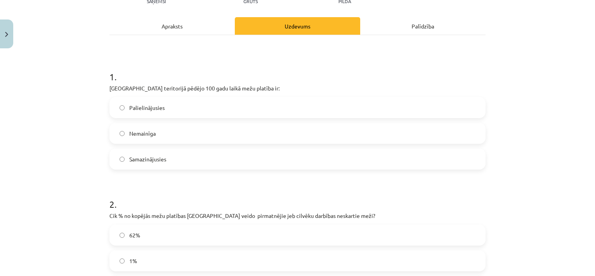
click at [134, 160] on span "Samazinājusies" at bounding box center [147, 159] width 37 height 8
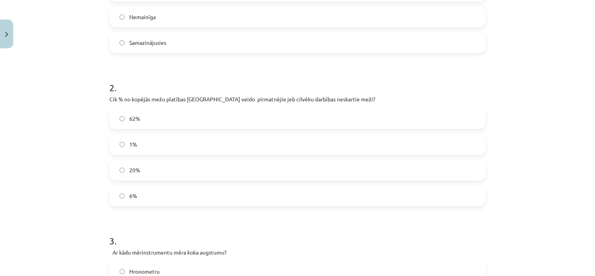
scroll to position [214, 0]
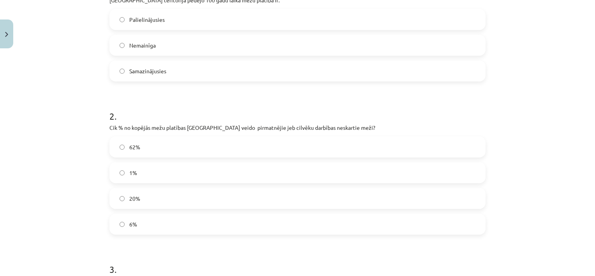
click at [125, 198] on label "20%" at bounding box center [297, 197] width 375 height 19
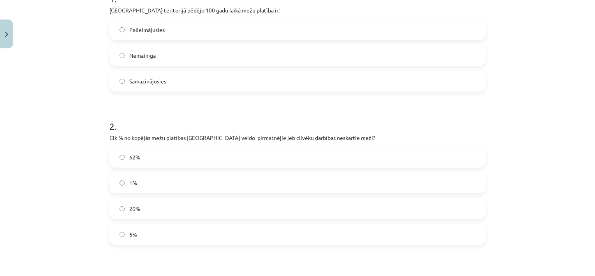
click at [131, 230] on span "6%" at bounding box center [133, 234] width 8 height 8
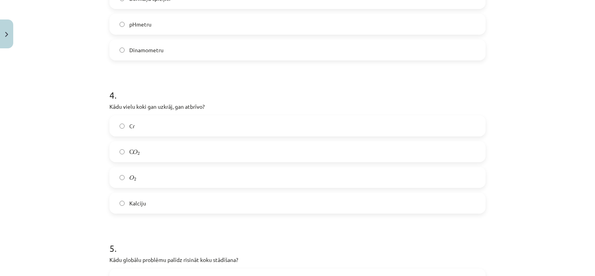
scroll to position [526, 0]
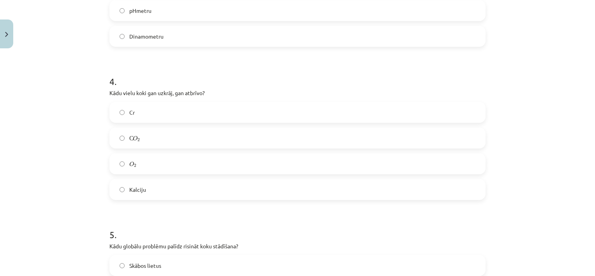
click at [139, 140] on label "С O 2 С O 2" at bounding box center [297, 137] width 375 height 19
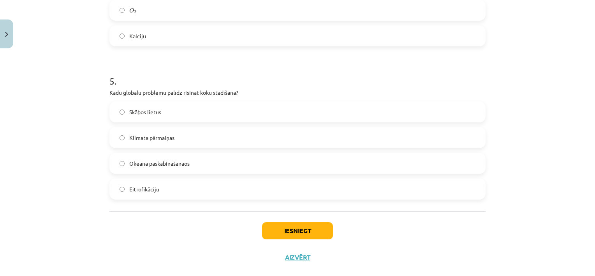
scroll to position [681, 0]
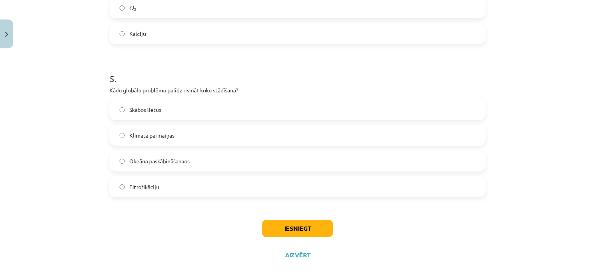
click at [146, 134] on span "Klimata pārmaiņas" at bounding box center [151, 135] width 45 height 8
click at [283, 225] on button "Iesniegt" at bounding box center [297, 228] width 71 height 17
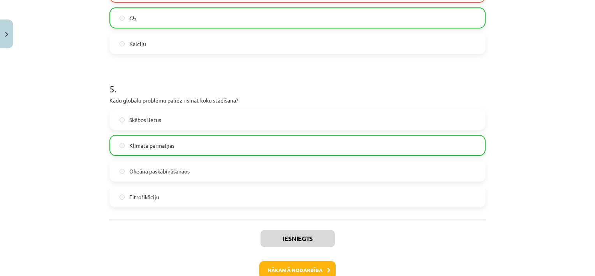
scroll to position [717, 0]
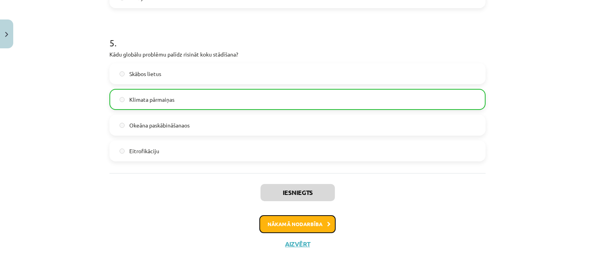
click at [290, 227] on button "Nākamā nodarbība" at bounding box center [297, 224] width 76 height 18
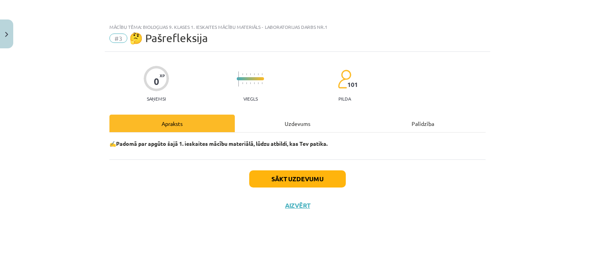
scroll to position [0, 0]
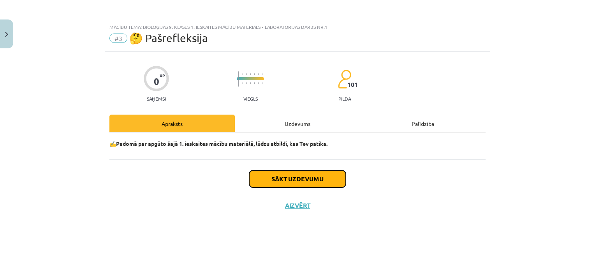
click at [290, 179] on button "Sākt uzdevumu" at bounding box center [297, 178] width 97 height 17
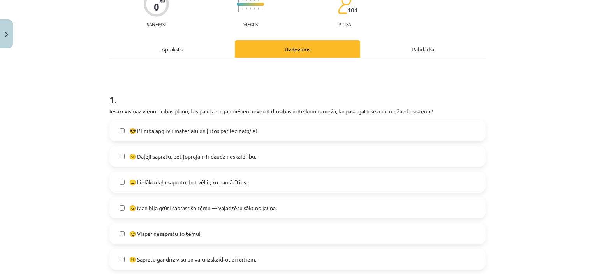
scroll to position [78, 0]
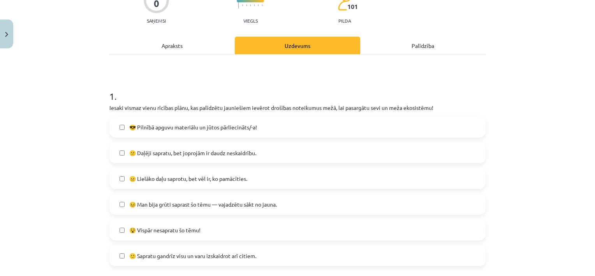
click at [121, 154] on label "😕 Daļēji sapratu, bet joprojām ir daudz neskaidrību." at bounding box center [297, 152] width 375 height 19
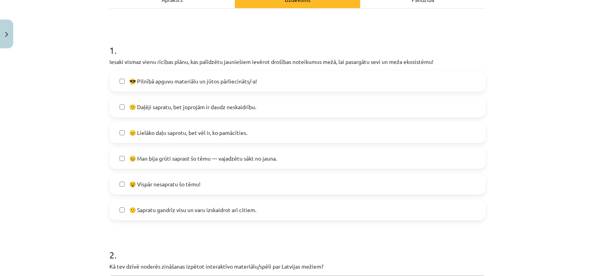
scroll to position [234, 0]
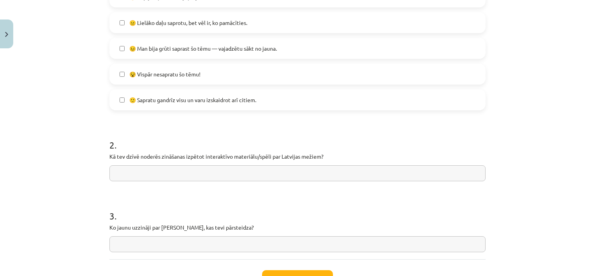
click at [311, 174] on input "text" at bounding box center [297, 173] width 376 height 16
click at [286, 181] on form "1 . Iesaki vismaz vienu rīcības plānu, kas palīdzētu jauniešiem ievērot drošība…" at bounding box center [297, 86] width 376 height 331
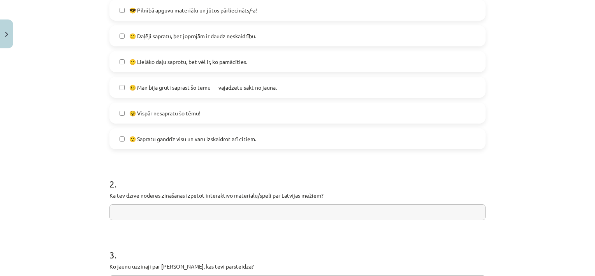
click at [268, 217] on input "text" at bounding box center [297, 212] width 376 height 16
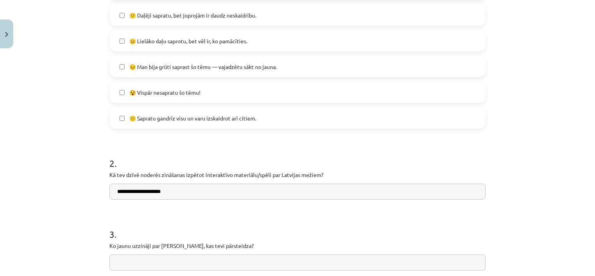
scroll to position [295, 0]
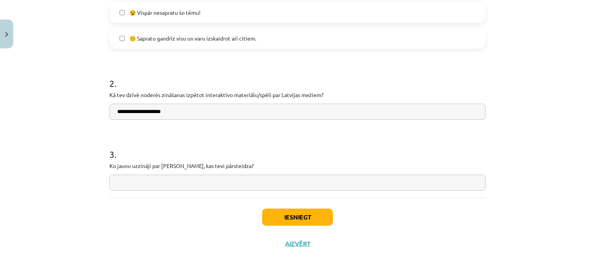
type input "**********"
click at [182, 185] on input "text" at bounding box center [297, 182] width 376 height 16
type input "**********"
click at [304, 208] on button "Iesniegt" at bounding box center [297, 216] width 71 height 17
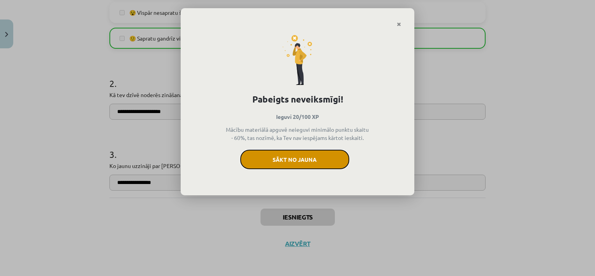
click at [300, 160] on button "Sākt no jauna" at bounding box center [294, 159] width 109 height 19
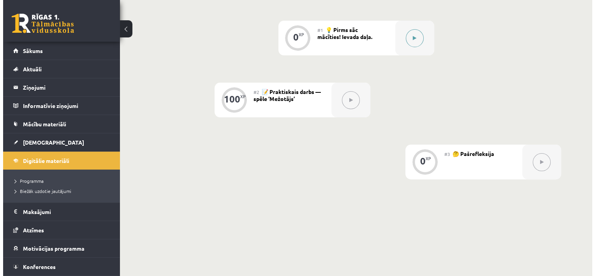
scroll to position [190, 0]
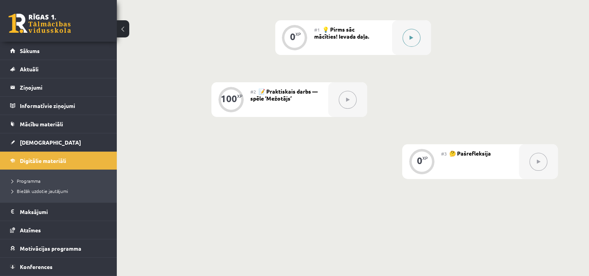
click at [412, 39] on icon at bounding box center [412, 37] width 4 height 5
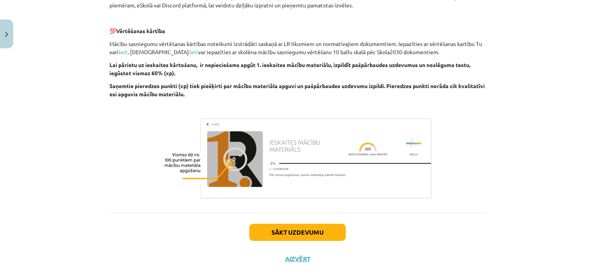
scroll to position [275, 0]
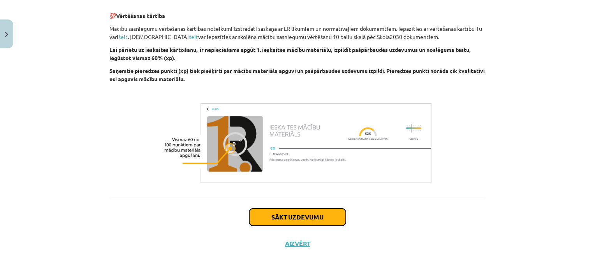
click at [273, 222] on button "Sākt uzdevumu" at bounding box center [297, 216] width 97 height 17
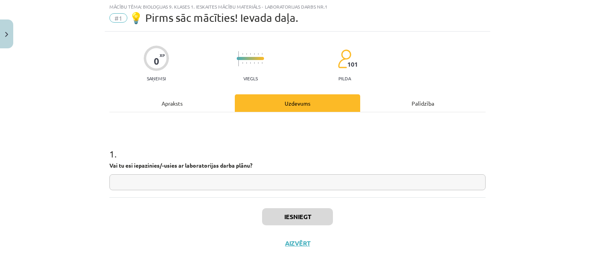
scroll to position [19, 0]
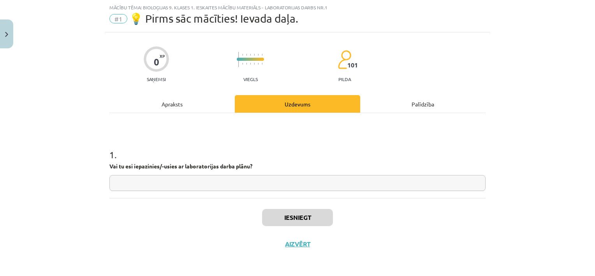
click at [199, 182] on input "text" at bounding box center [297, 183] width 376 height 16
type input "**"
click at [289, 220] on button "Iesniegt" at bounding box center [297, 217] width 71 height 17
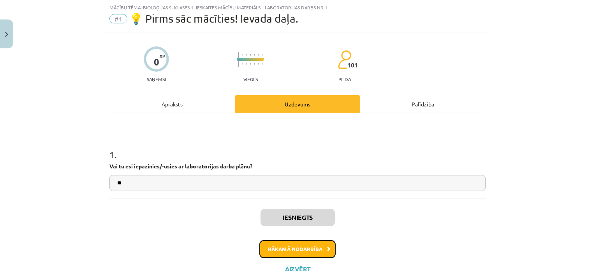
click at [314, 255] on button "Nākamā nodarbība" at bounding box center [297, 249] width 76 height 18
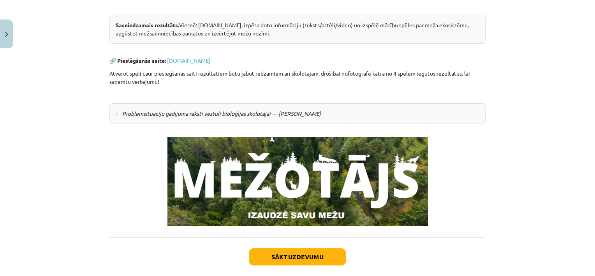
scroll to position [125, 0]
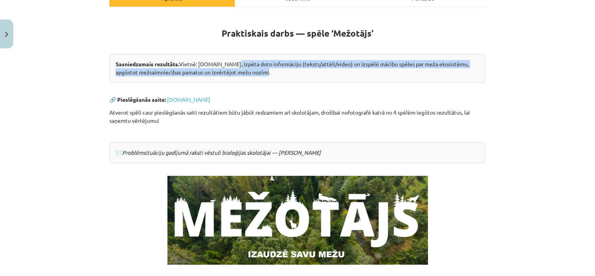
drag, startPoint x: 225, startPoint y: 62, endPoint x: 332, endPoint y: 76, distance: 107.3
click at [332, 76] on div "Sasniedzamais rezultāts. Vietnē: [DOMAIN_NAME], izpēta doto informāciju (teksts…" at bounding box center [297, 68] width 376 height 29
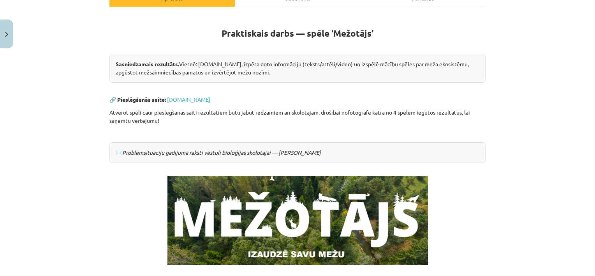
drag, startPoint x: 332, startPoint y: 76, endPoint x: 371, endPoint y: 96, distance: 43.5
click at [371, 96] on p "🔗 Pieslēgšanās saite: [DOMAIN_NAME]" at bounding box center [297, 99] width 376 height 8
drag, startPoint x: 375, startPoint y: 64, endPoint x: 394, endPoint y: 61, distance: 19.3
click at [394, 61] on div "Sasniedzamais rezultāts. Vietnē: [DOMAIN_NAME], izpēta doto informāciju (teksts…" at bounding box center [297, 68] width 376 height 29
click at [180, 75] on div "Sasniedzamais rezultāts. Vietnē: [DOMAIN_NAME], izpēta doto informāciju (teksts…" at bounding box center [297, 68] width 376 height 29
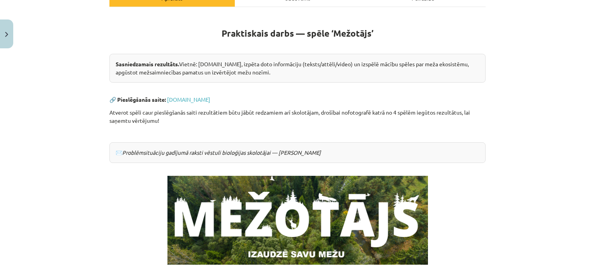
scroll to position [203, 0]
